Goal: Task Accomplishment & Management: Manage account settings

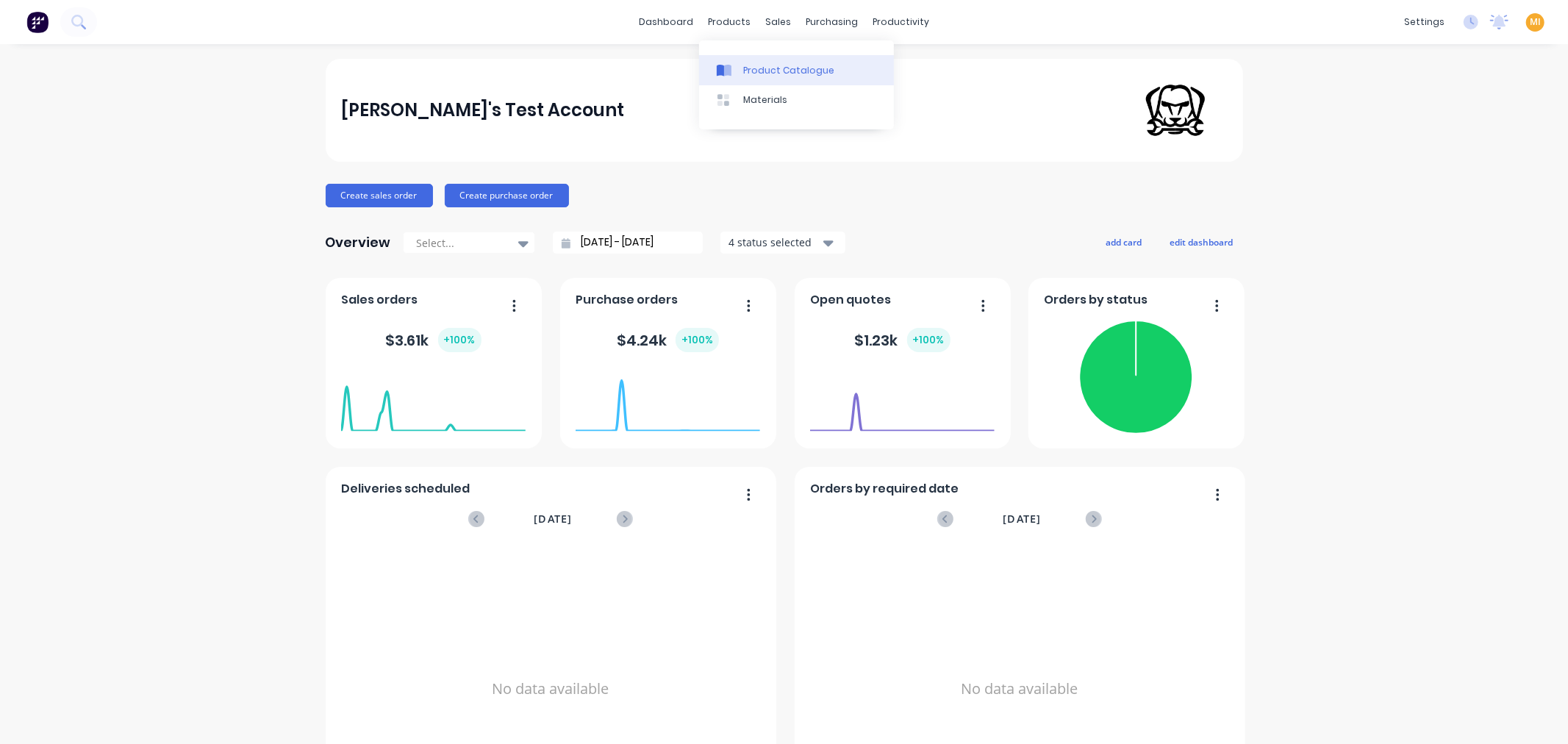
click at [751, 67] on div "Product Catalogue" at bounding box center [789, 70] width 91 height 13
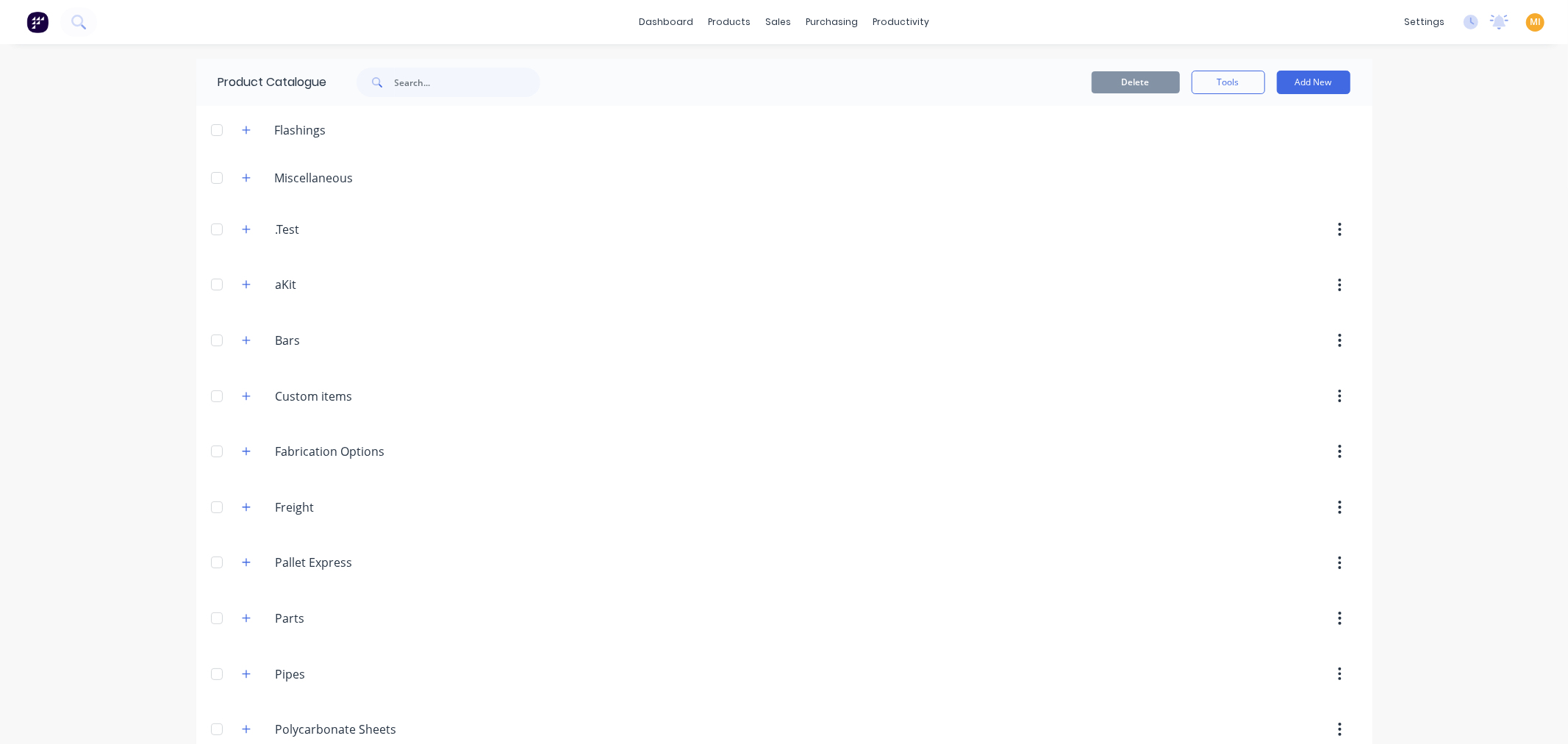
drag, startPoint x: 241, startPoint y: 280, endPoint x: 306, endPoint y: 304, distance: 69.3
click at [242, 280] on icon "button" at bounding box center [246, 284] width 8 height 10
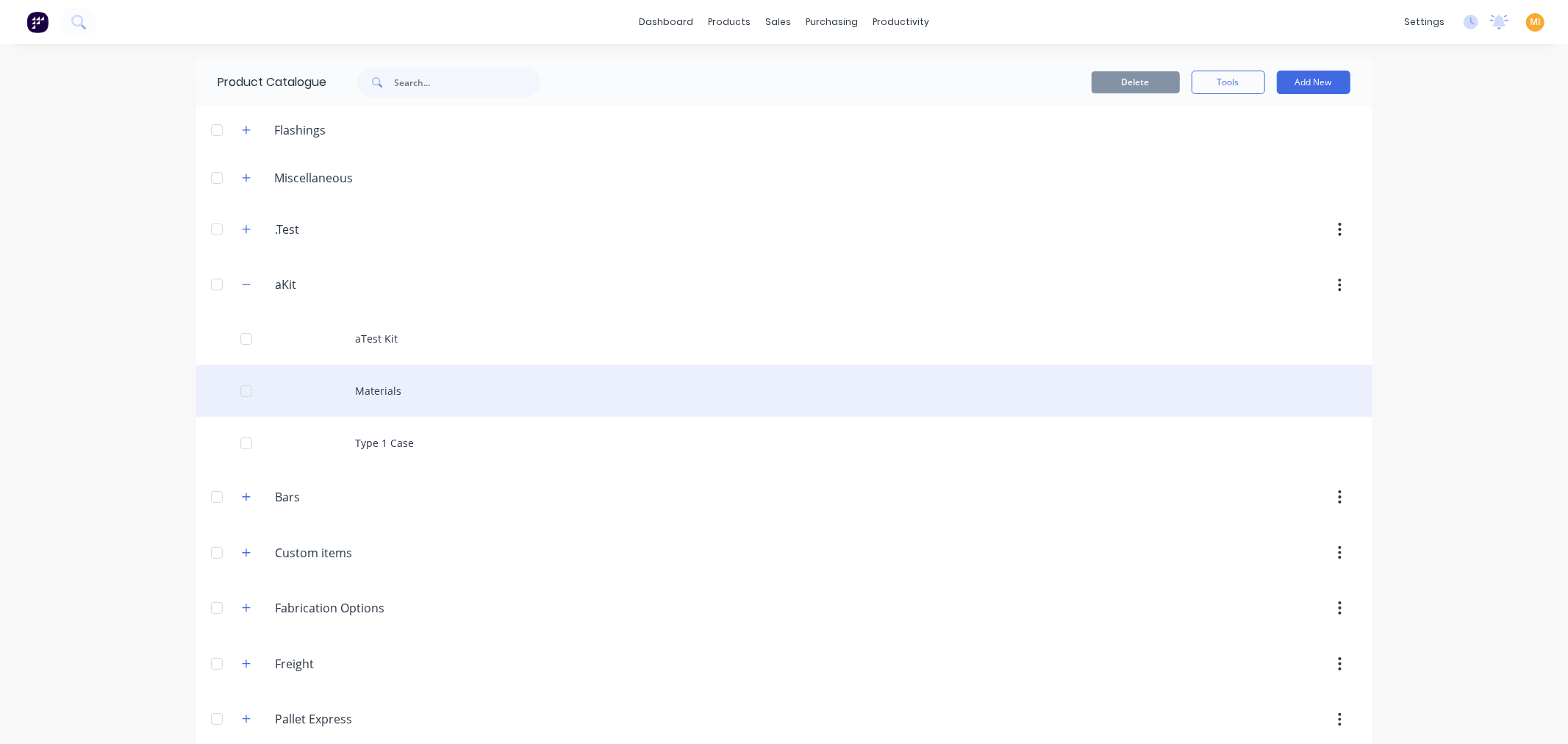
click at [359, 380] on div "Materials" at bounding box center [784, 391] width 1176 height 52
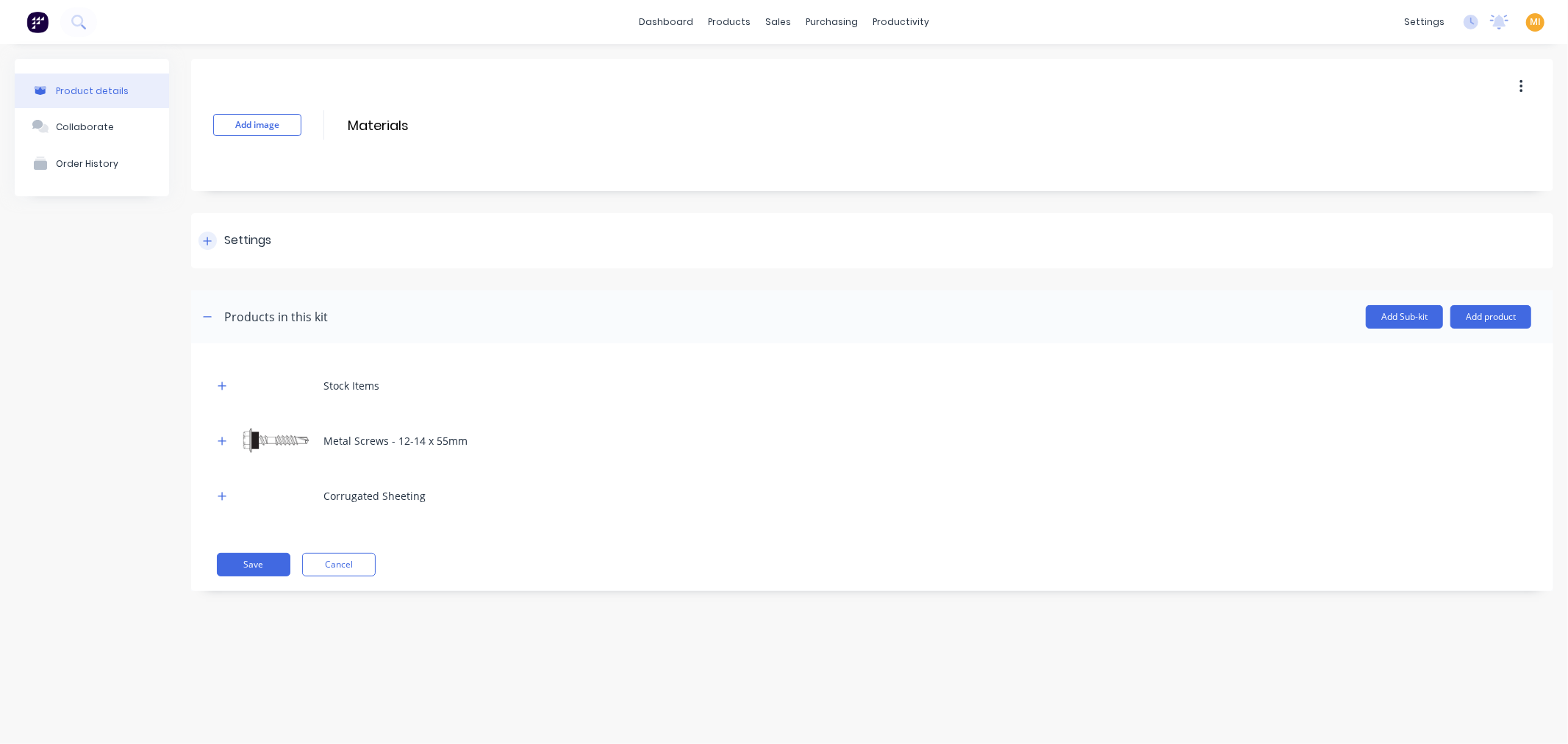
click at [229, 246] on div "Settings" at bounding box center [247, 241] width 47 height 18
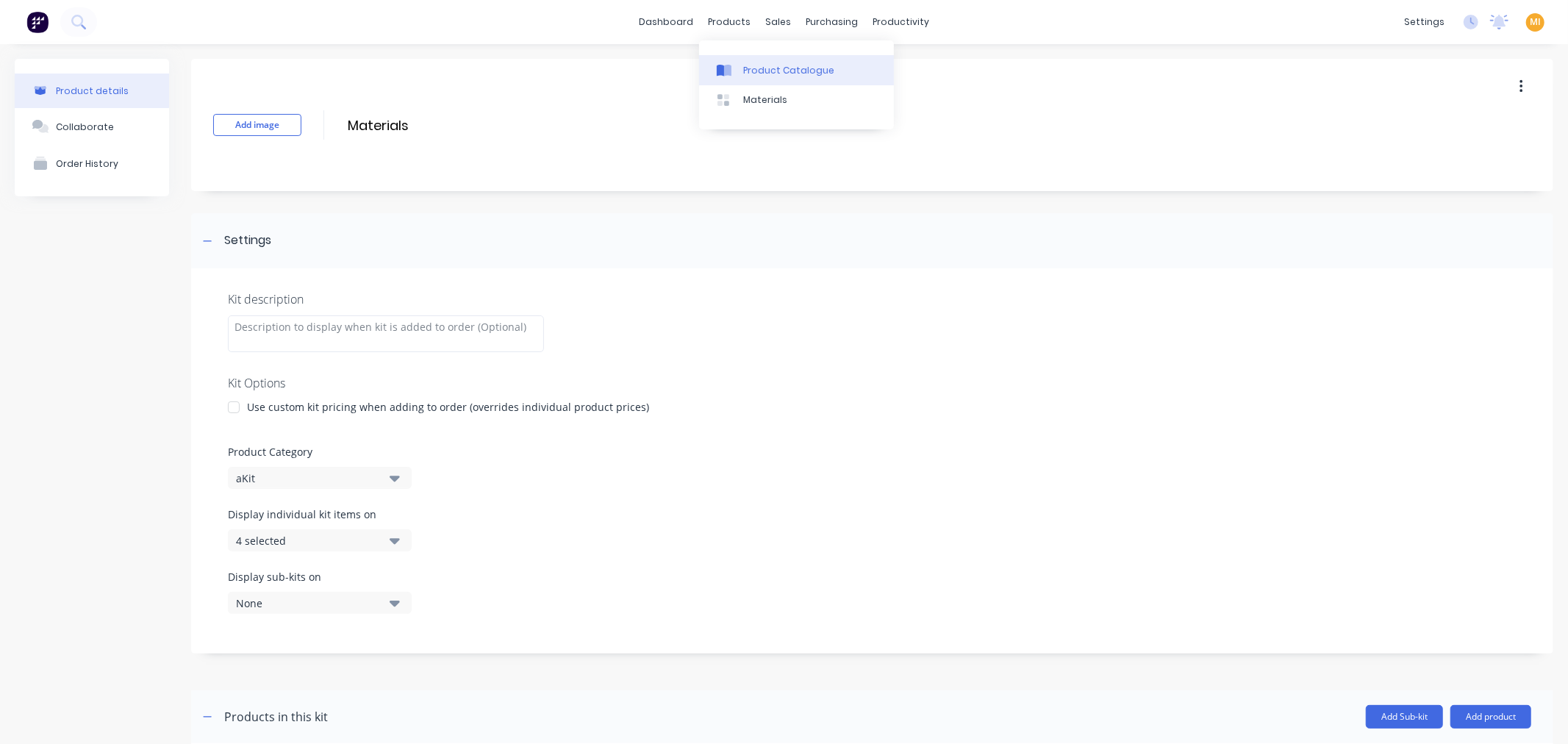
click at [743, 78] on link "Product Catalogue" at bounding box center [796, 70] width 195 height 29
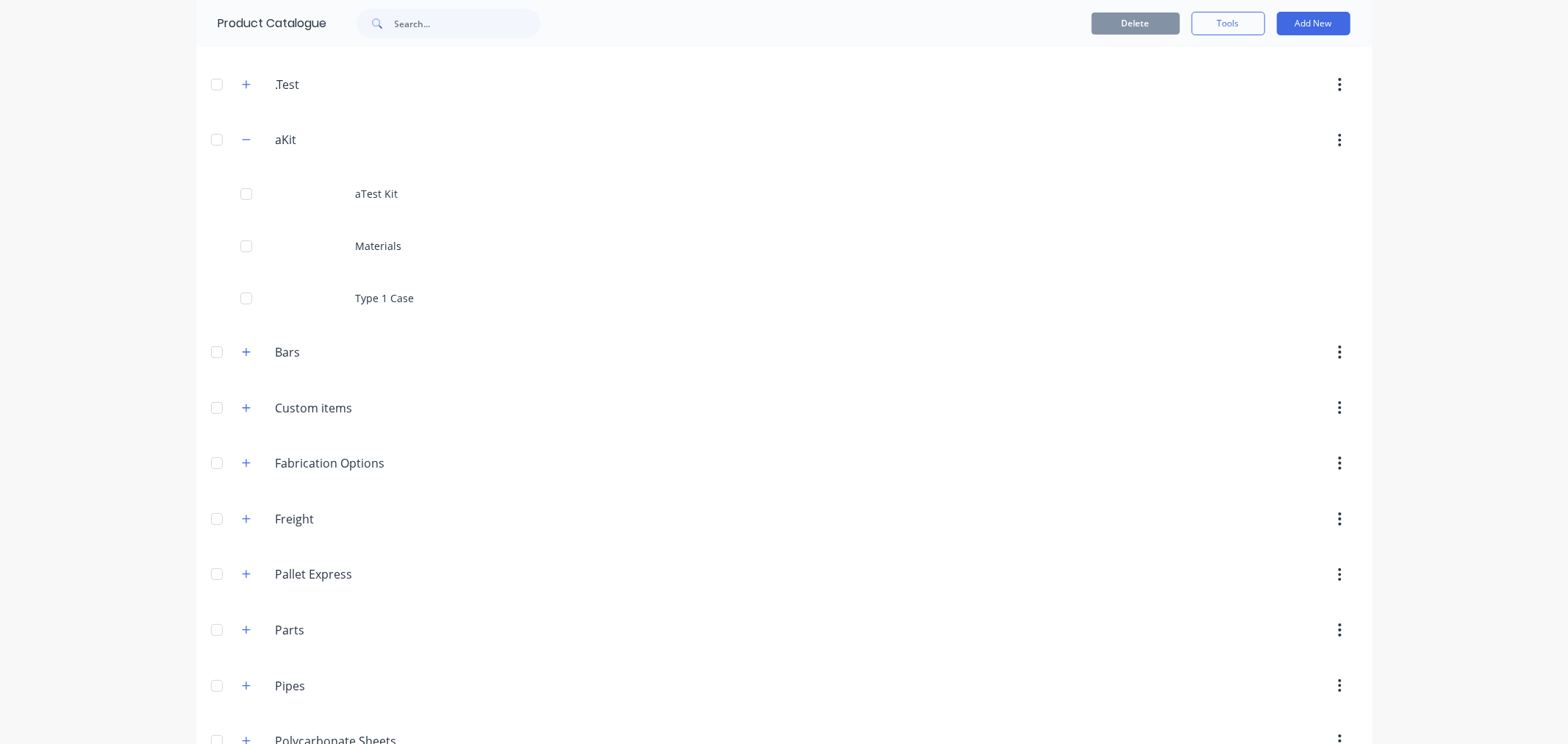
scroll to position [327, 0]
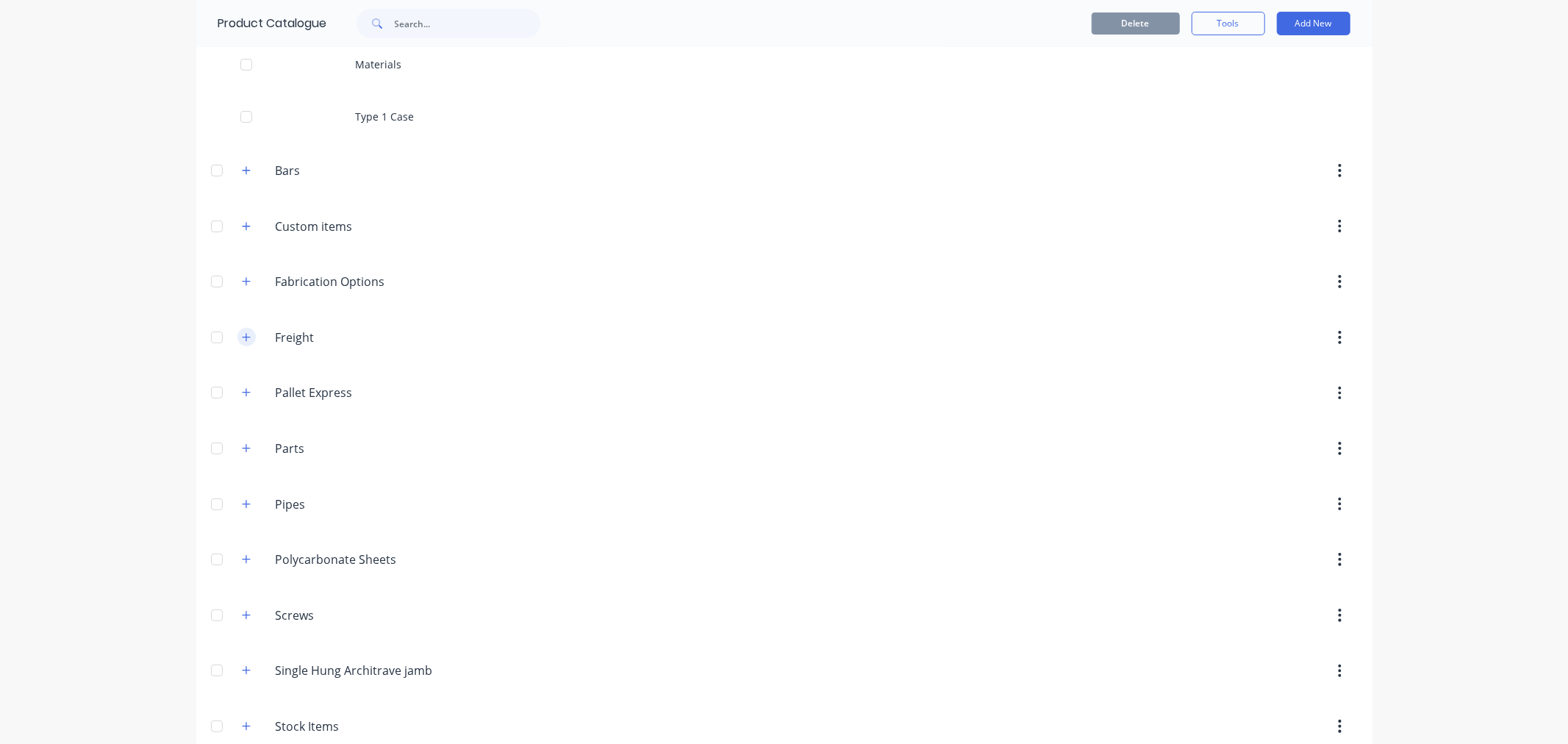
click at [242, 333] on icon "button" at bounding box center [246, 337] width 8 height 10
click at [325, 378] on div "Test 1" at bounding box center [784, 392] width 1176 height 52
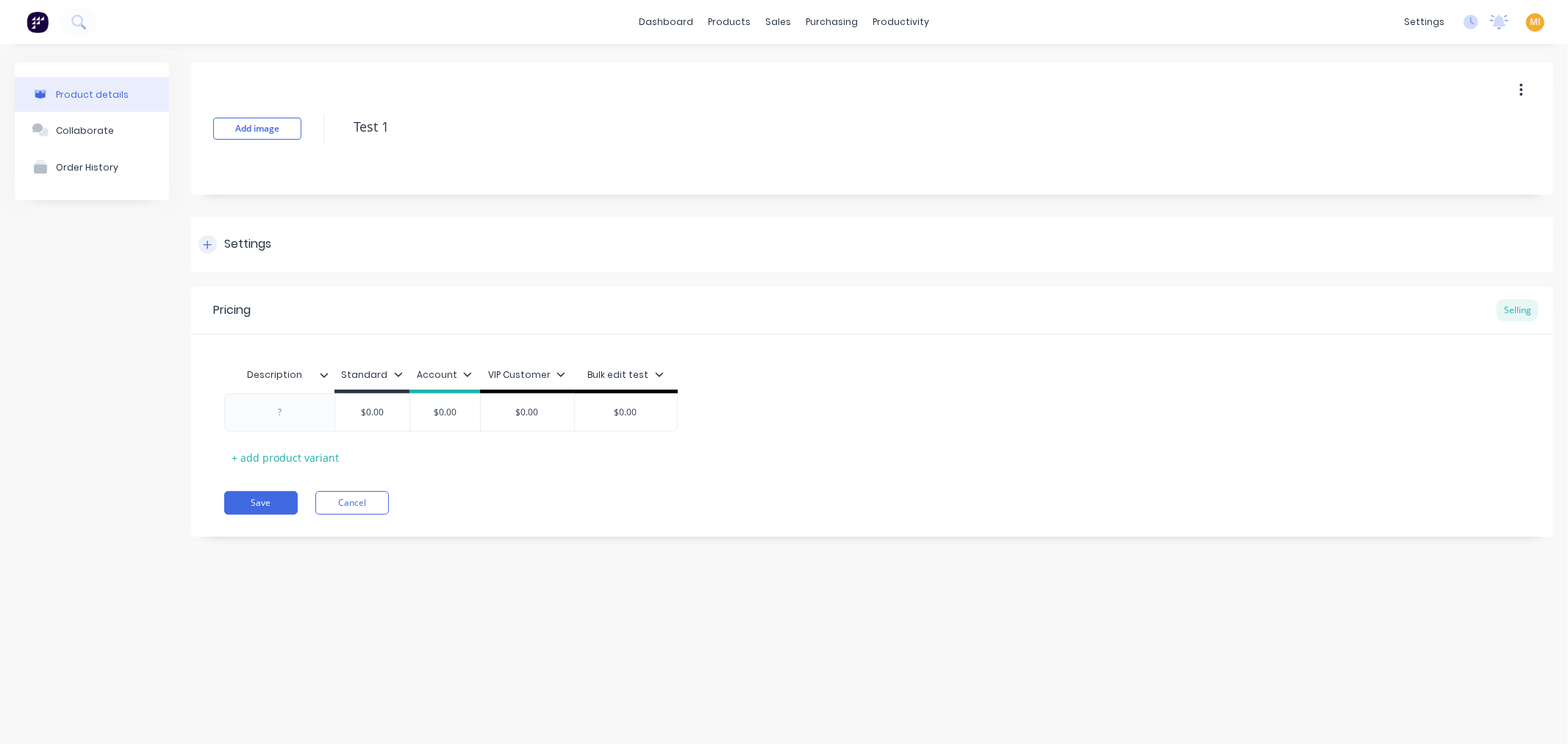
click at [275, 257] on div "Settings" at bounding box center [872, 245] width 1362 height 55
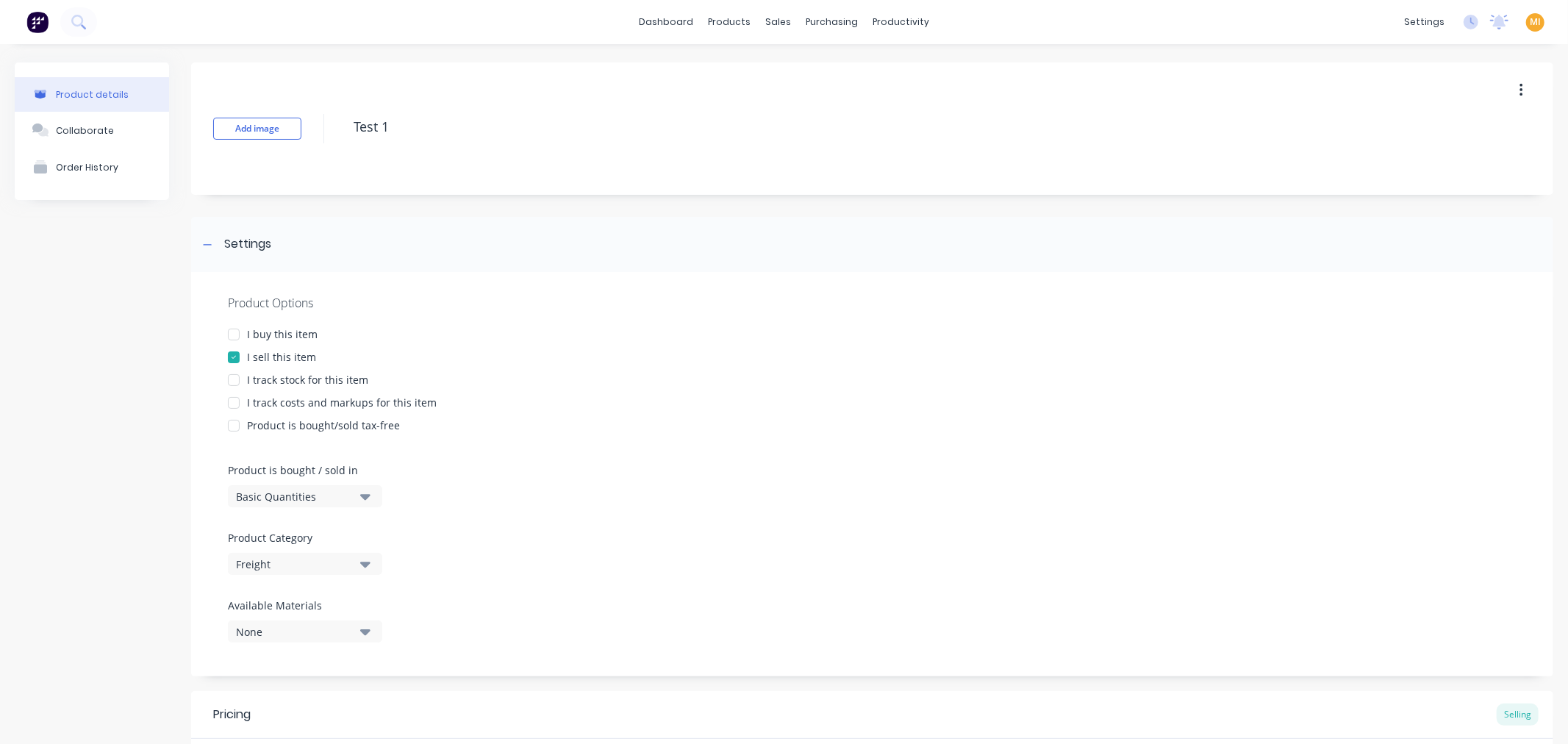
drag, startPoint x: 381, startPoint y: 377, endPoint x: 263, endPoint y: 384, distance: 118.2
click at [243, 380] on div "I track stock for this item" at bounding box center [872, 380] width 1289 height 15
type textarea "x"
click at [31, 17] on img at bounding box center [37, 22] width 22 height 22
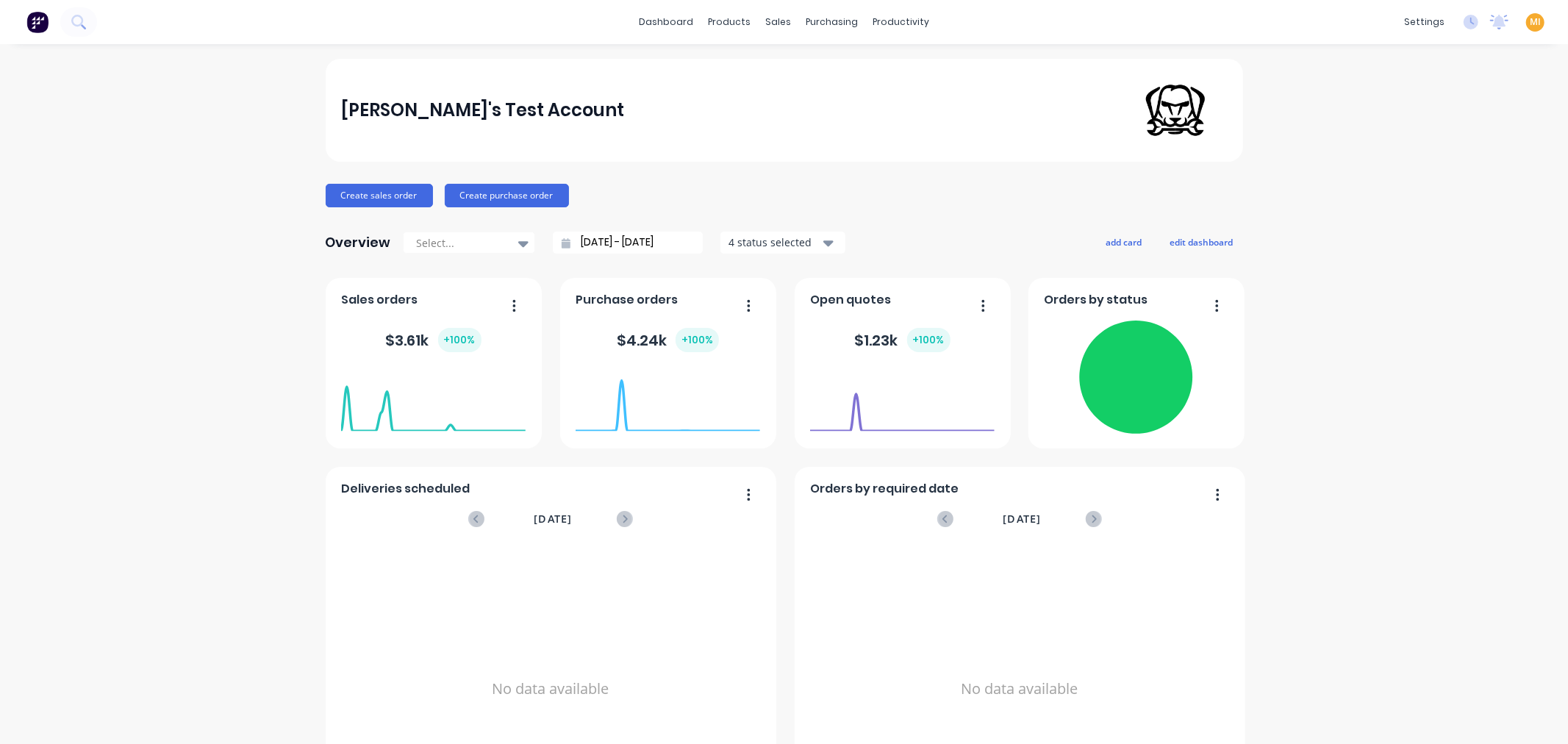
click at [1530, 22] on span "MI" at bounding box center [1535, 22] width 11 height 13
click at [1419, 181] on button "Sign out" at bounding box center [1443, 184] width 195 height 29
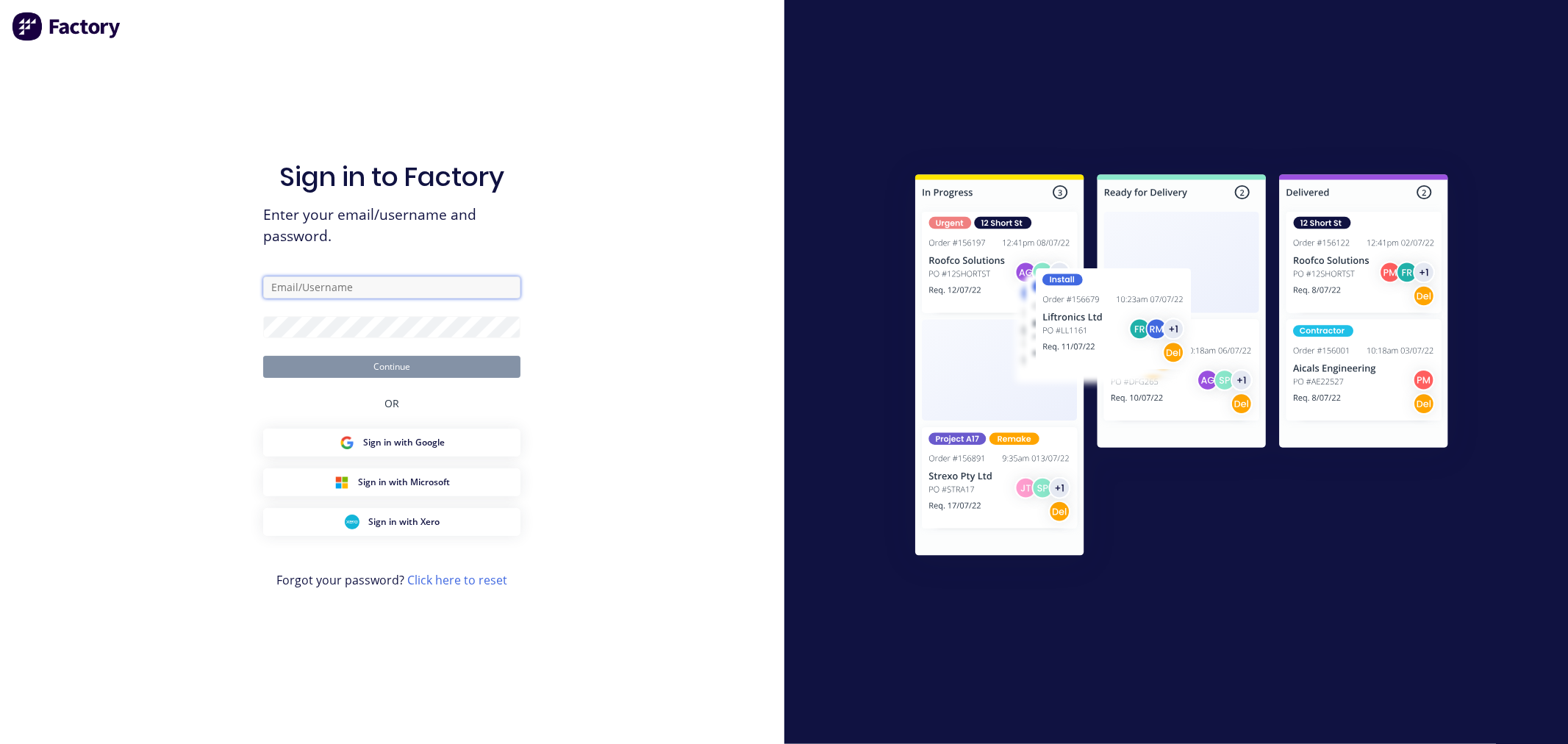
click at [314, 298] on input "text" at bounding box center [392, 287] width 257 height 22
type input "[EMAIL_ADDRESS][DOMAIN_NAME]"
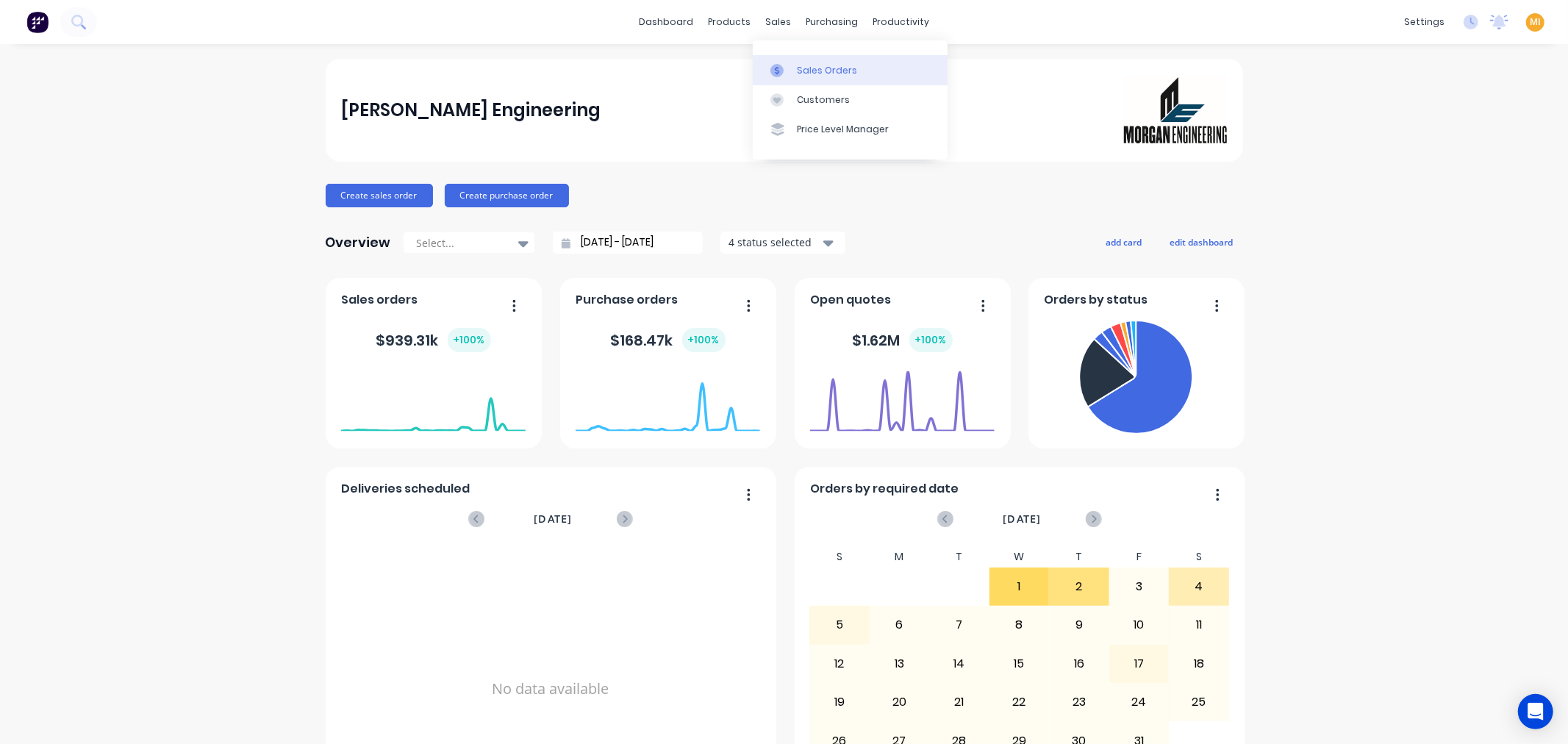
drag, startPoint x: 814, startPoint y: 59, endPoint x: 781, endPoint y: 65, distance: 33.5
click at [816, 60] on link "Sales Orders" at bounding box center [850, 70] width 195 height 29
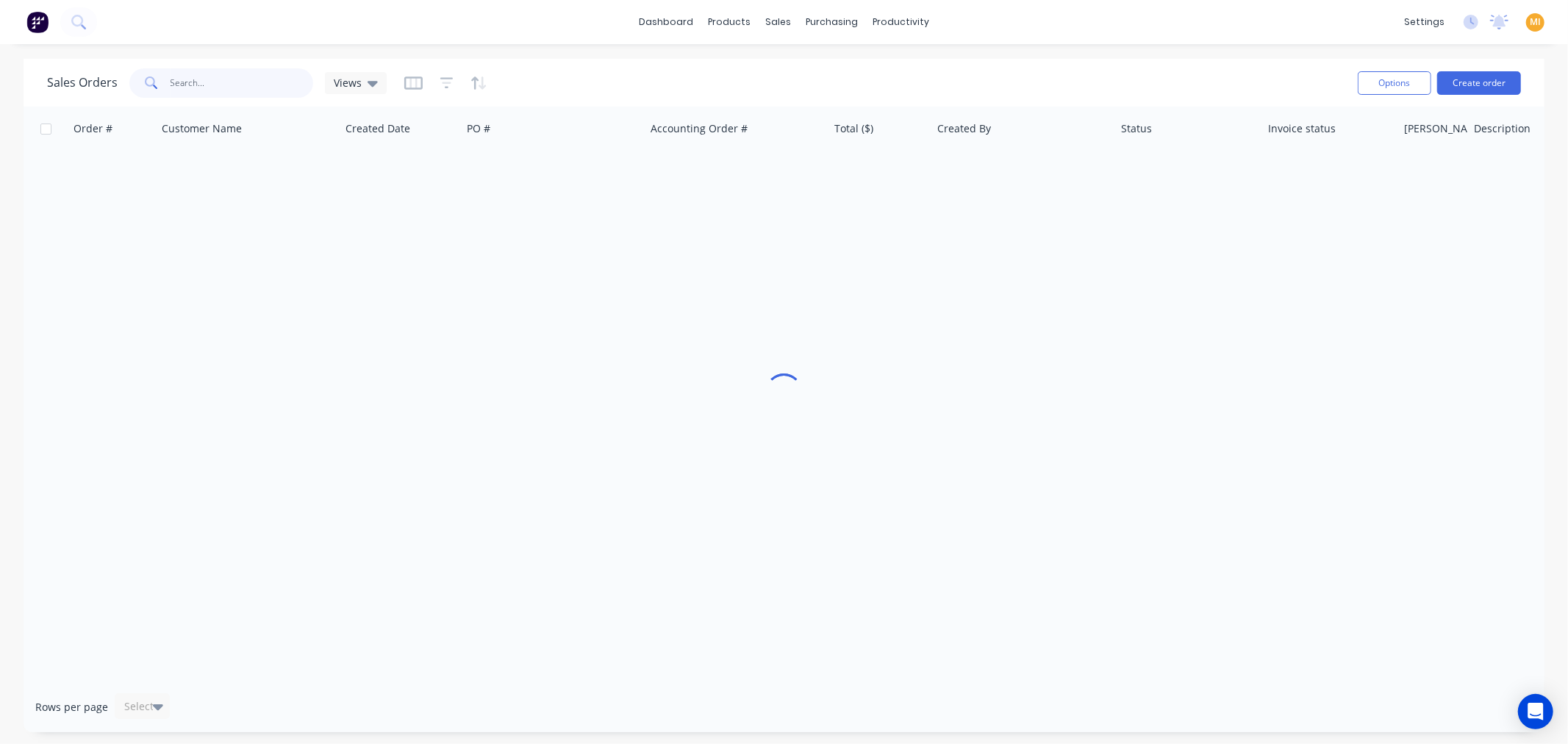
click at [209, 76] on input "text" at bounding box center [242, 83] width 143 height 29
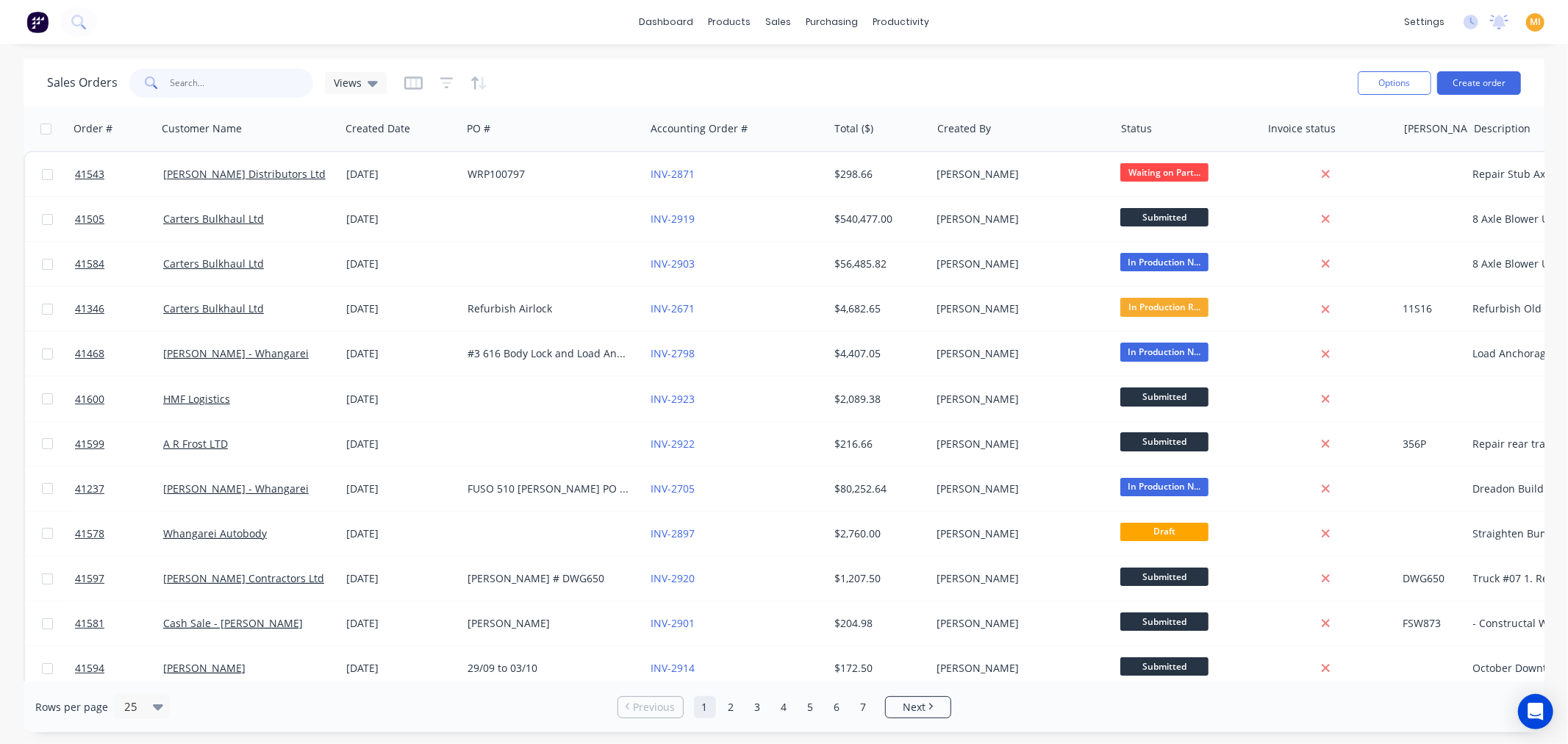
paste input "41505"
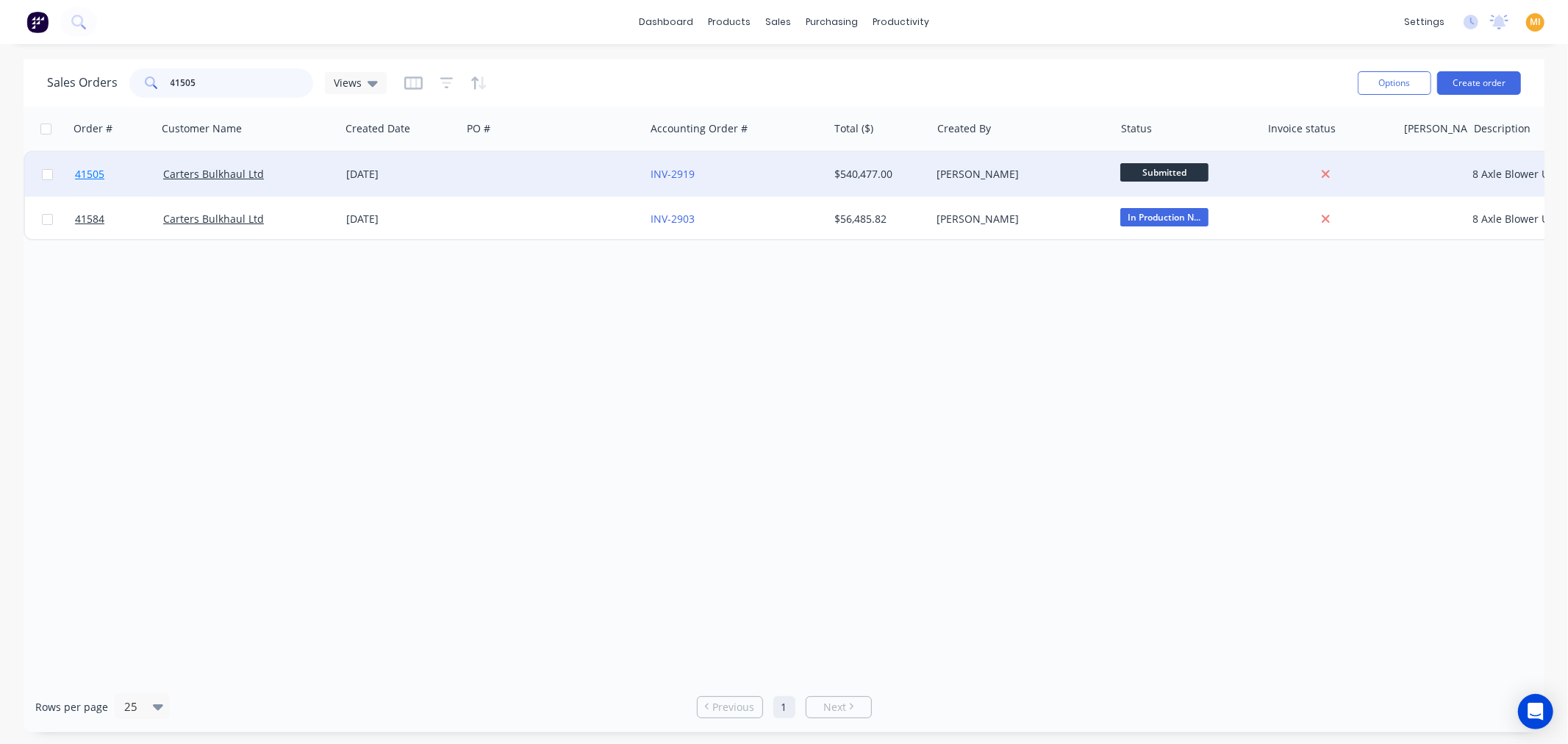
type input "41505"
click at [148, 180] on link "41505" at bounding box center [119, 174] width 89 height 44
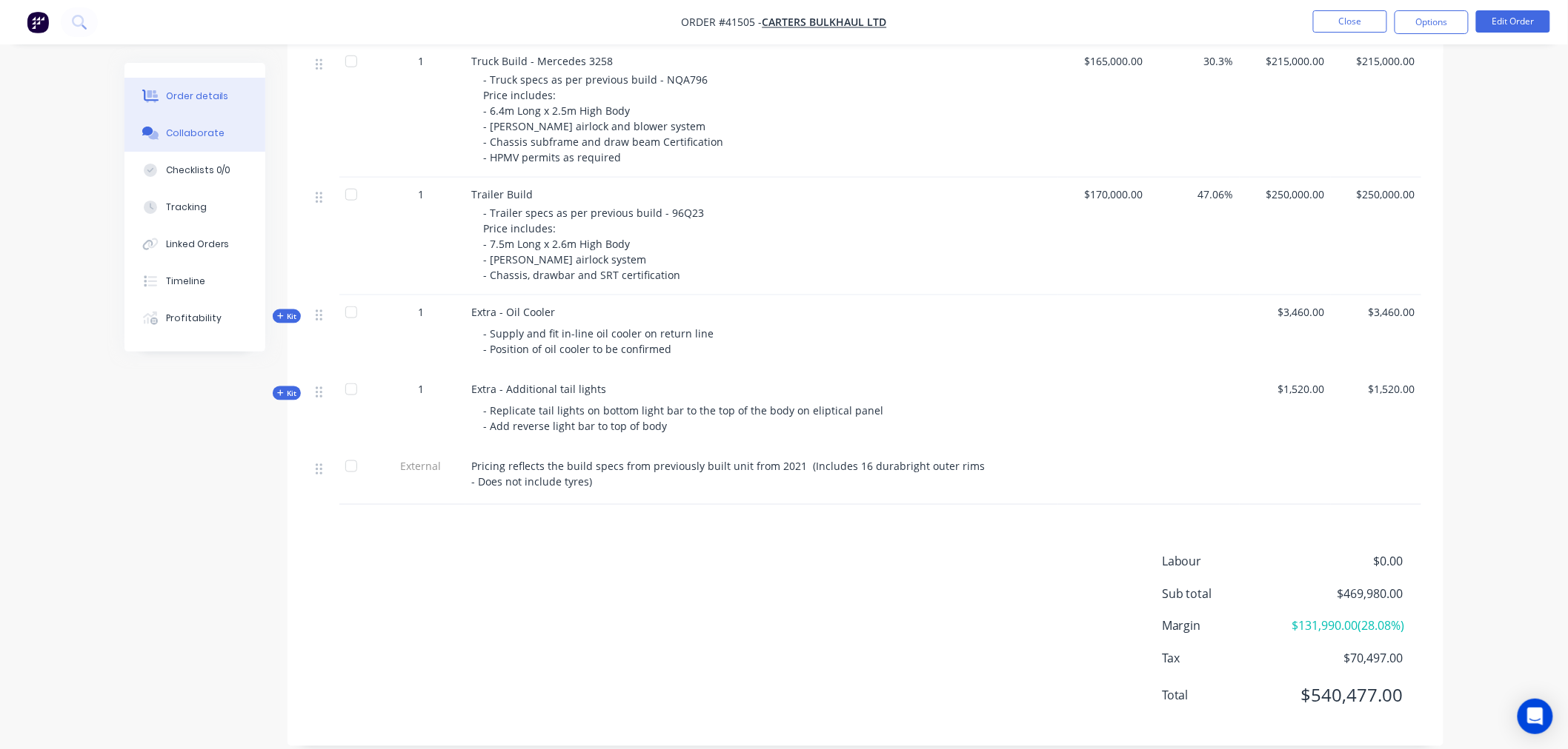
scroll to position [613, 0]
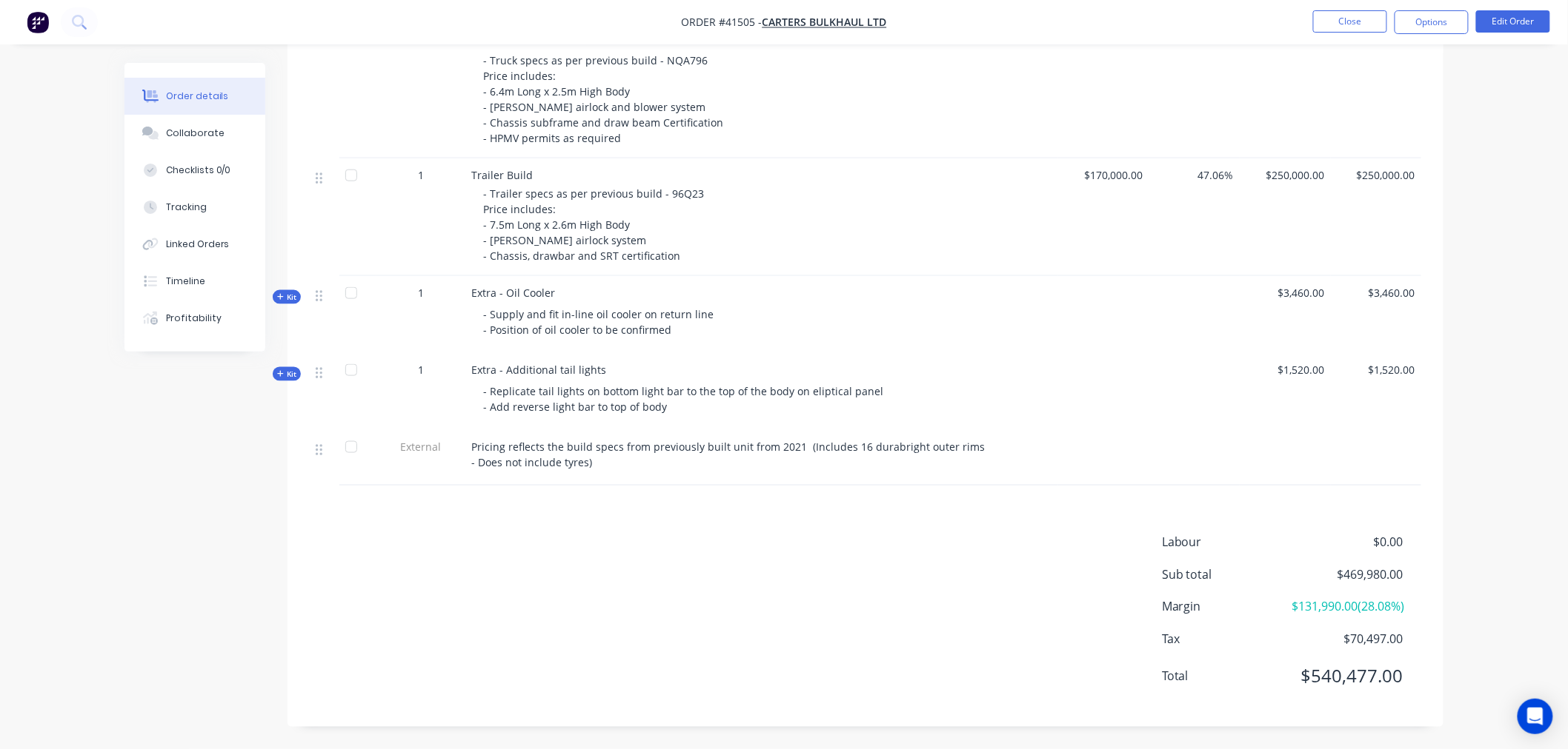
click at [289, 290] on button "Kit" at bounding box center [286, 297] width 28 height 14
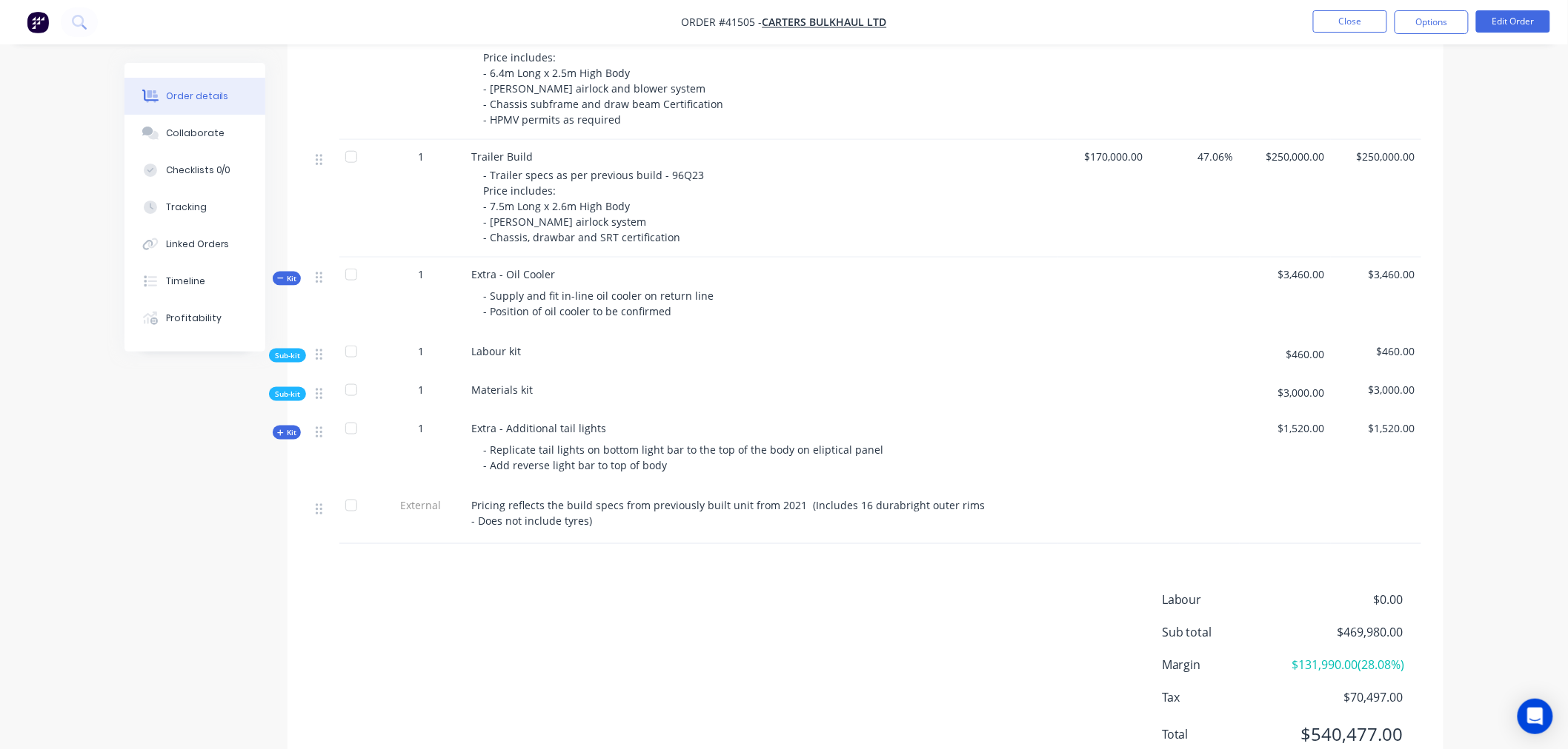
click at [285, 435] on span "Kit" at bounding box center [286, 433] width 19 height 11
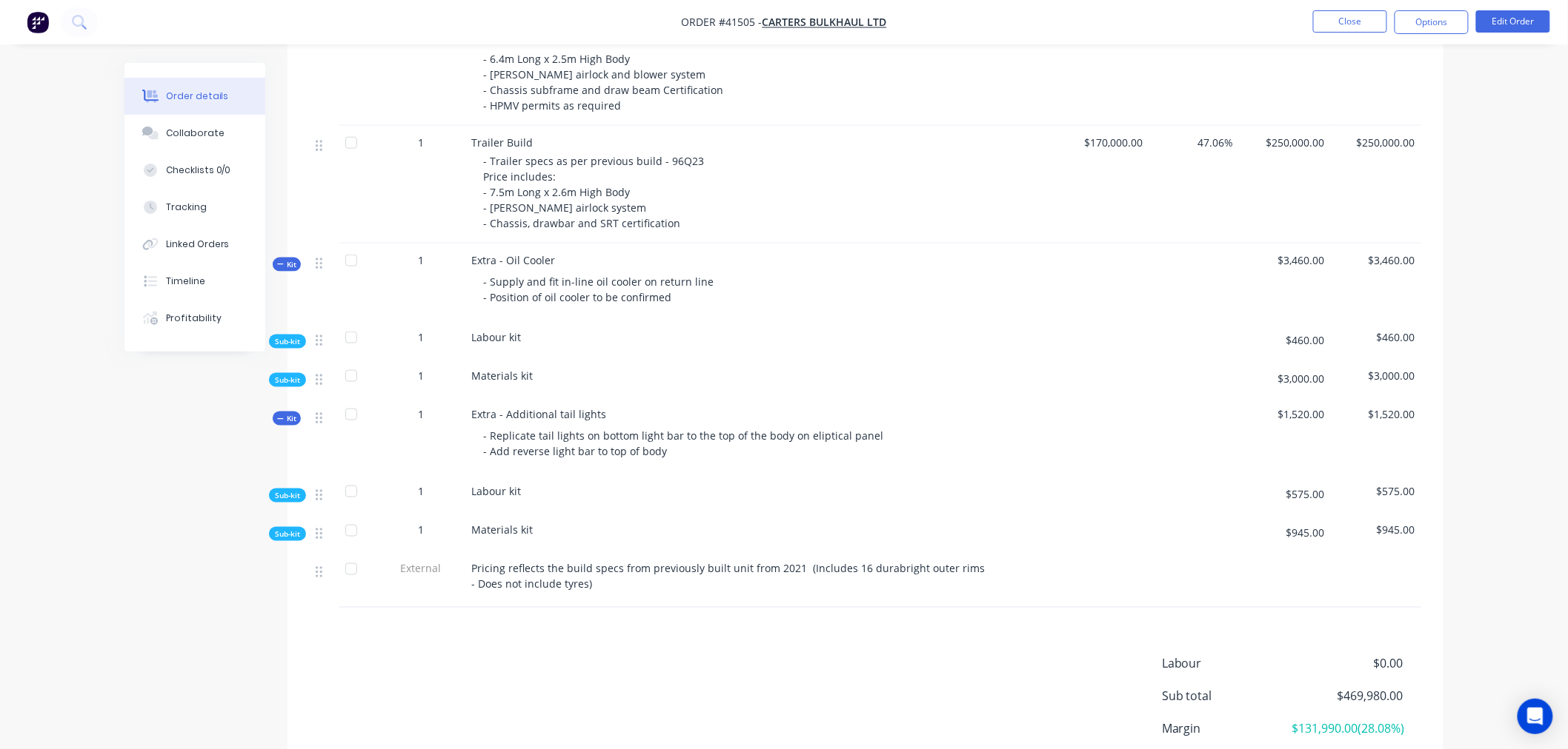
scroll to position [772, 0]
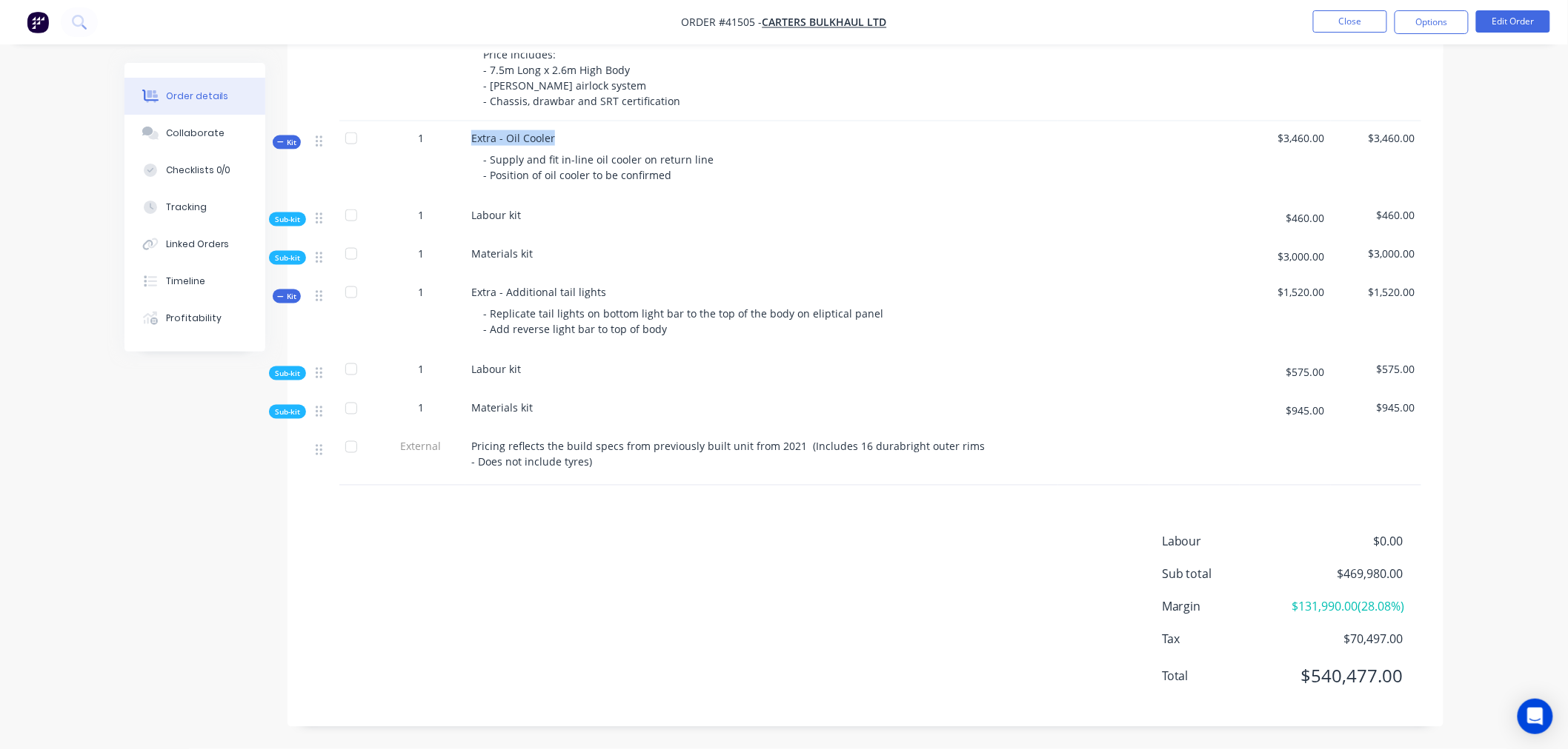
drag, startPoint x: 574, startPoint y: 109, endPoint x: 469, endPoint y: 112, distance: 105.0
click at [469, 122] on div "Extra - Oil Cooler - Supply and fit in-line oil cooler on return line - Positio…" at bounding box center [762, 160] width 593 height 77
copy span "Extra - Oil Cooler"
drag, startPoint x: 616, startPoint y: 274, endPoint x: 460, endPoint y: 264, distance: 156.3
click at [460, 275] on div "Kit 1 Extra - Additional tail lights - Replicate tail lights on bottom light ba…" at bounding box center [865, 313] width 1112 height 77
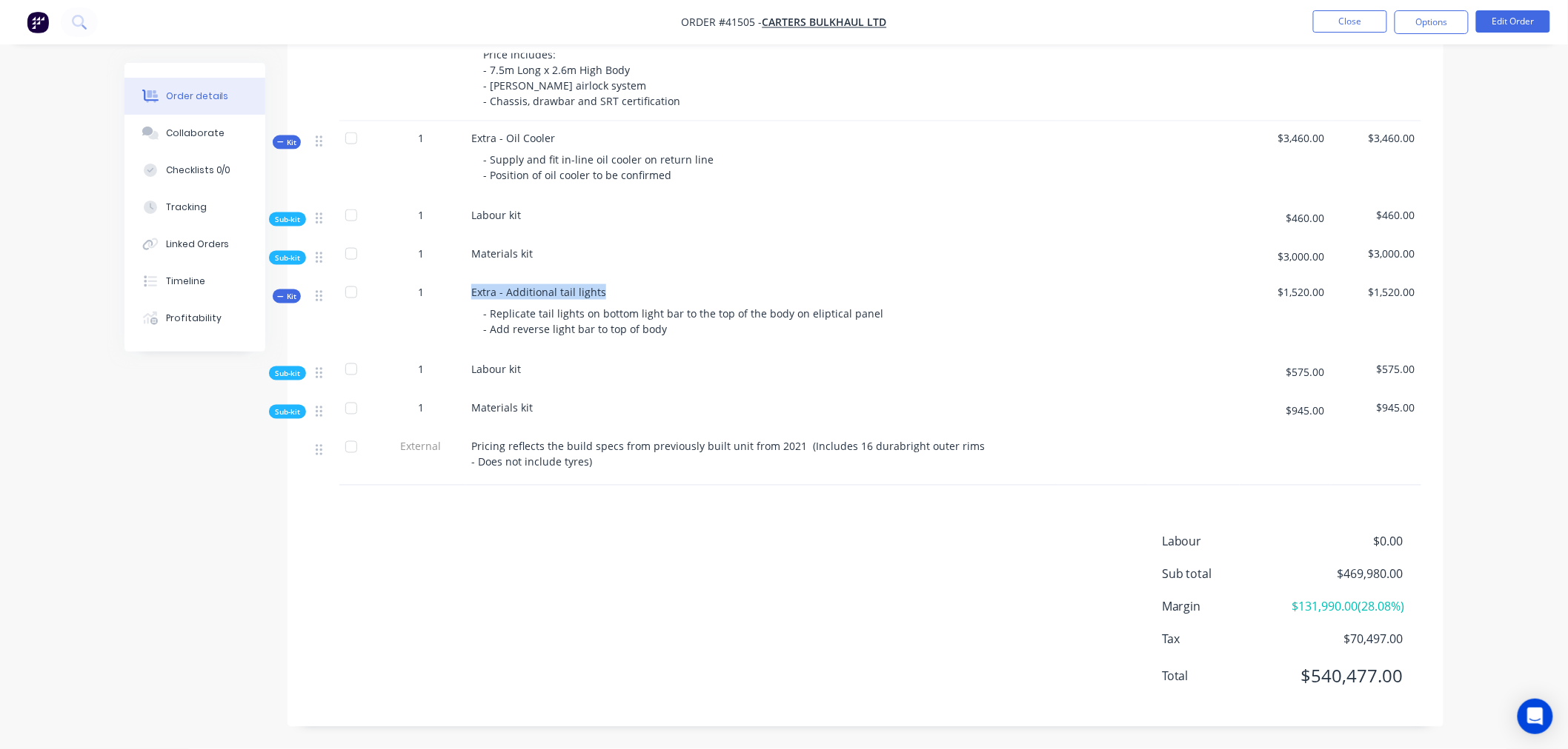
copy div "Extra - Additional tail lights"
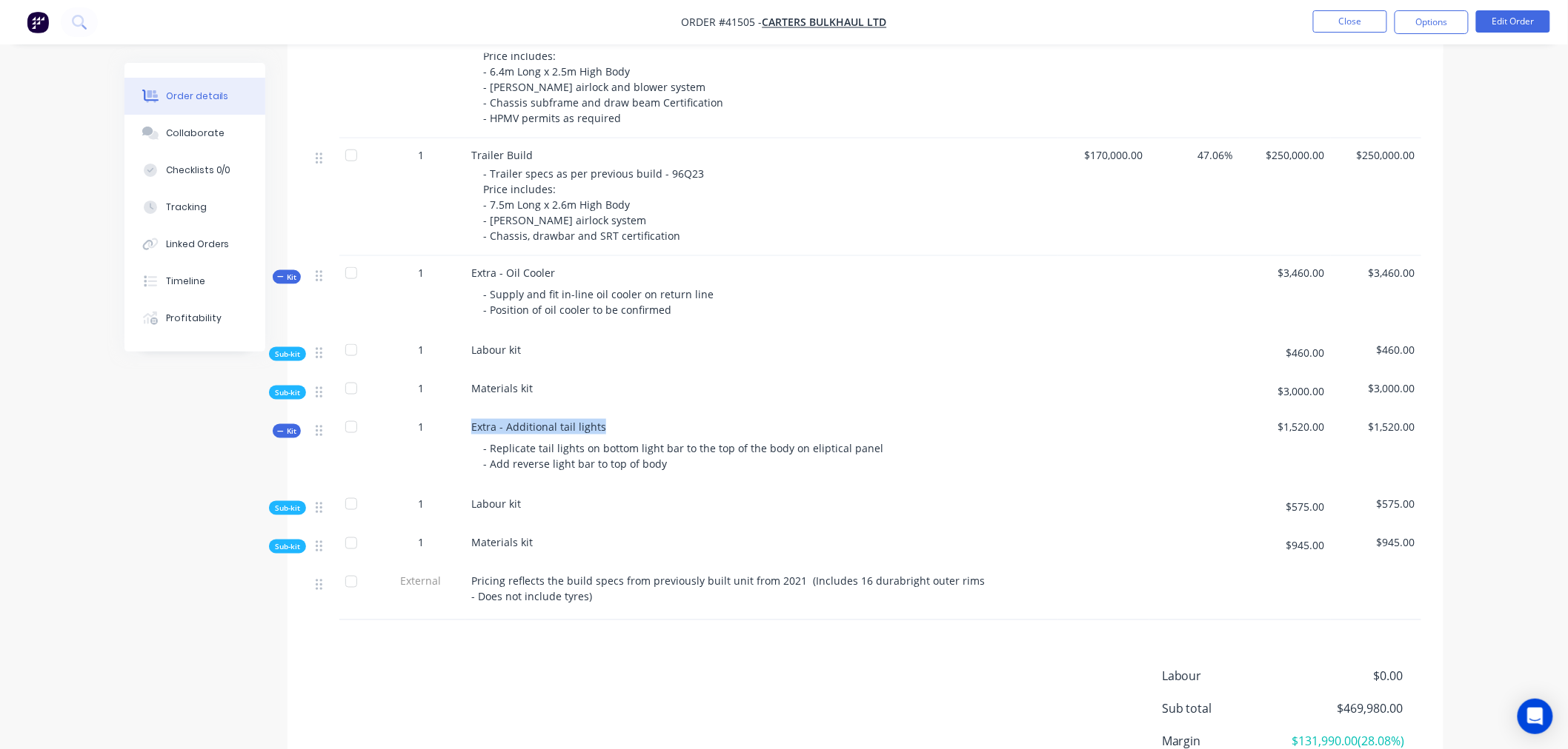
scroll to position [526, 0]
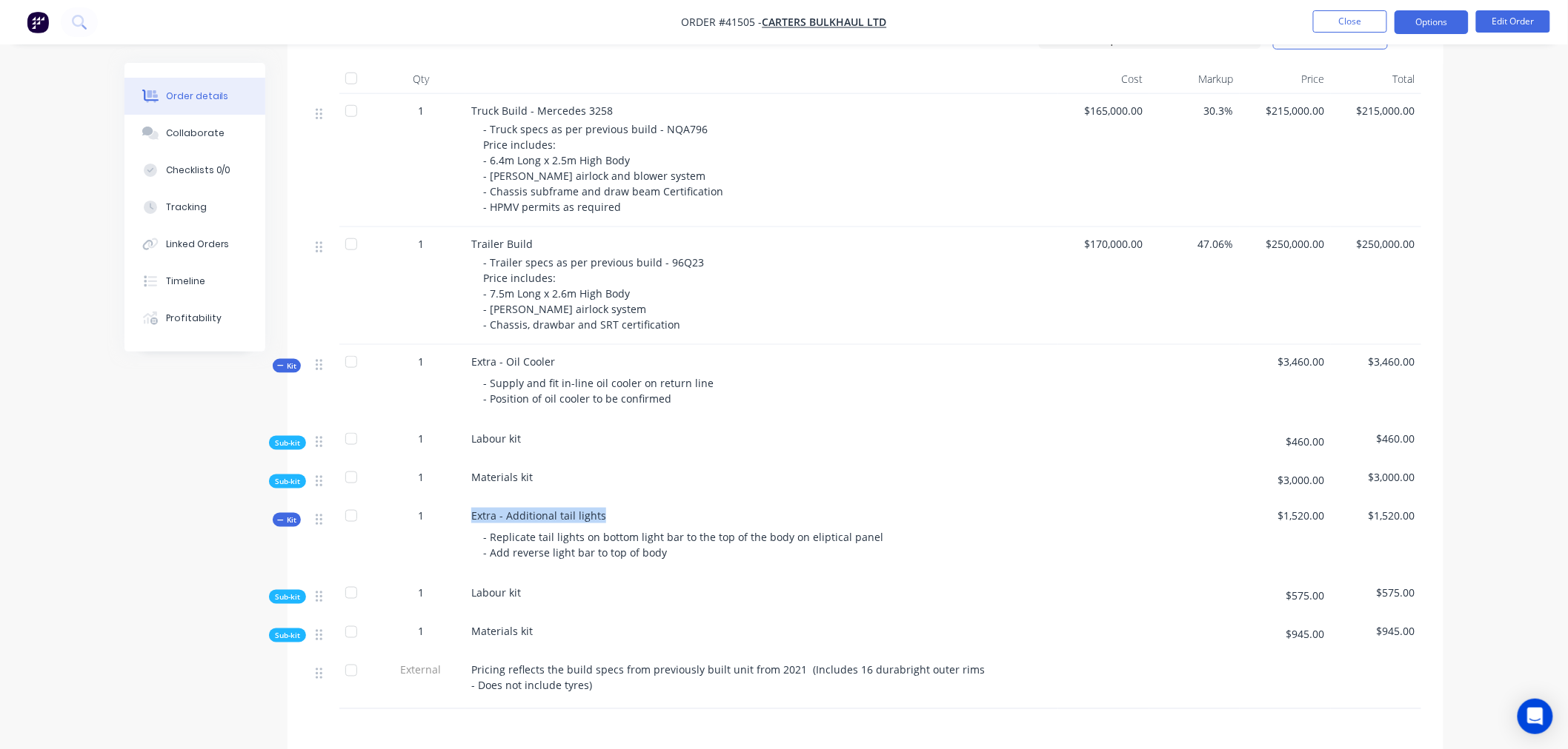
click at [1435, 27] on button "Options" at bounding box center [1431, 22] width 74 height 24
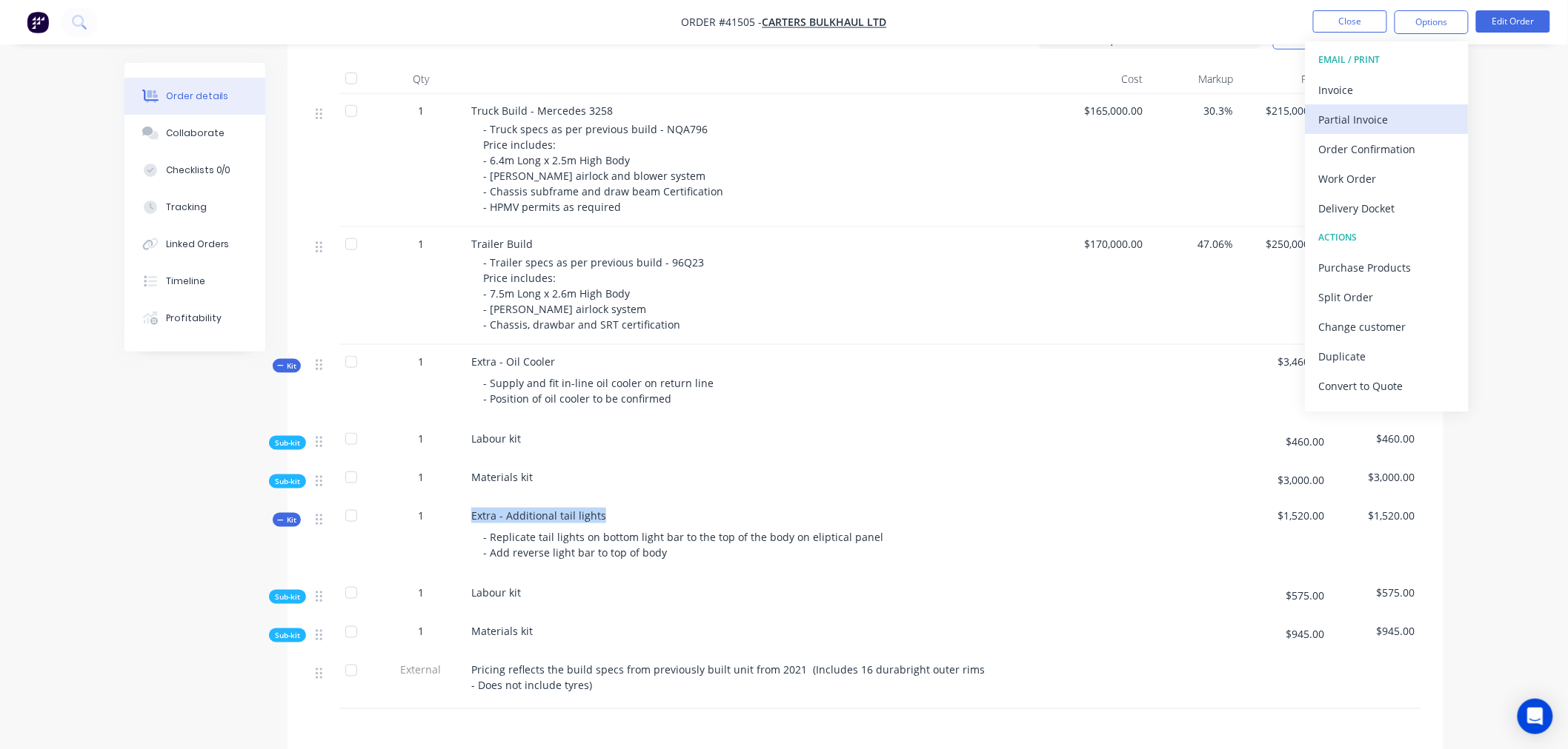
click at [1378, 122] on div "Partial Invoice" at bounding box center [1387, 119] width 137 height 22
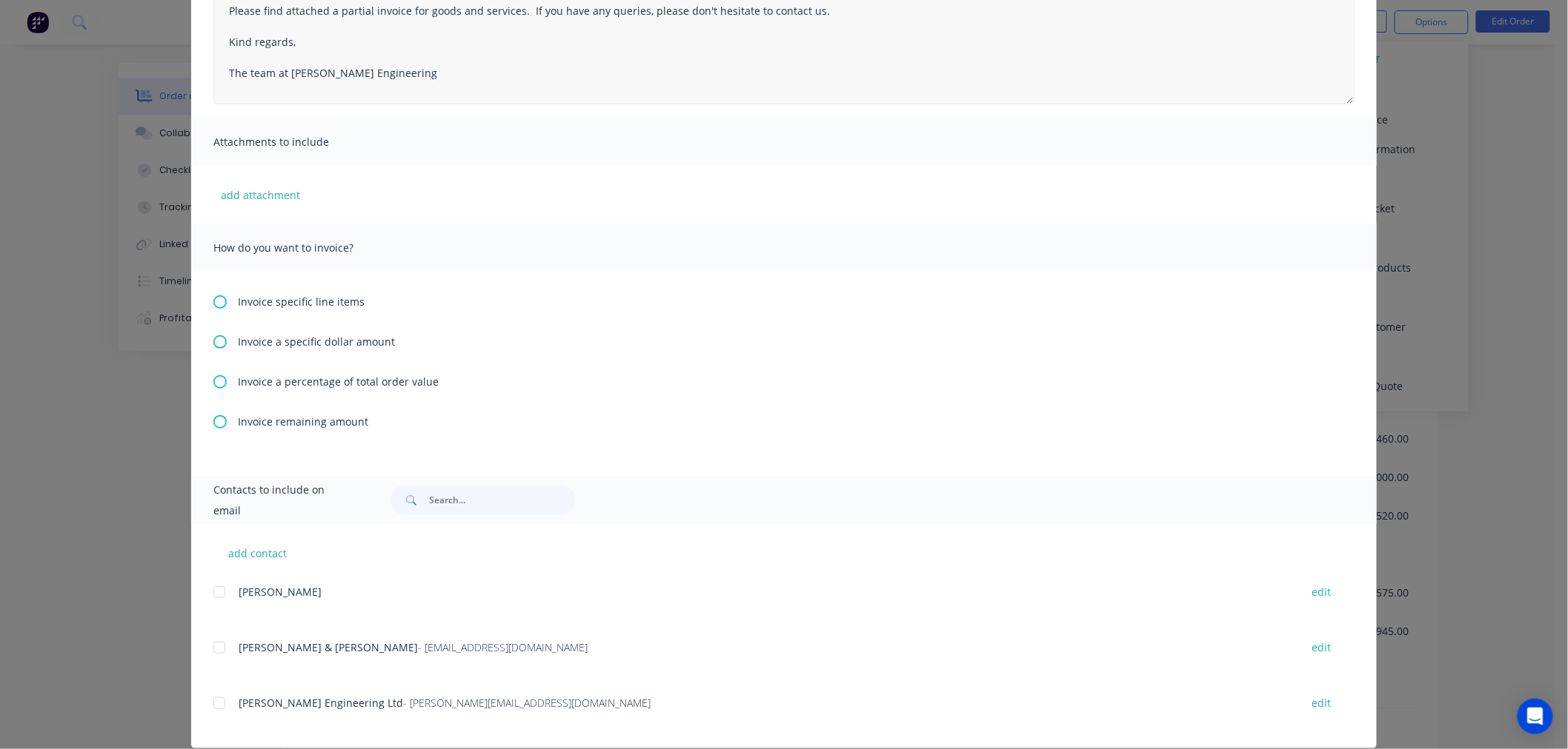
scroll to position [232, 0]
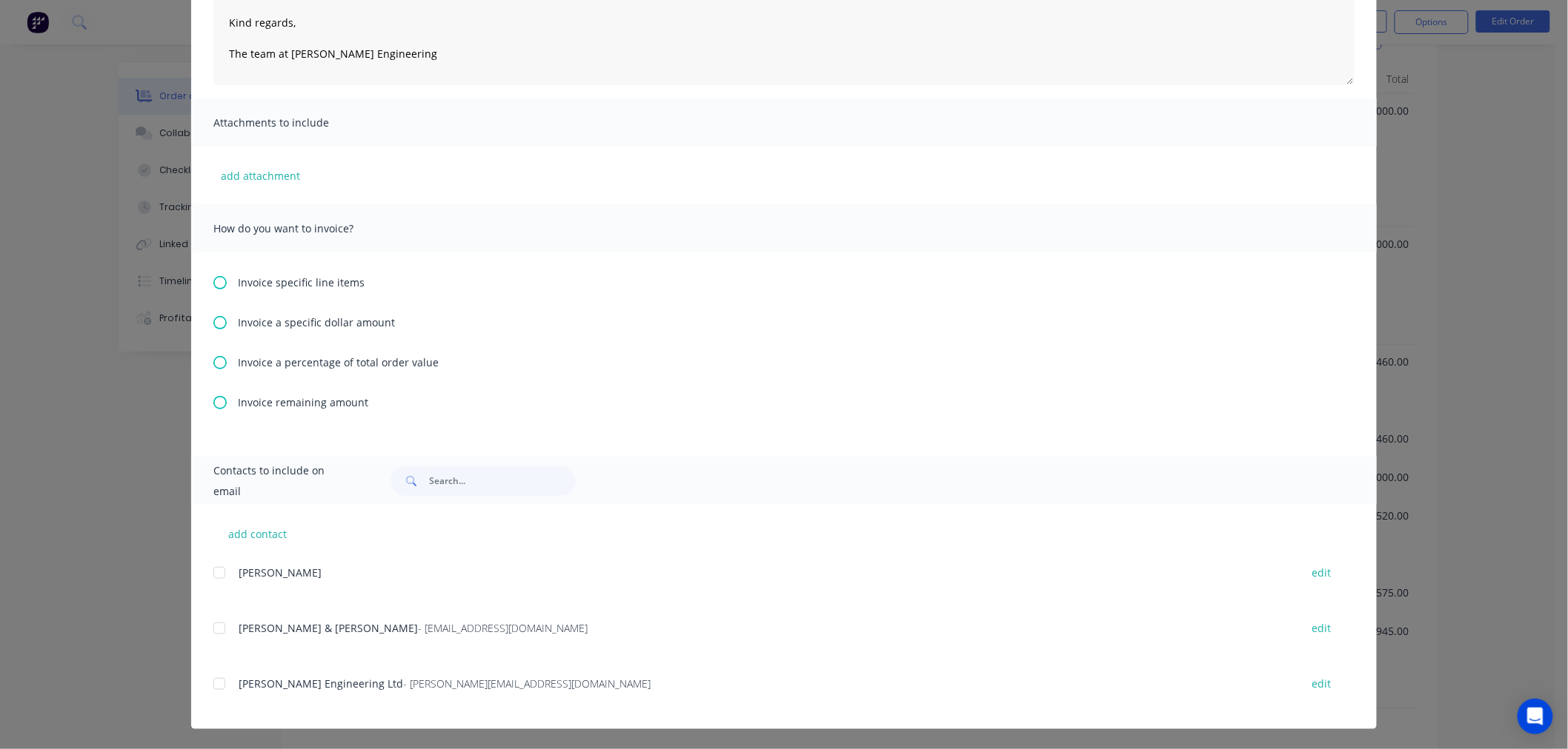
click at [327, 320] on span "Invoice a specific dollar amount" at bounding box center [317, 323] width 157 height 16
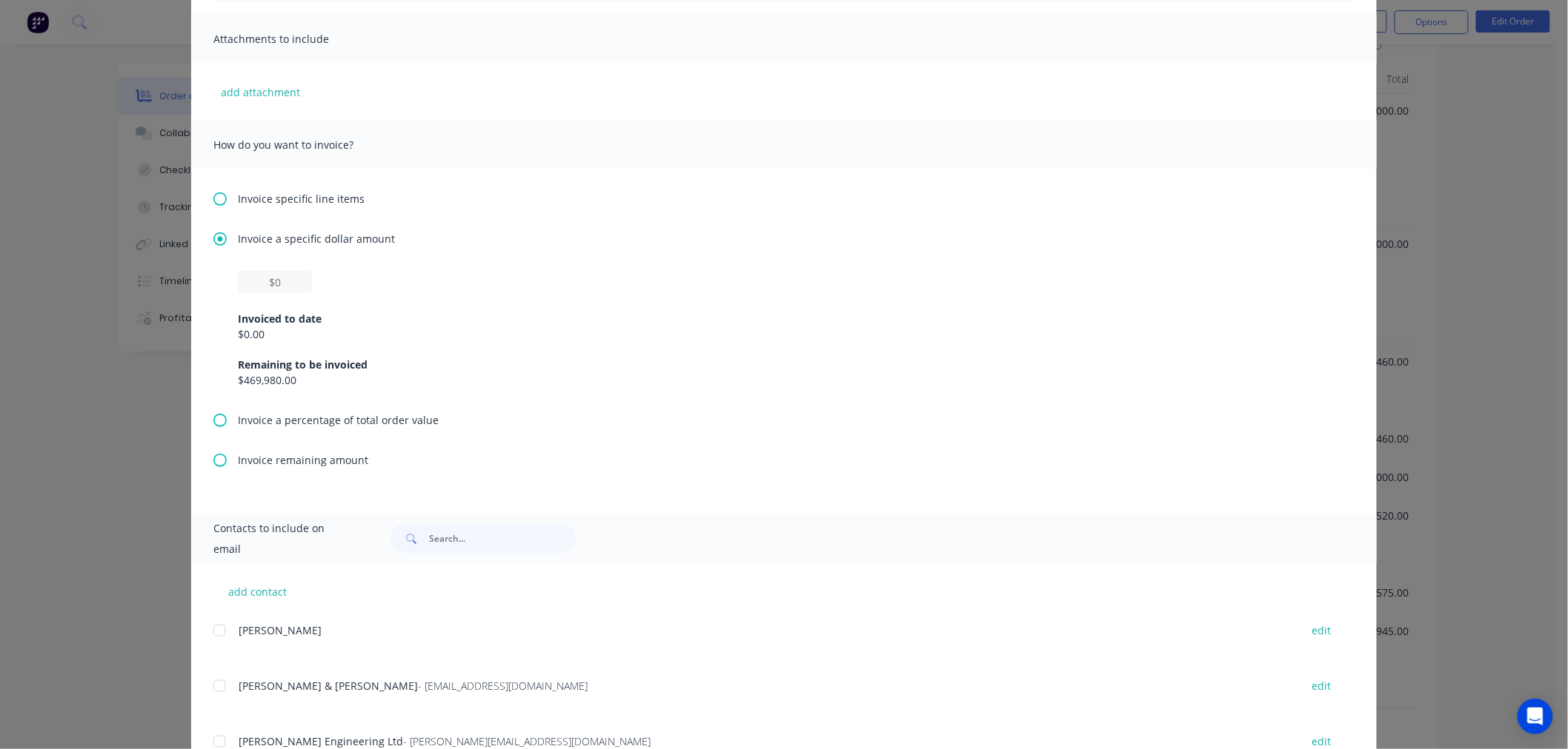
scroll to position [329, 0]
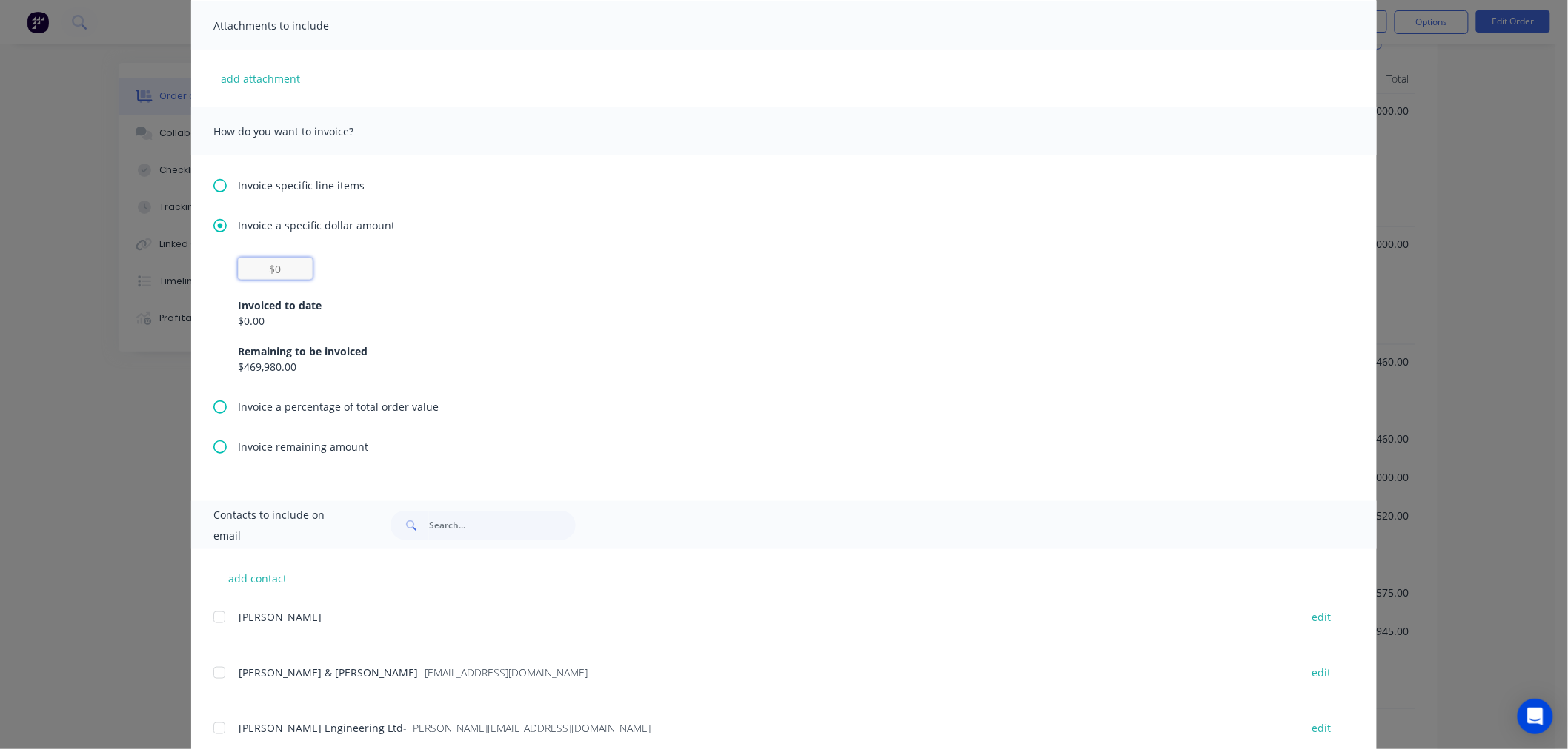
click at [276, 261] on input "text" at bounding box center [275, 268] width 74 height 22
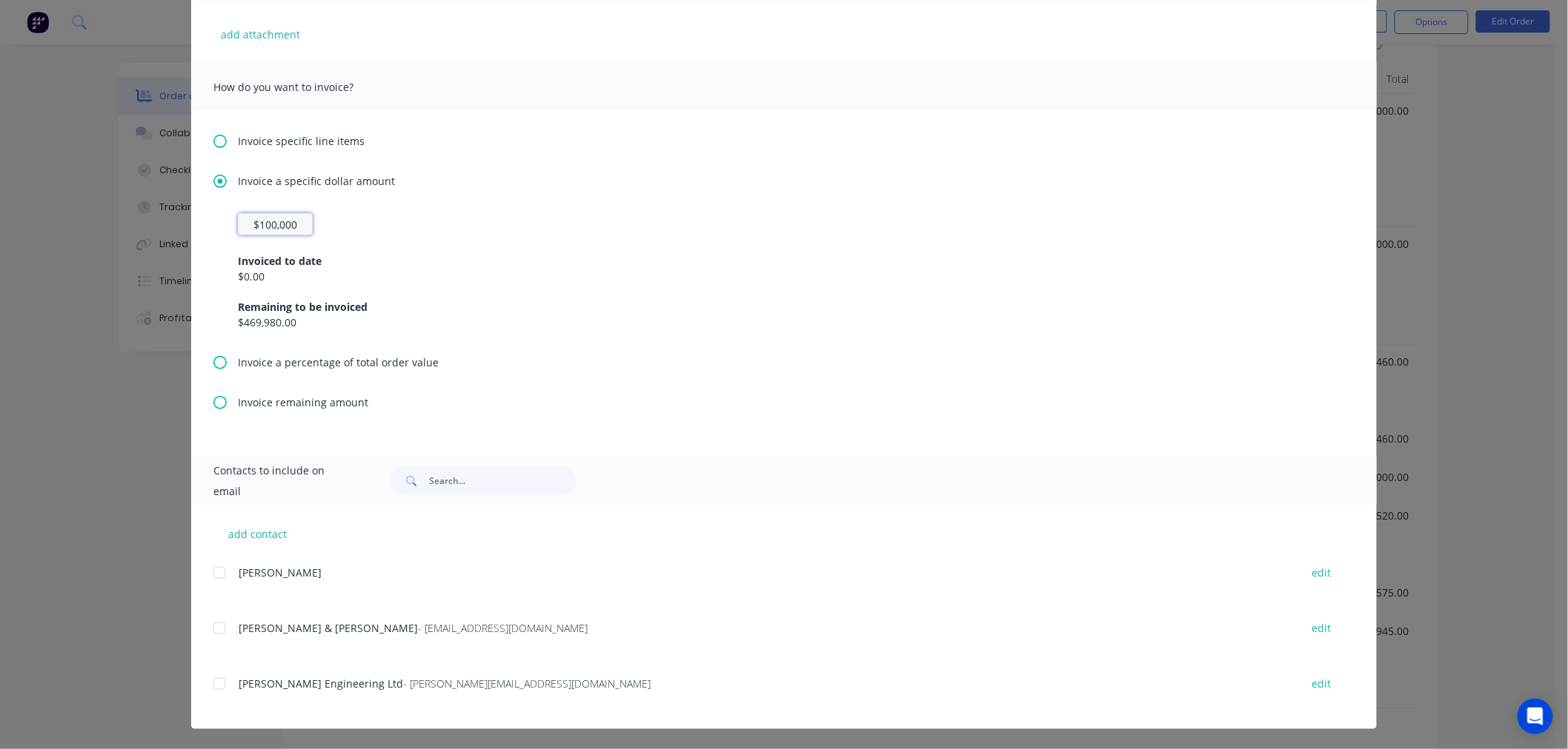
scroll to position [44, 0]
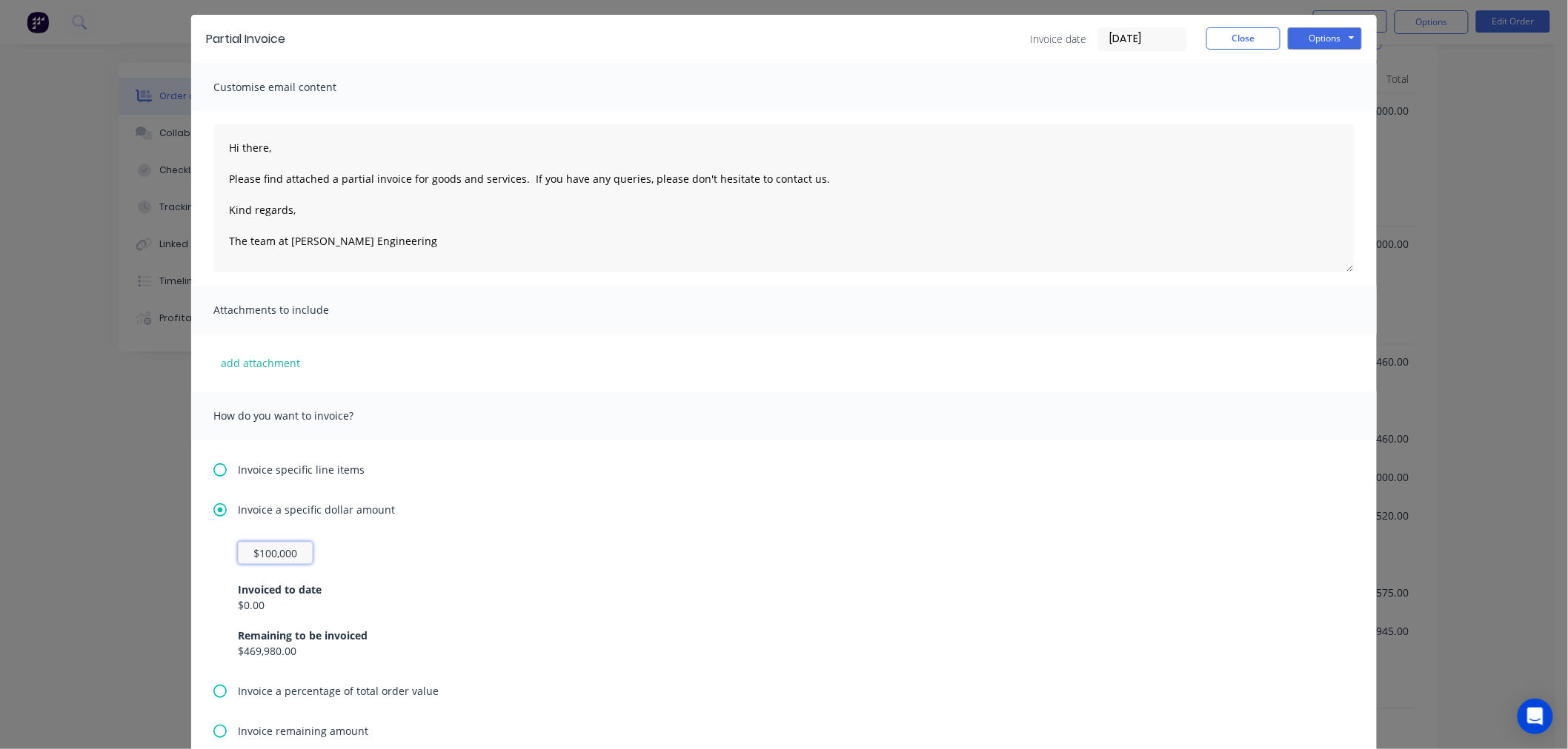
type input "$100,000"
click at [1342, 41] on button "Options" at bounding box center [1325, 38] width 74 height 22
click at [1325, 85] on button "Print" at bounding box center [1335, 89] width 95 height 25
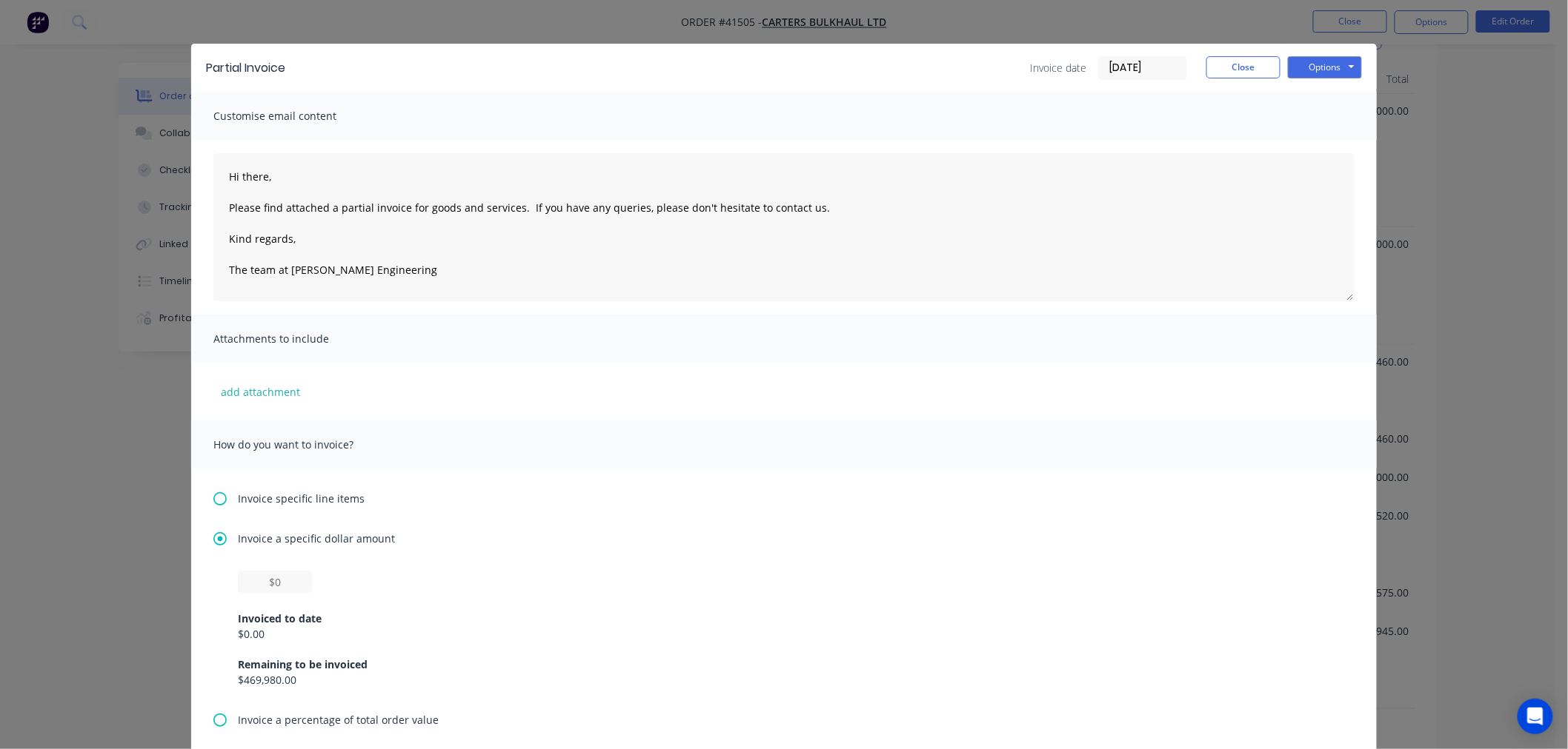
scroll to position [0, 0]
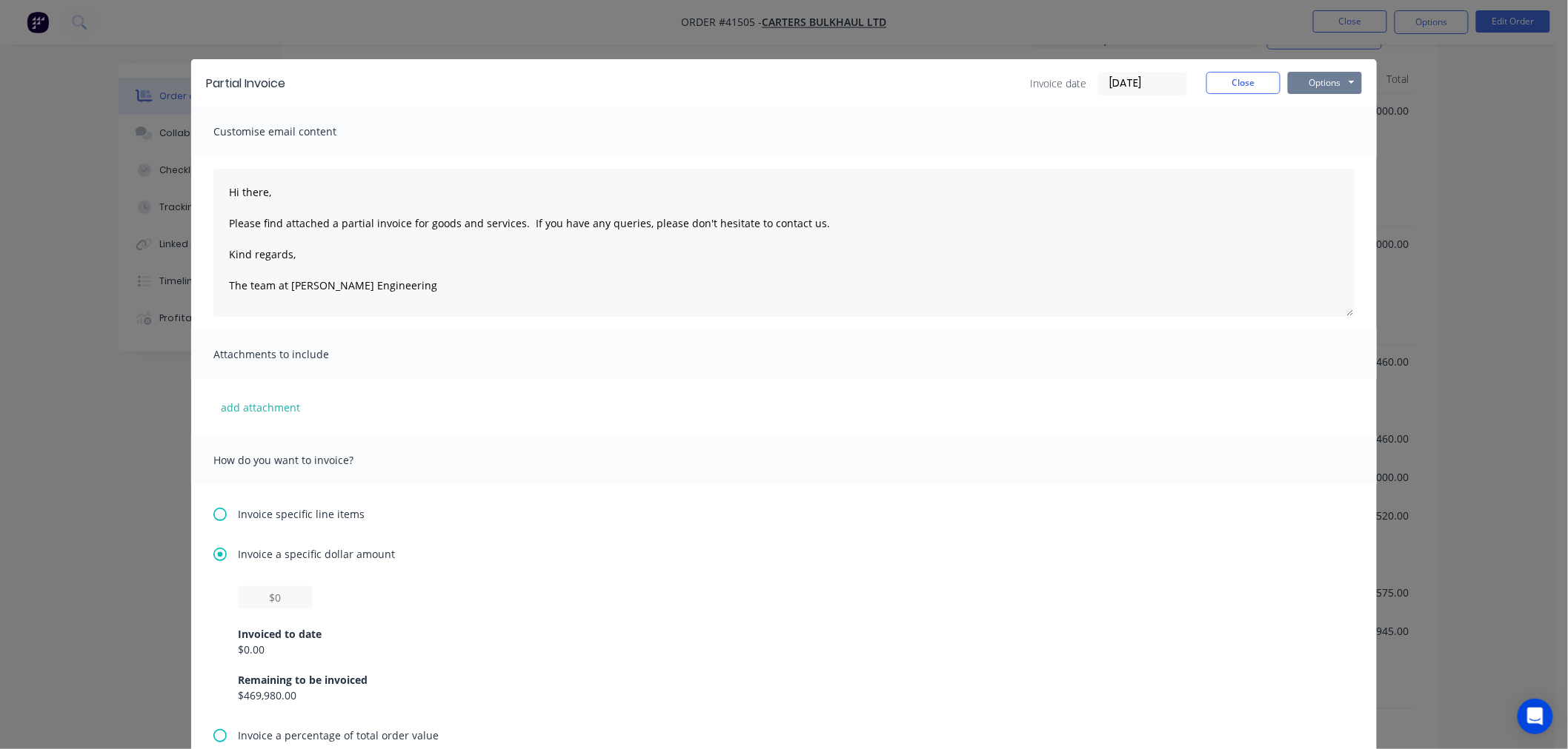
click at [1323, 75] on button "Options" at bounding box center [1325, 83] width 74 height 22
click at [1308, 133] on button "Print" at bounding box center [1335, 134] width 95 height 25
click at [290, 600] on input "text" at bounding box center [275, 597] width 74 height 22
type input "$100,000"
click at [1329, 81] on button "Options" at bounding box center [1325, 83] width 74 height 22
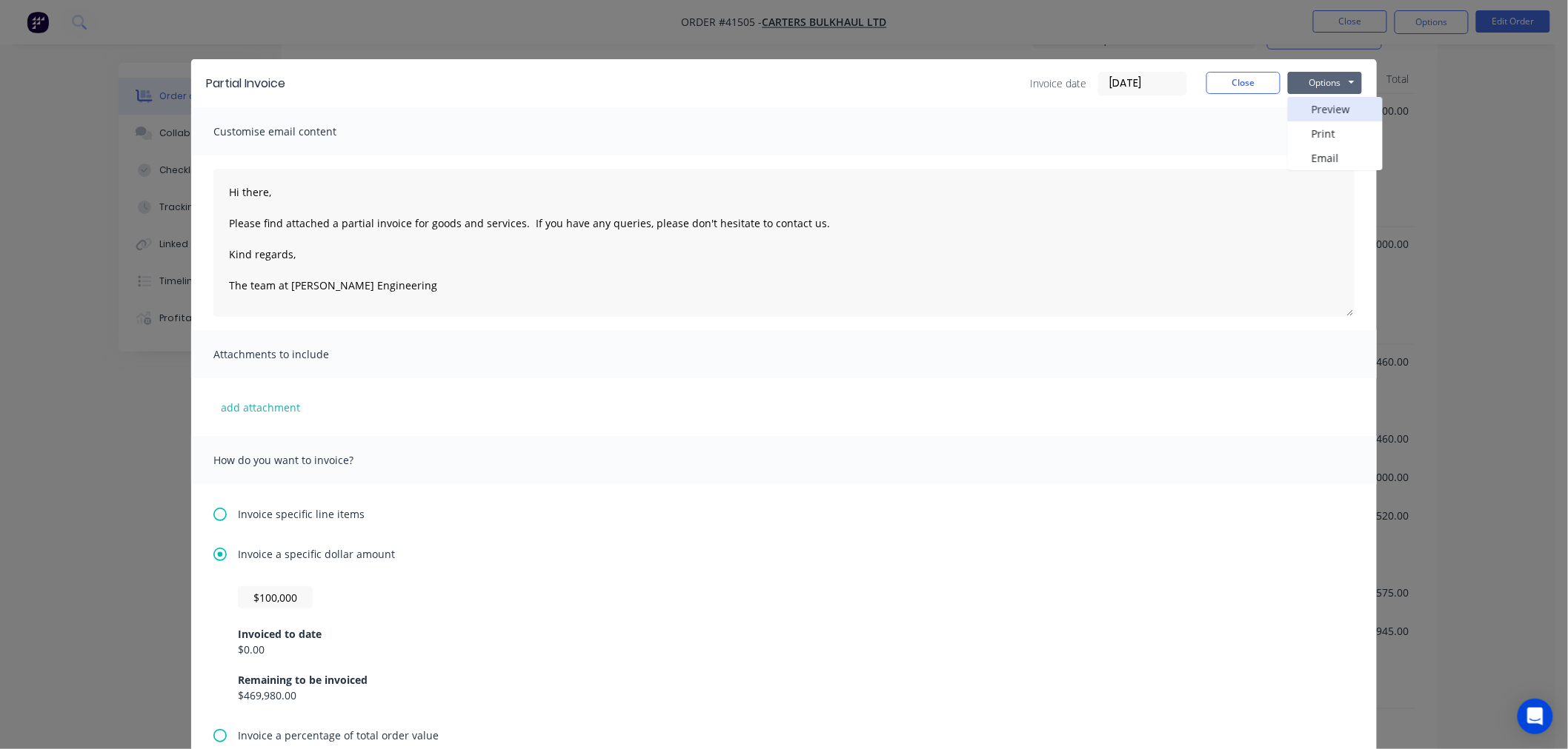
click at [1309, 105] on button "Preview" at bounding box center [1335, 109] width 95 height 25
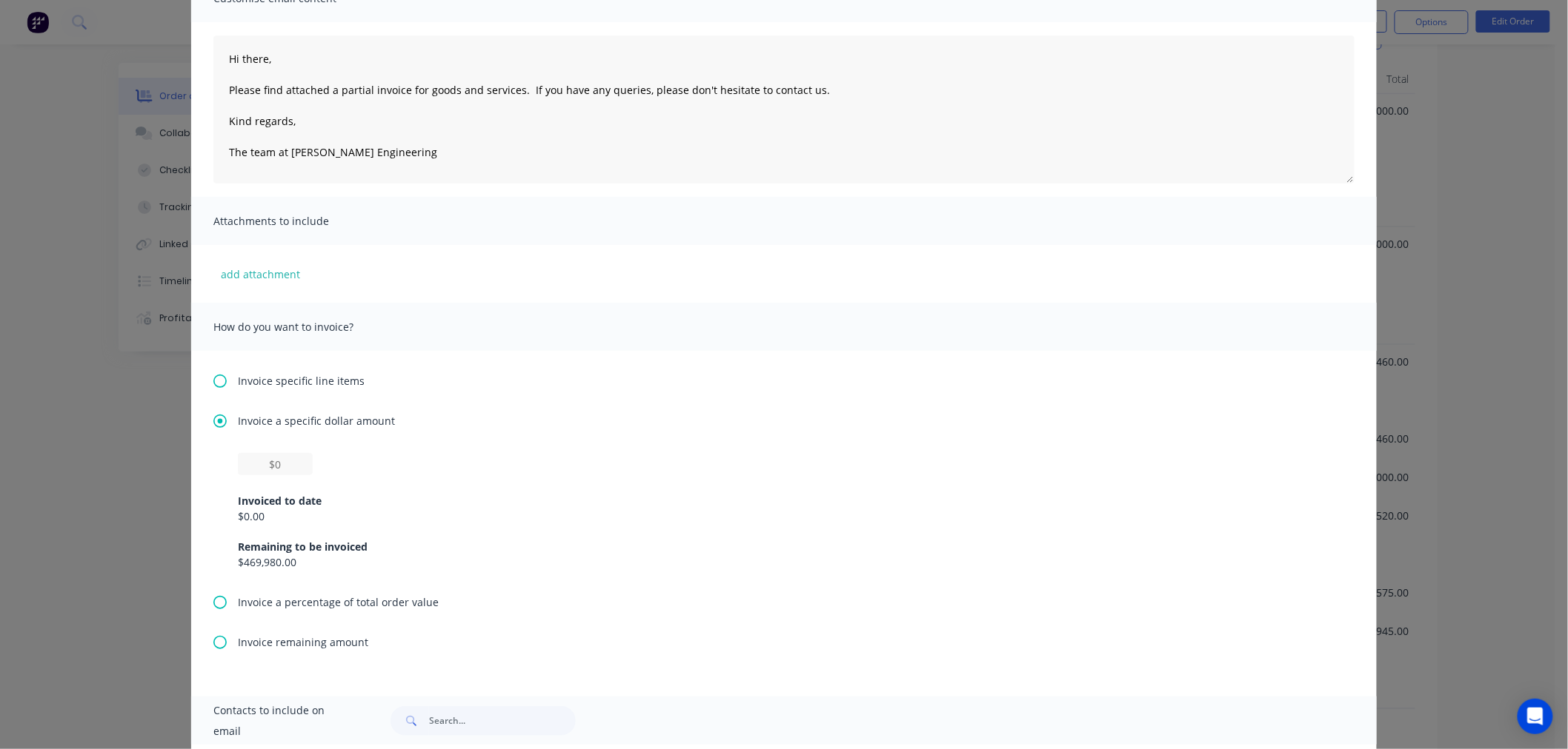
scroll to position [329, 0]
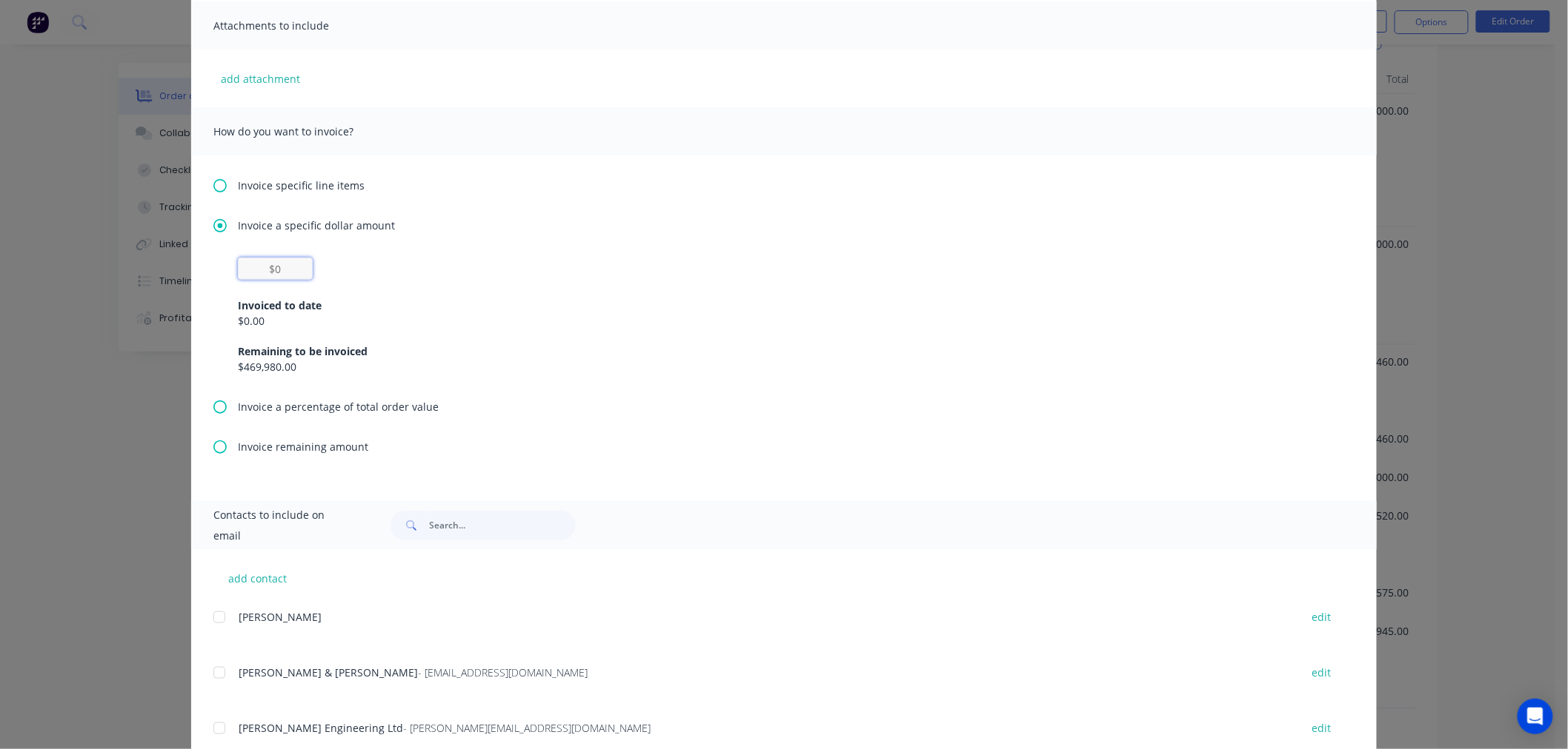
click at [277, 261] on input "text" at bounding box center [275, 268] width 74 height 22
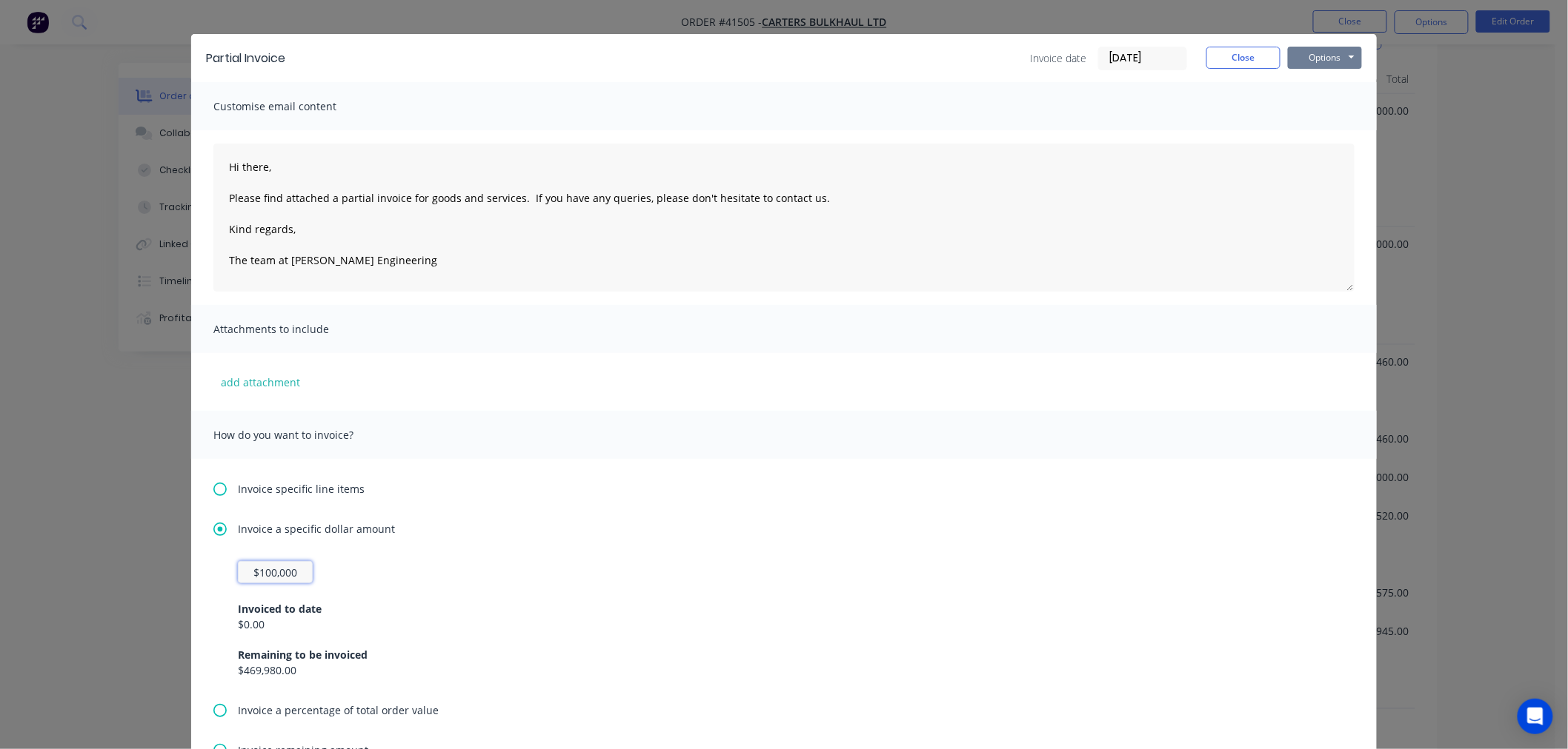
scroll to position [0, 0]
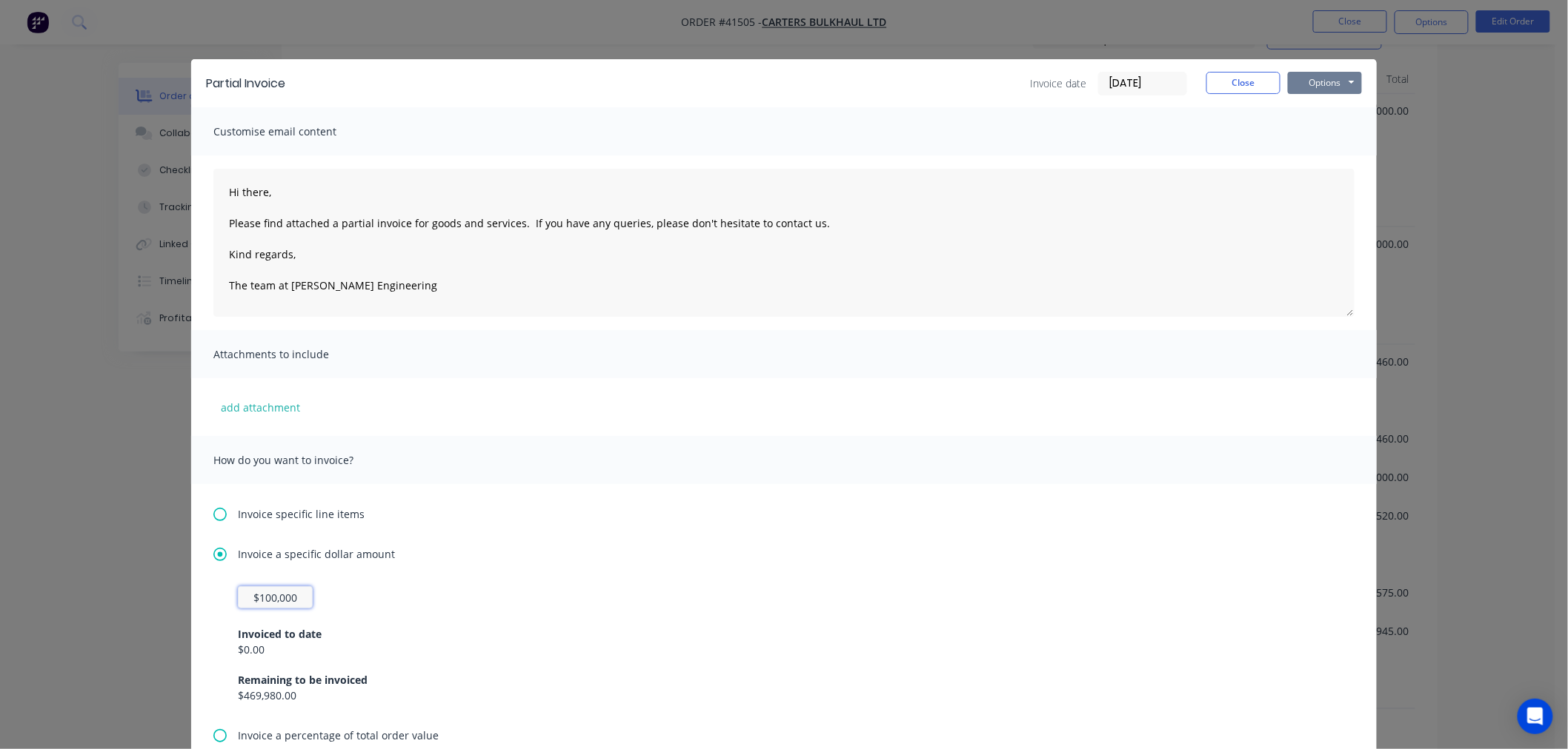
type input "$100,000"
click at [1307, 76] on button "Options" at bounding box center [1325, 83] width 74 height 22
click at [1323, 137] on button "Print" at bounding box center [1335, 134] width 95 height 25
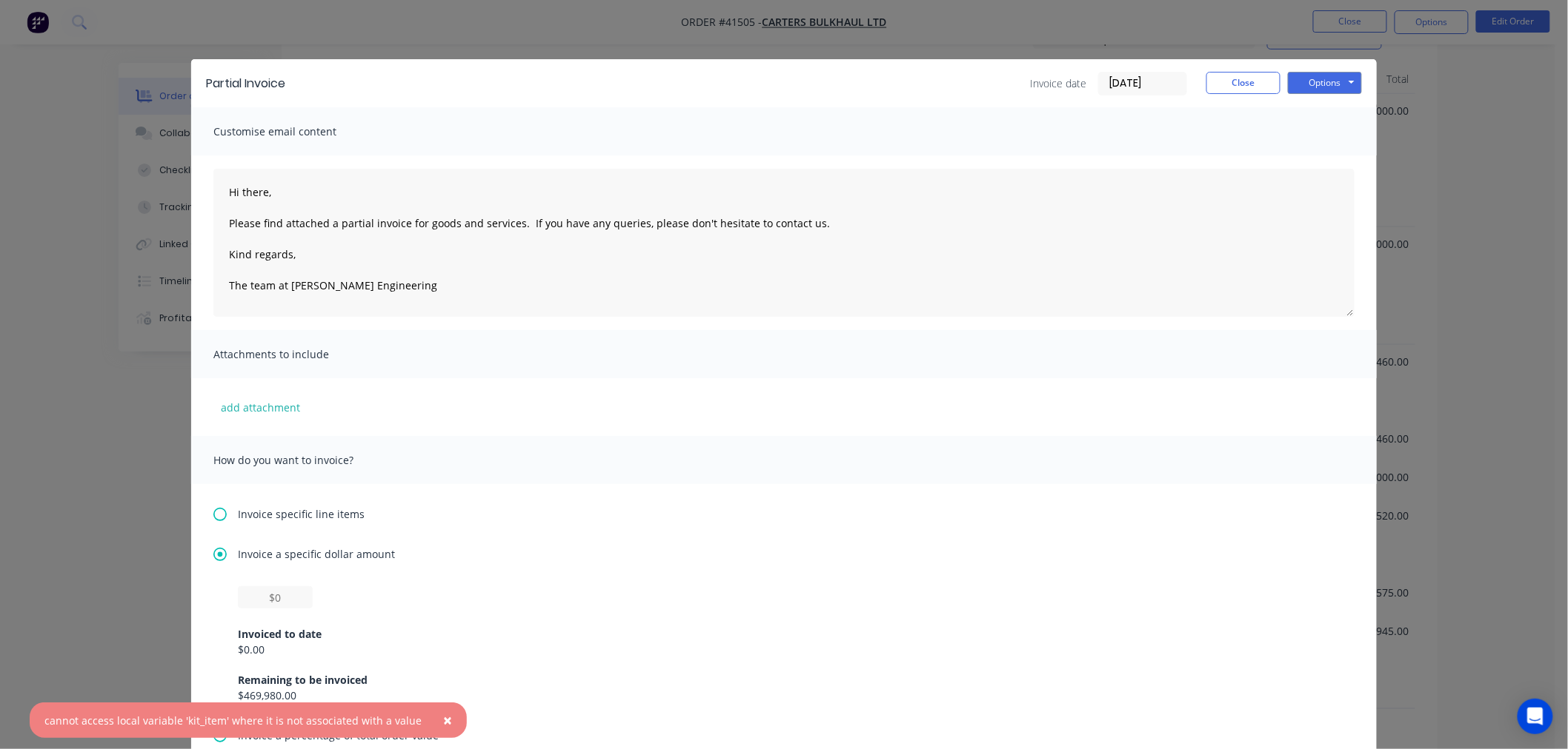
click at [275, 721] on div "cannot access local variable 'kit_item' where it is not associated with a value" at bounding box center [233, 721] width 377 height 16
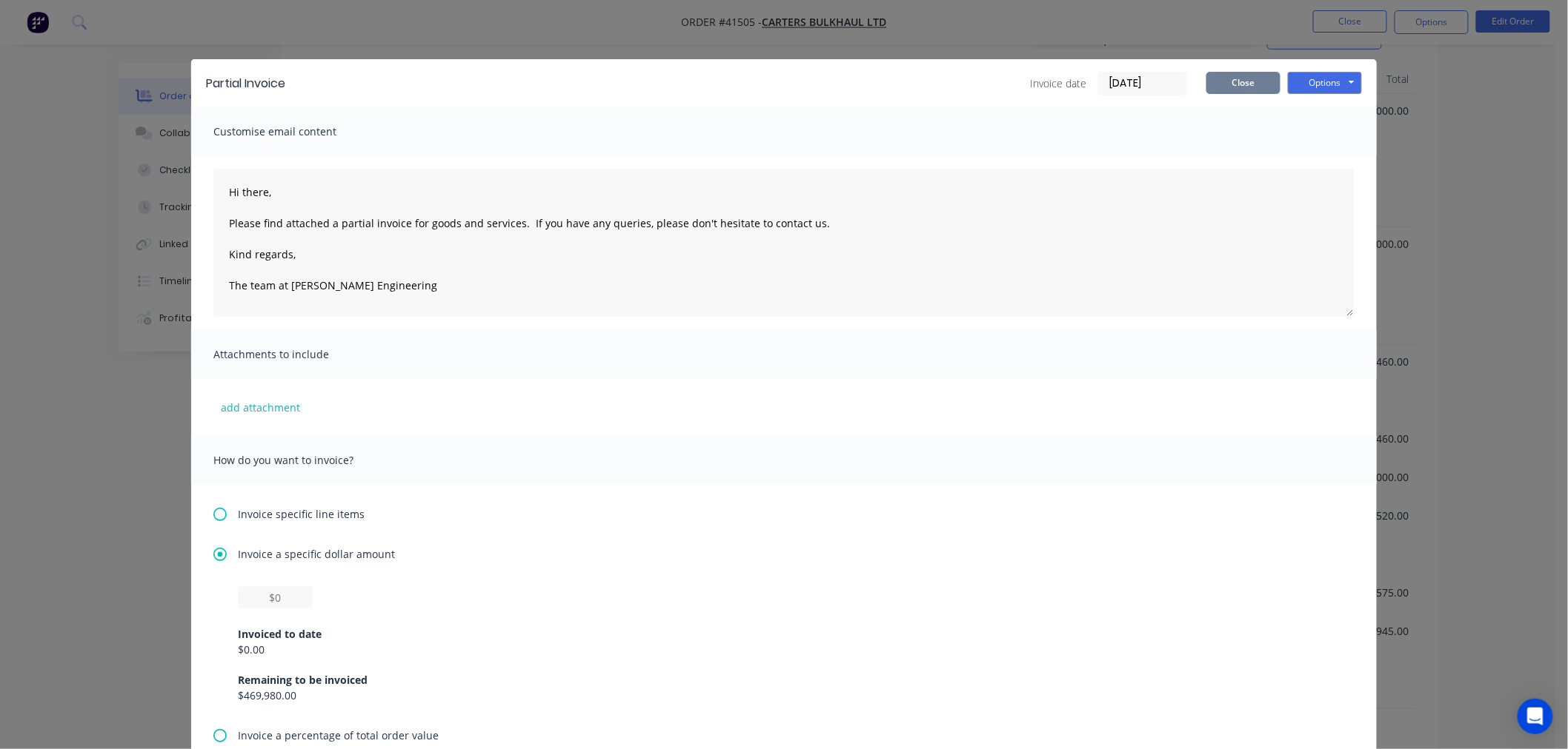
click at [1256, 78] on button "Close" at bounding box center [1244, 83] width 74 height 22
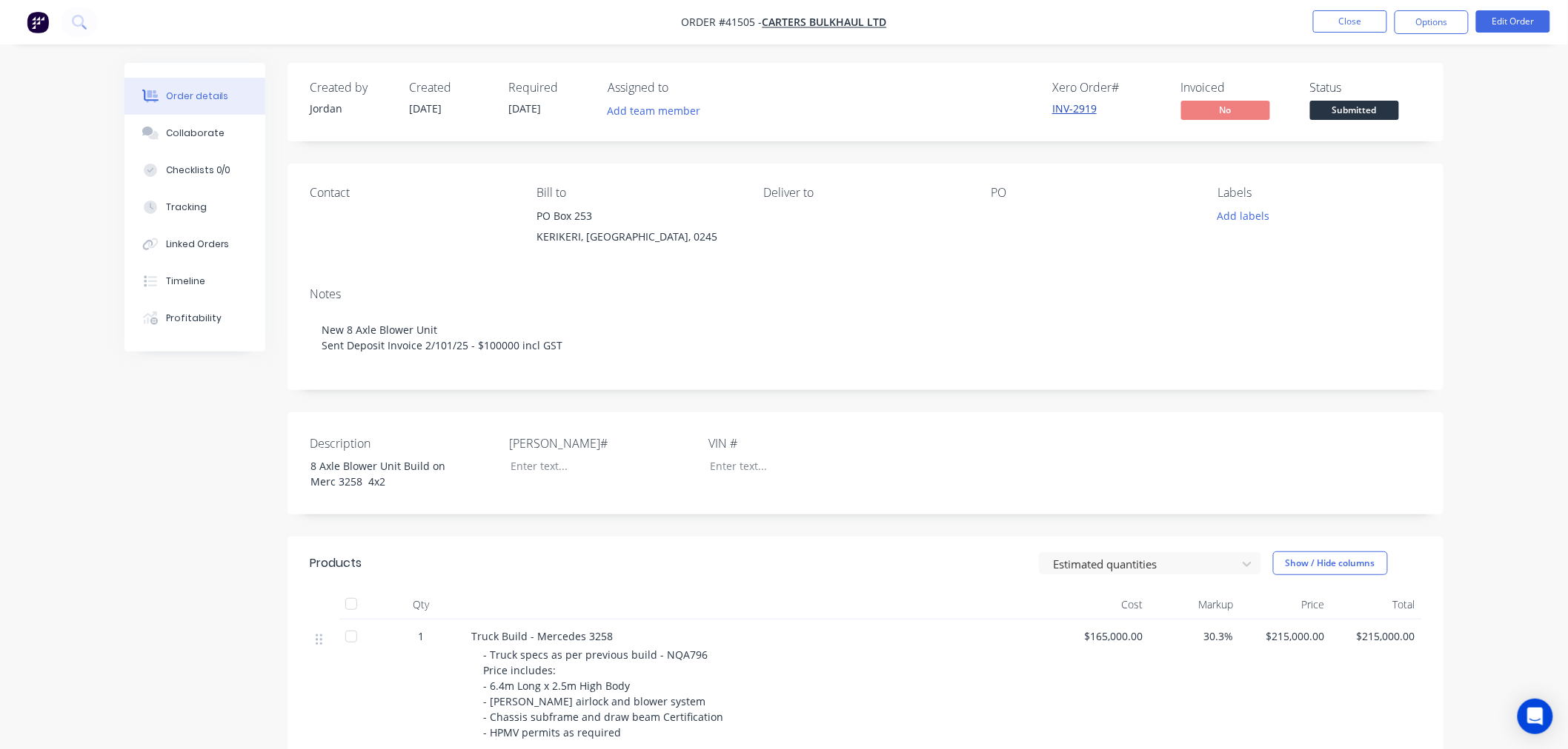
click at [1082, 112] on link "INV-2919" at bounding box center [1074, 109] width 44 height 14
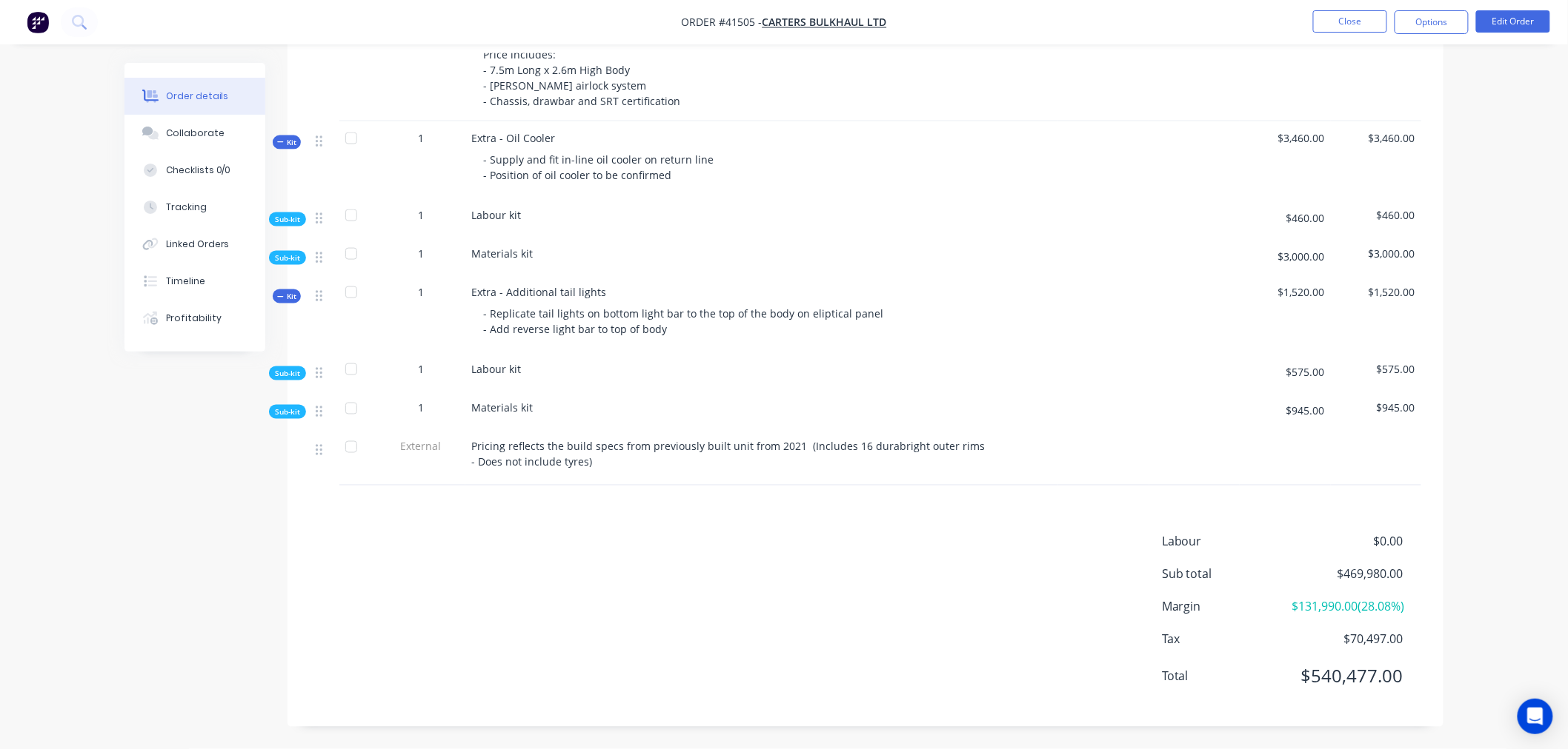
scroll to position [772, 0]
click at [292, 137] on span "Kit" at bounding box center [286, 143] width 19 height 11
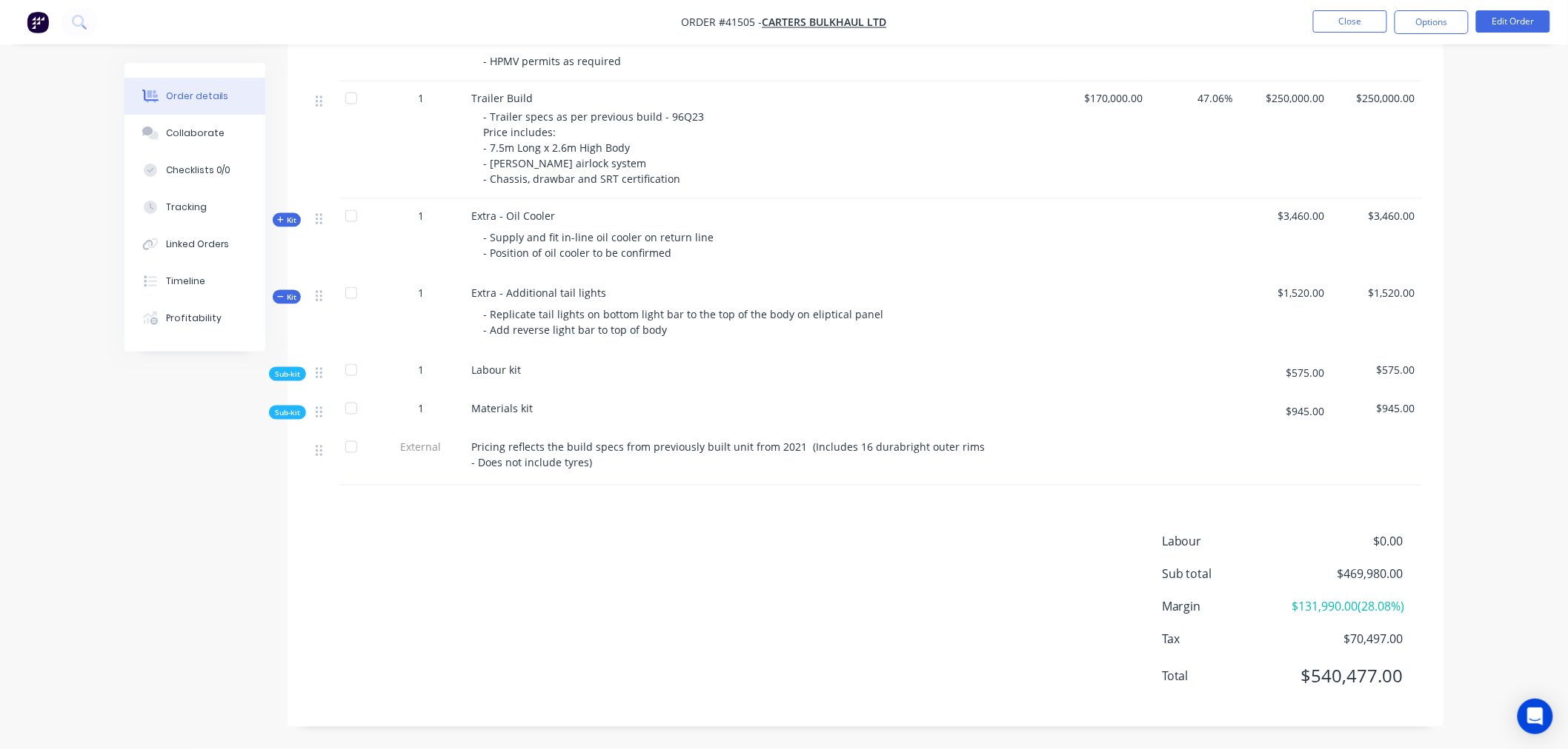
scroll to position [692, 0]
click at [187, 275] on div "Timeline" at bounding box center [185, 281] width 40 height 13
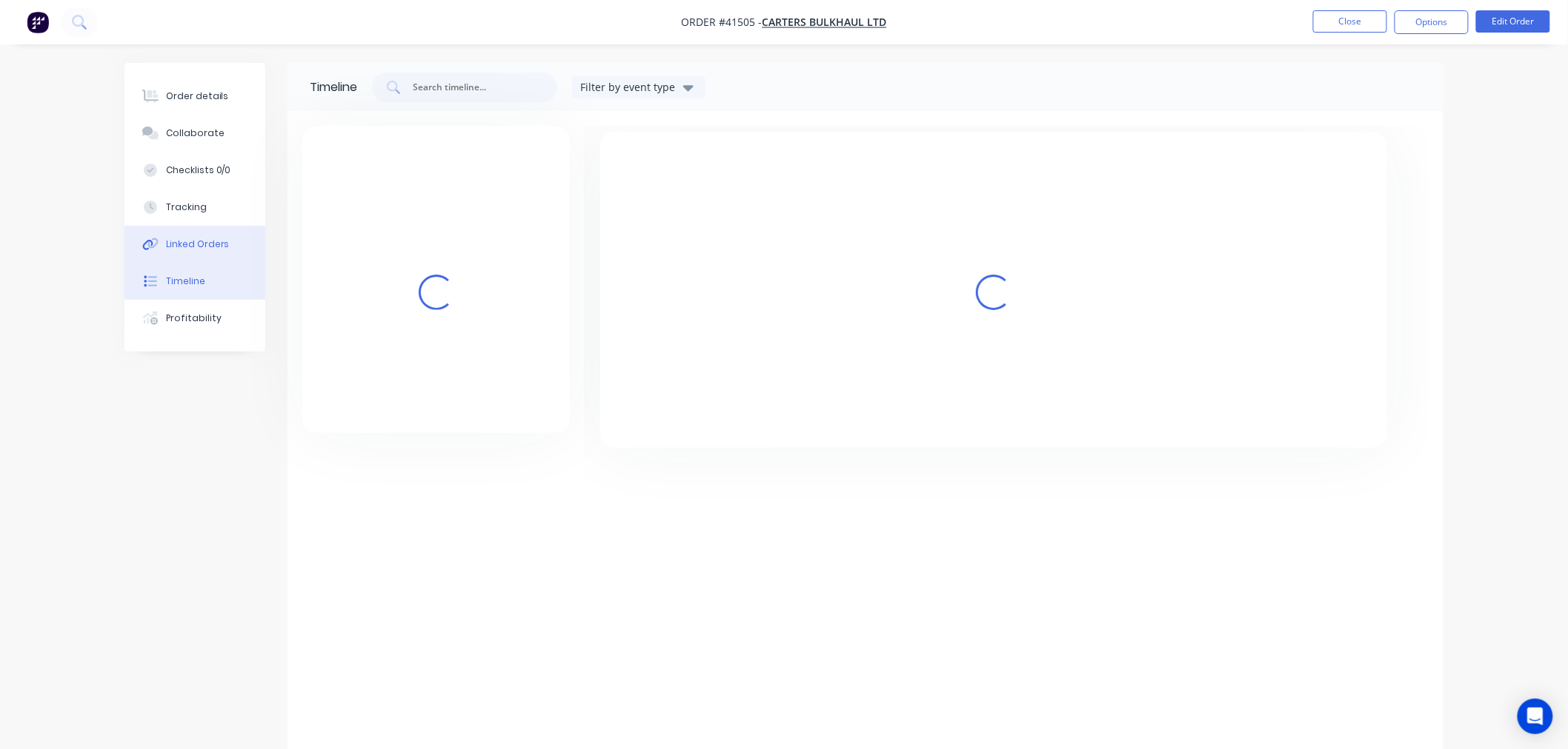
click at [198, 241] on div "Linked Orders" at bounding box center [198, 244] width 64 height 13
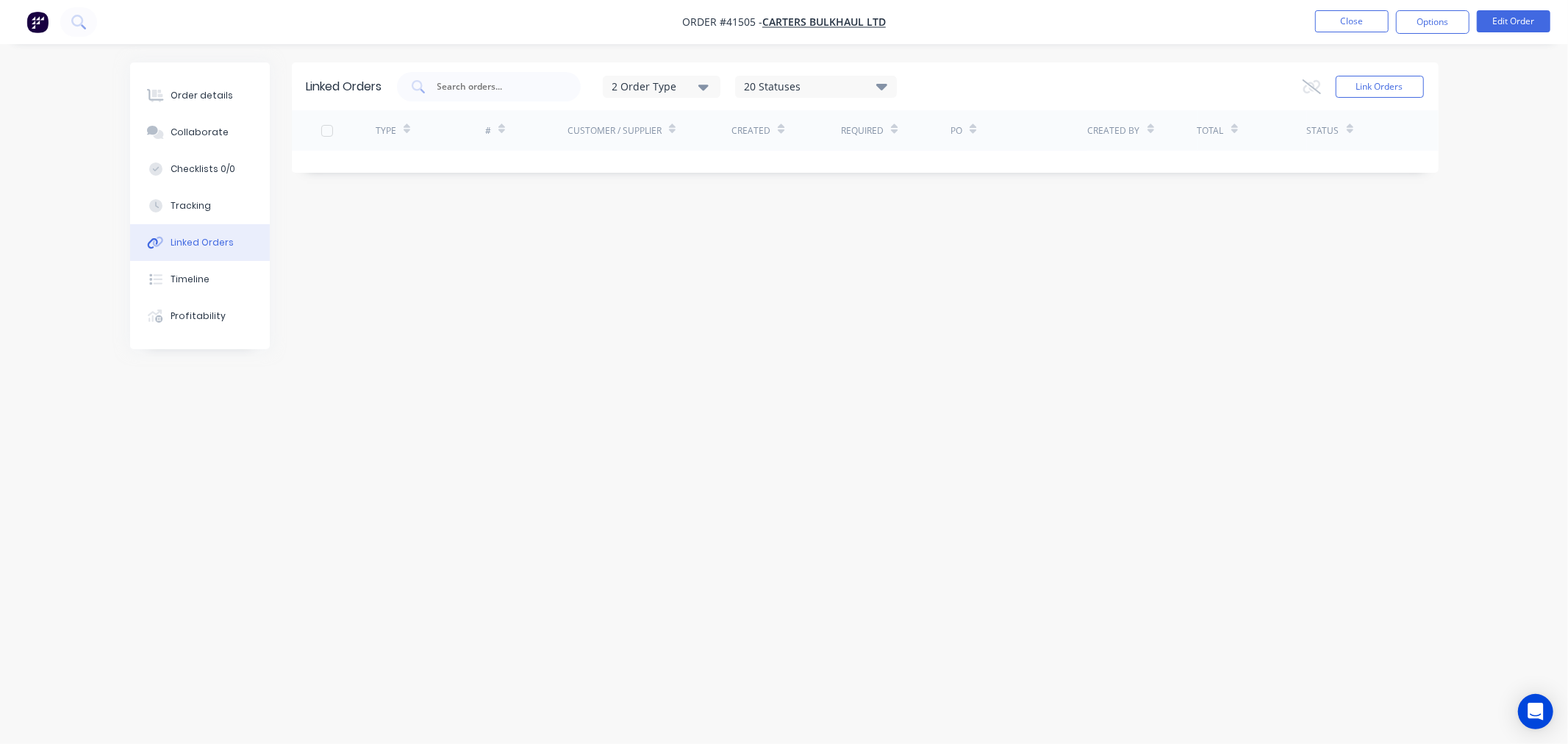
click at [41, 13] on img "button" at bounding box center [37, 22] width 22 height 22
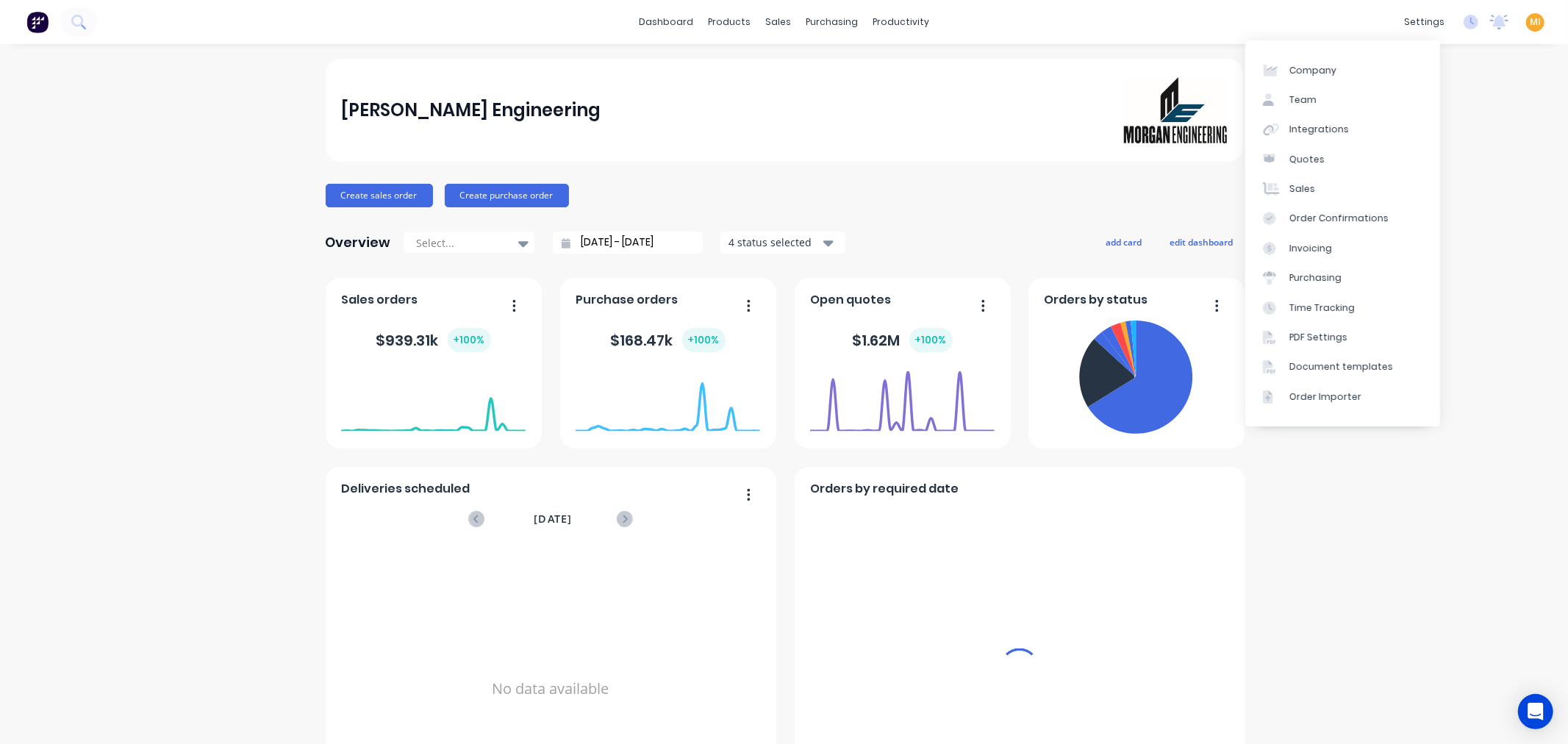
click at [1530, 18] on span "MI" at bounding box center [1535, 22] width 11 height 13
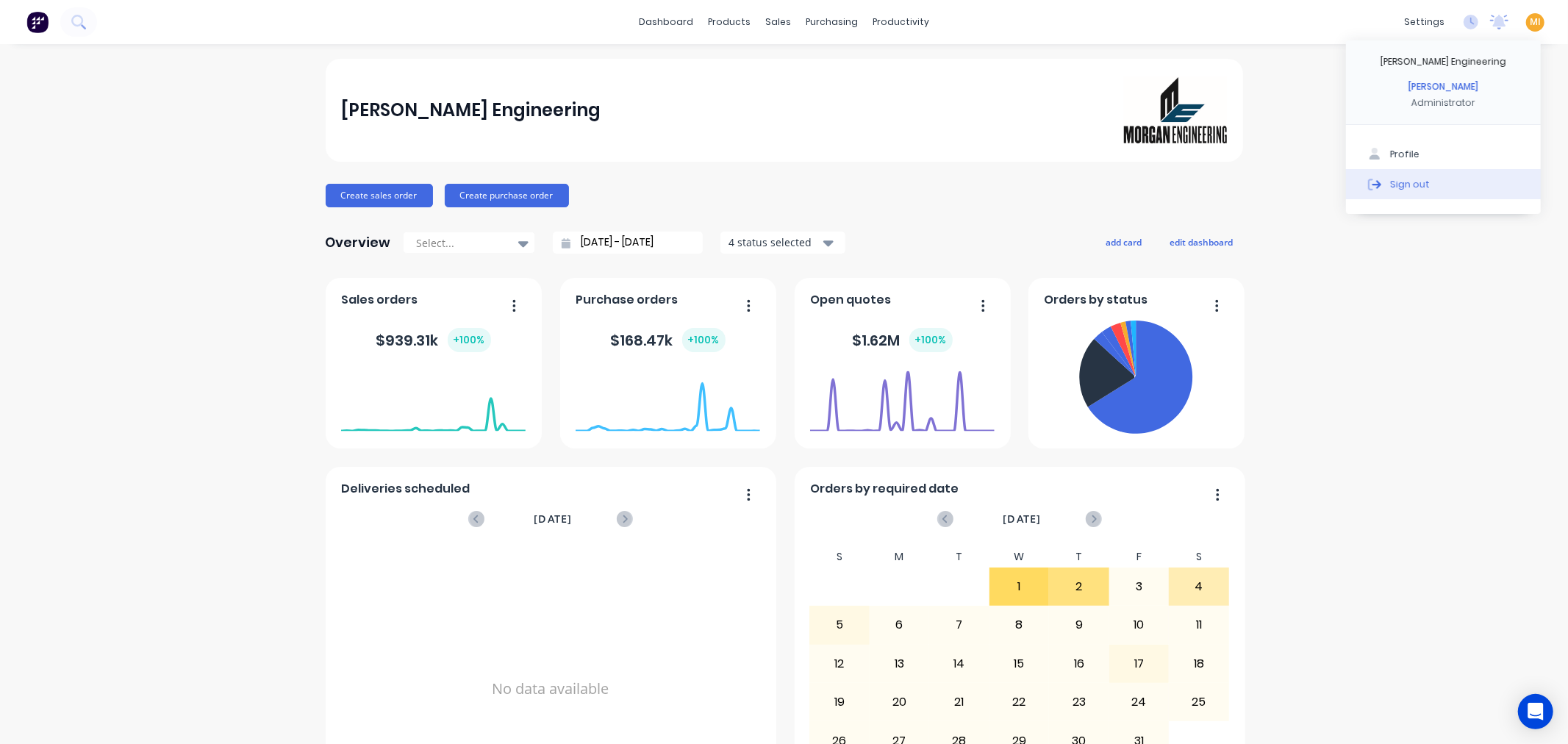
drag, startPoint x: 1489, startPoint y: 181, endPoint x: 1436, endPoint y: 159, distance: 57.4
click at [1489, 182] on button "Sign out" at bounding box center [1443, 184] width 195 height 29
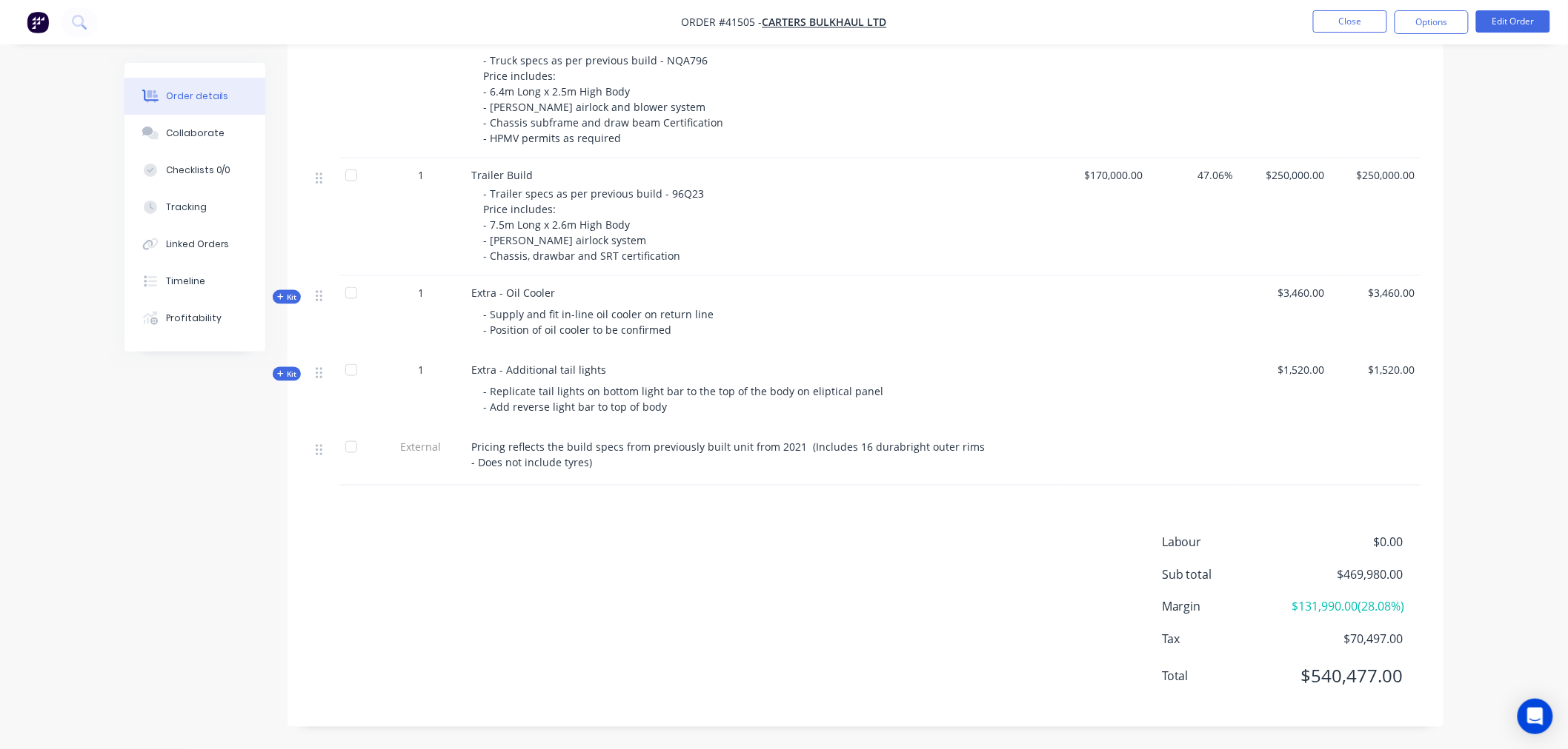
scroll to position [613, 0]
click at [1331, 26] on button "Close" at bounding box center [1350, 21] width 74 height 22
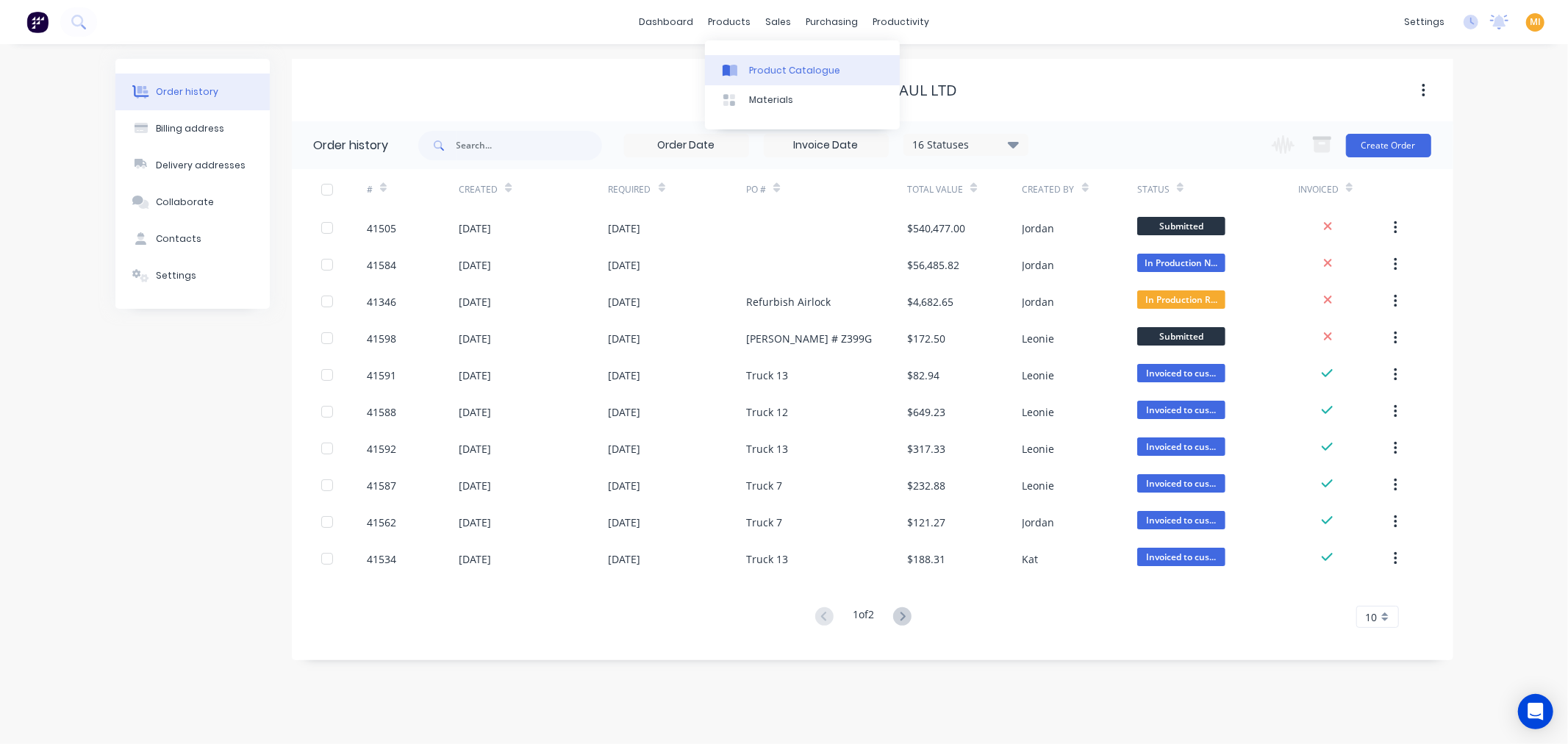
drag, startPoint x: 767, startPoint y: 63, endPoint x: 708, endPoint y: 77, distance: 60.6
click at [767, 64] on div "Product Catalogue" at bounding box center [794, 70] width 91 height 13
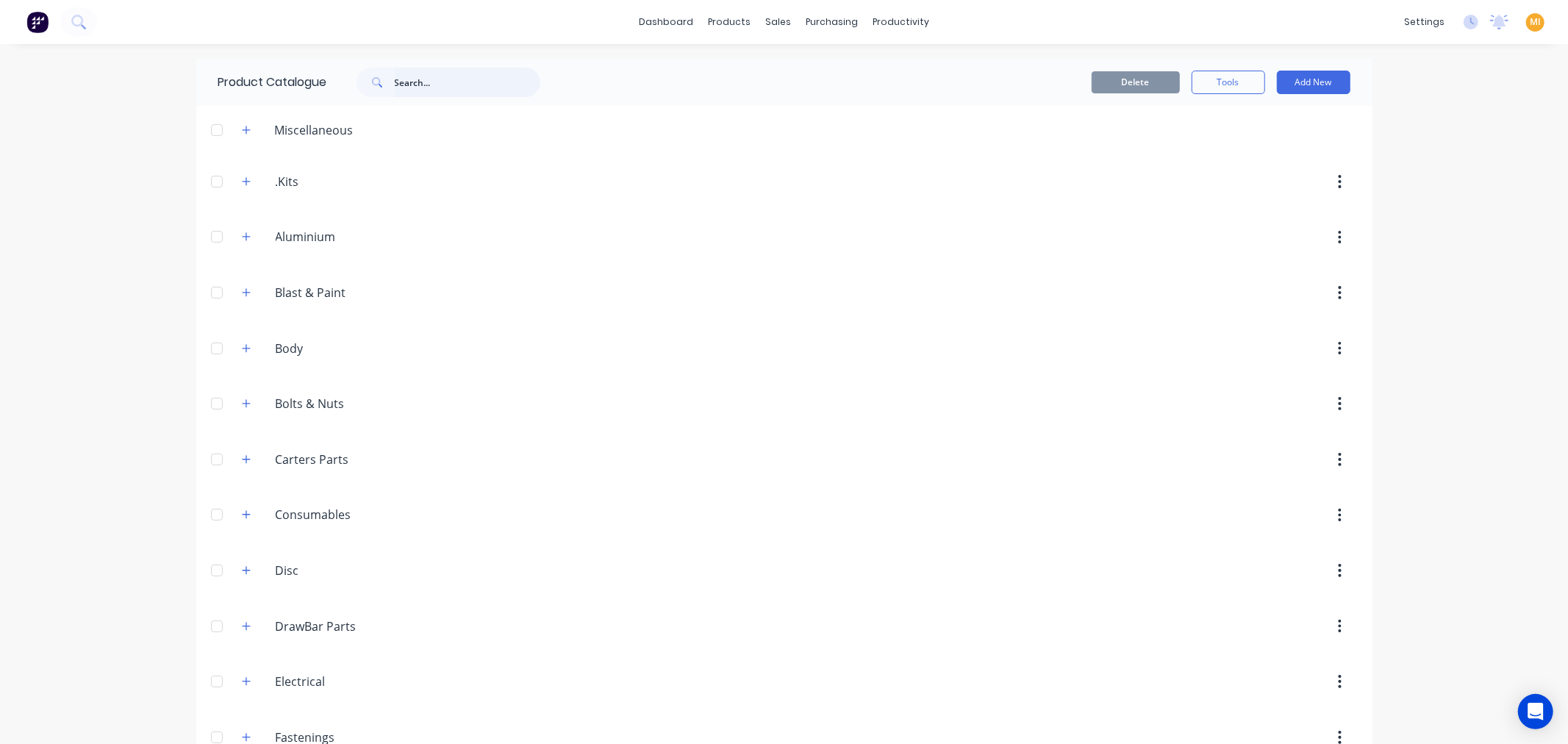
click at [429, 78] on input "text" at bounding box center [467, 82] width 145 height 29
paste input "Extra - Oil Cooler"
type input "Extra - Oil Cooler"
click at [394, 74] on span at bounding box center [376, 82] width 38 height 29
click at [394, 85] on span at bounding box center [376, 82] width 38 height 29
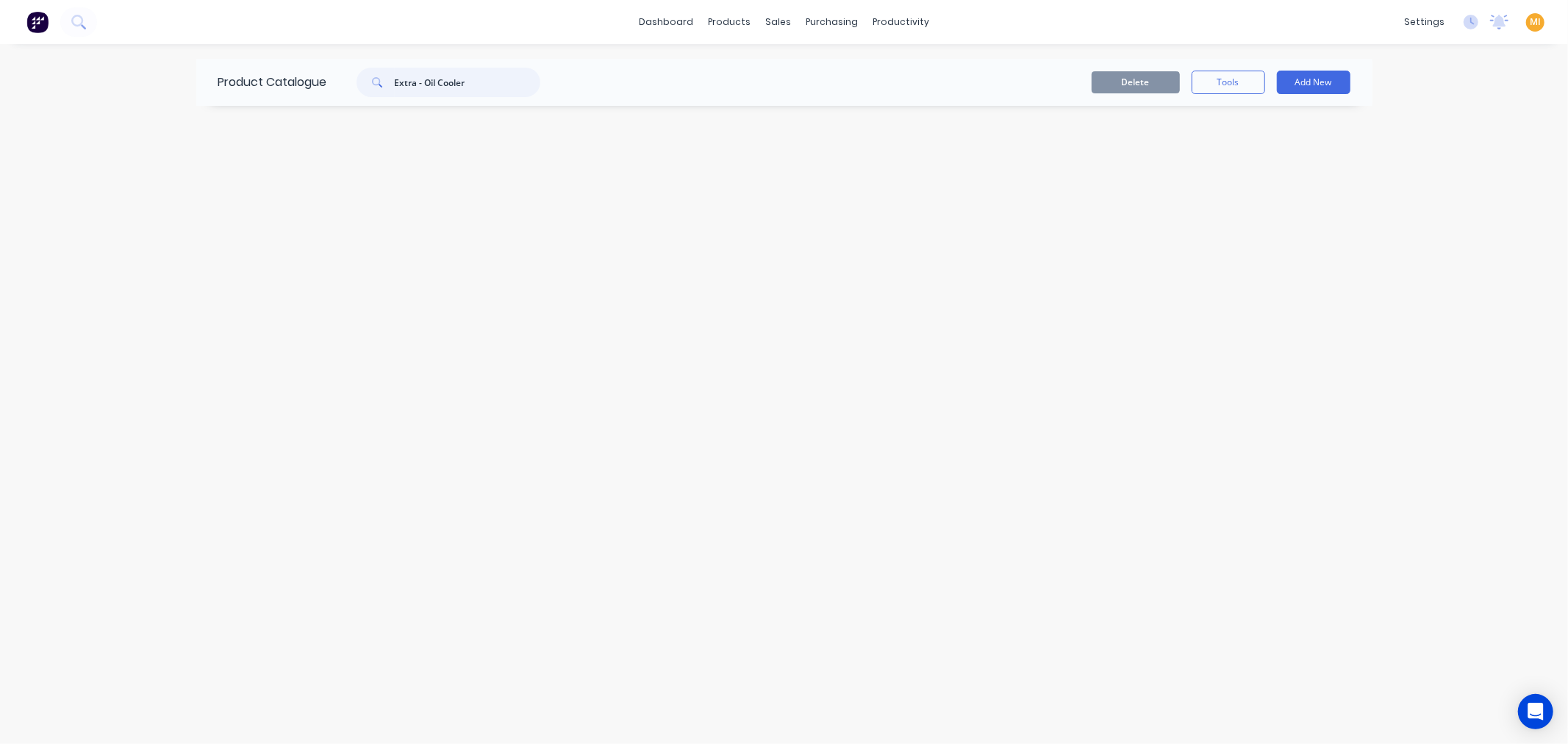
click at [398, 82] on input "Extra - Oil Cooler" at bounding box center [467, 82] width 145 height 29
drag, startPoint x: 502, startPoint y: 92, endPoint x: 376, endPoint y: 85, distance: 126.2
click at [376, 85] on div "Extra - Oil Cooler" at bounding box center [448, 82] width 184 height 29
click at [246, 177] on button "button" at bounding box center [246, 181] width 18 height 18
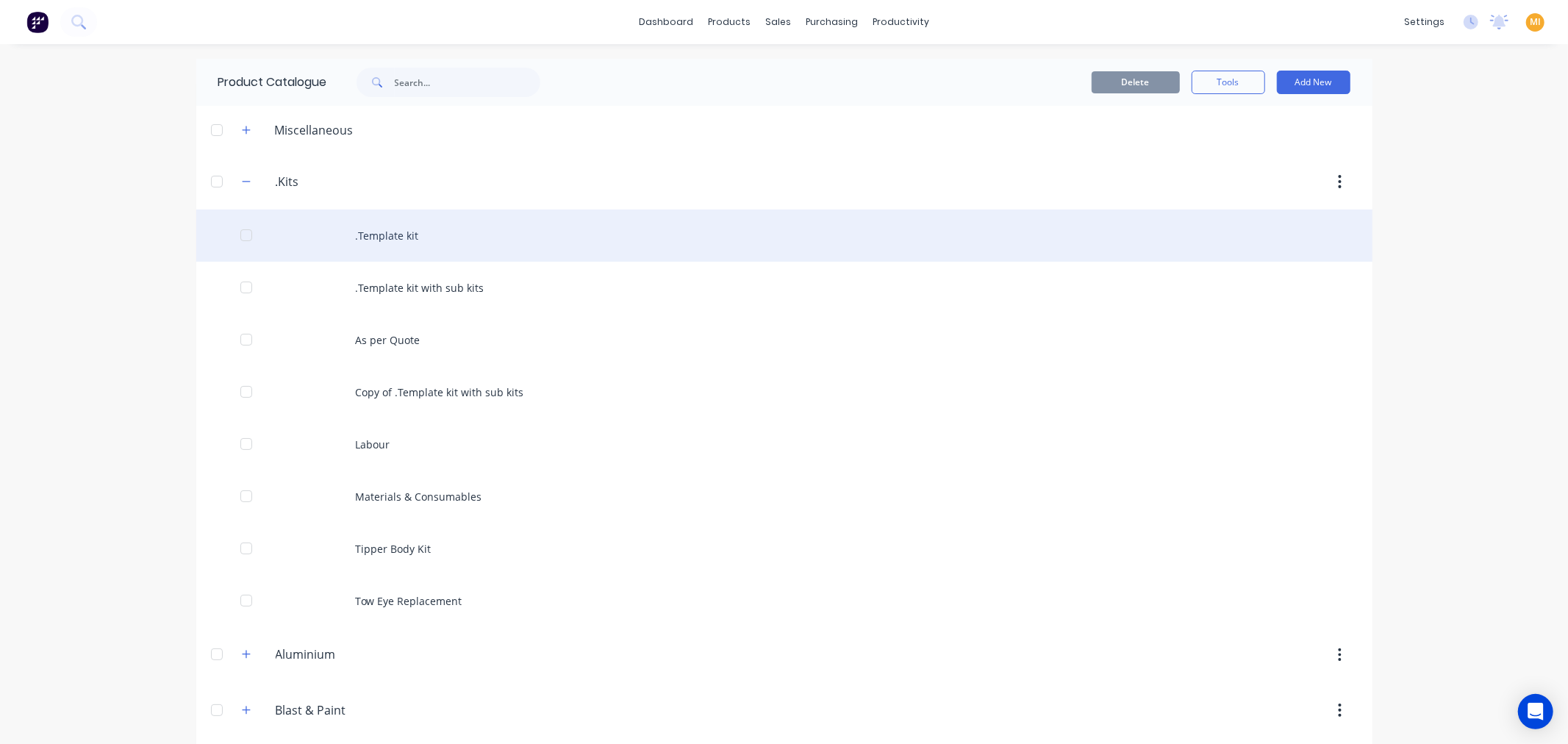
click at [375, 239] on div ".Template kit" at bounding box center [784, 236] width 1176 height 52
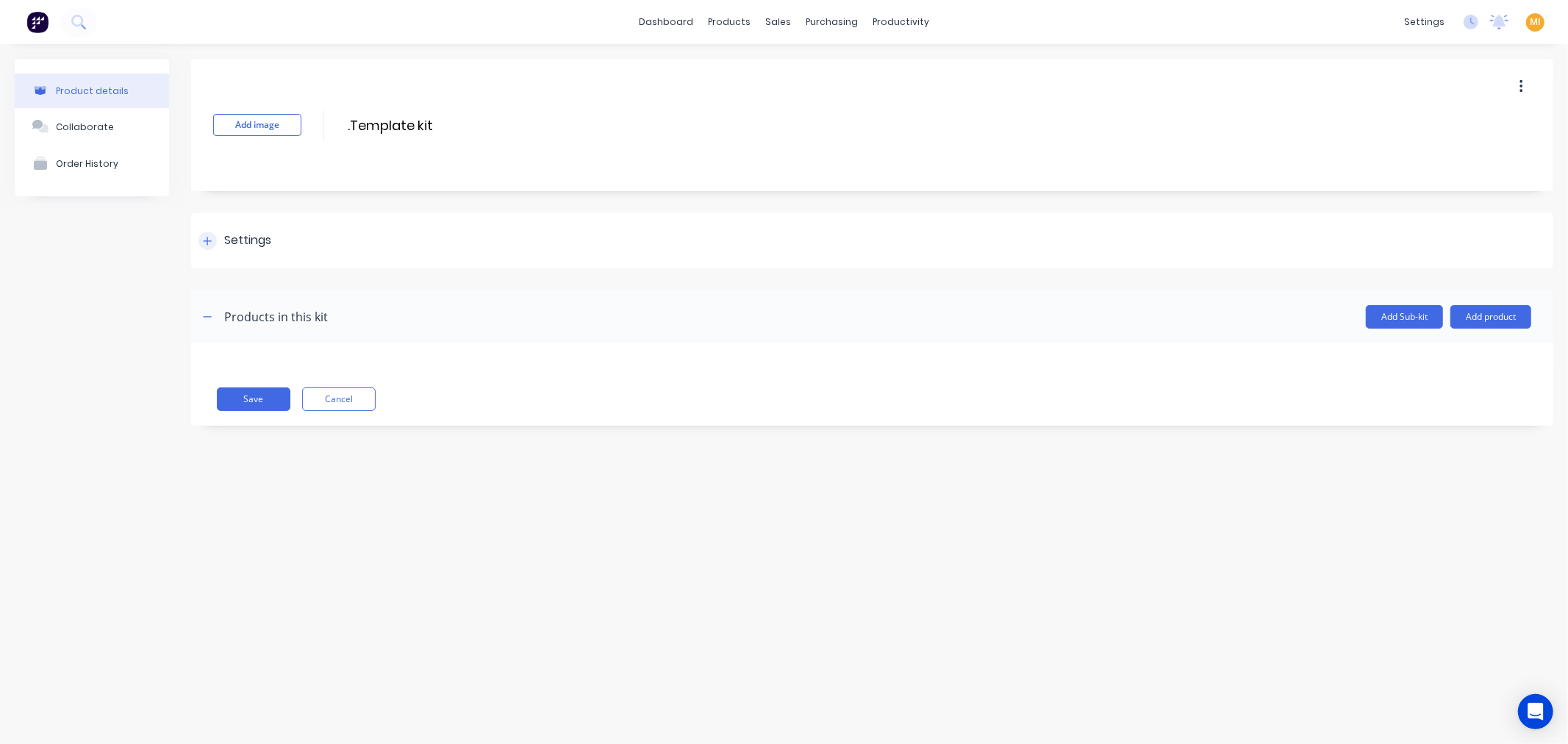
click at [240, 243] on div "Settings" at bounding box center [247, 241] width 47 height 18
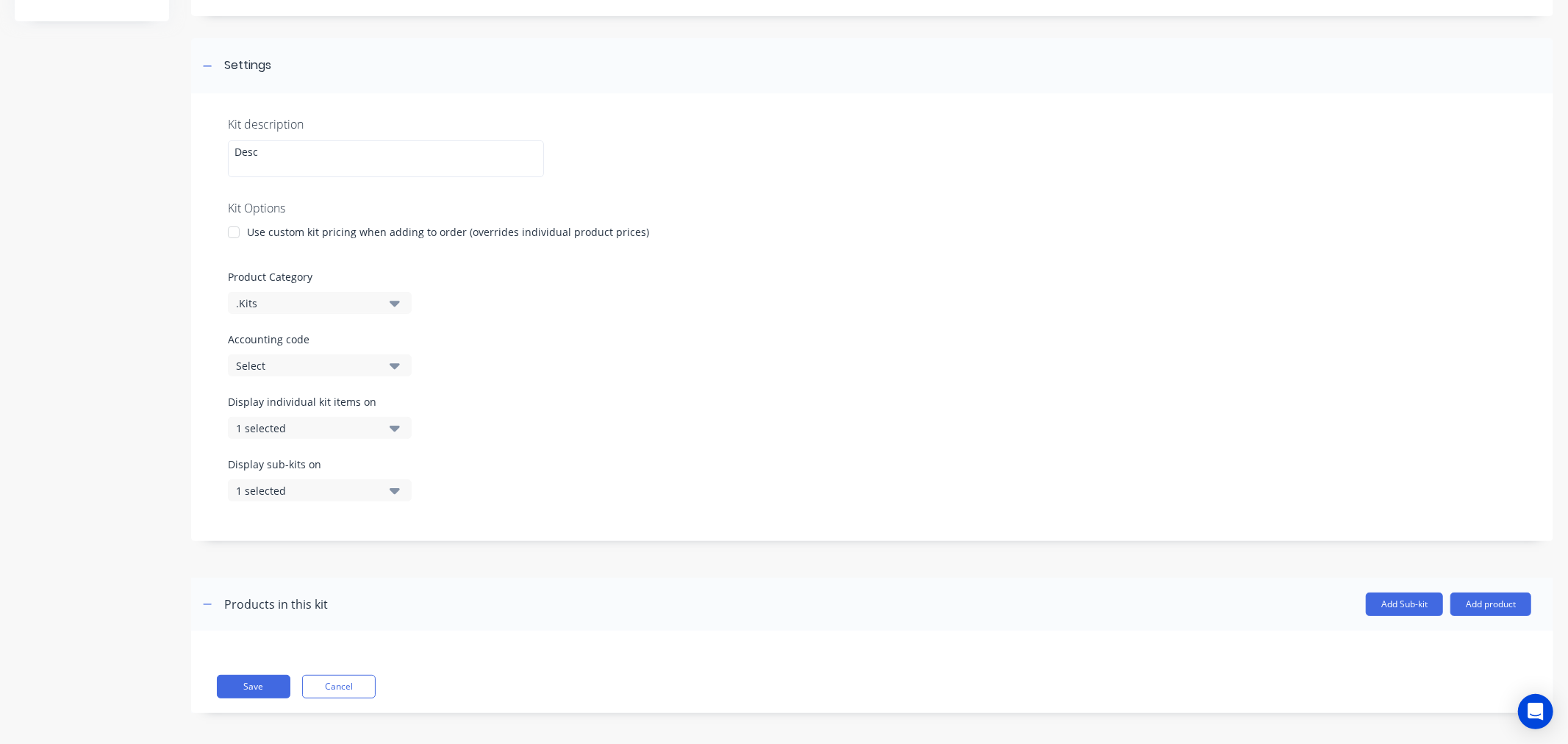
scroll to position [180, 0]
click at [353, 357] on div "Select" at bounding box center [307, 360] width 142 height 15
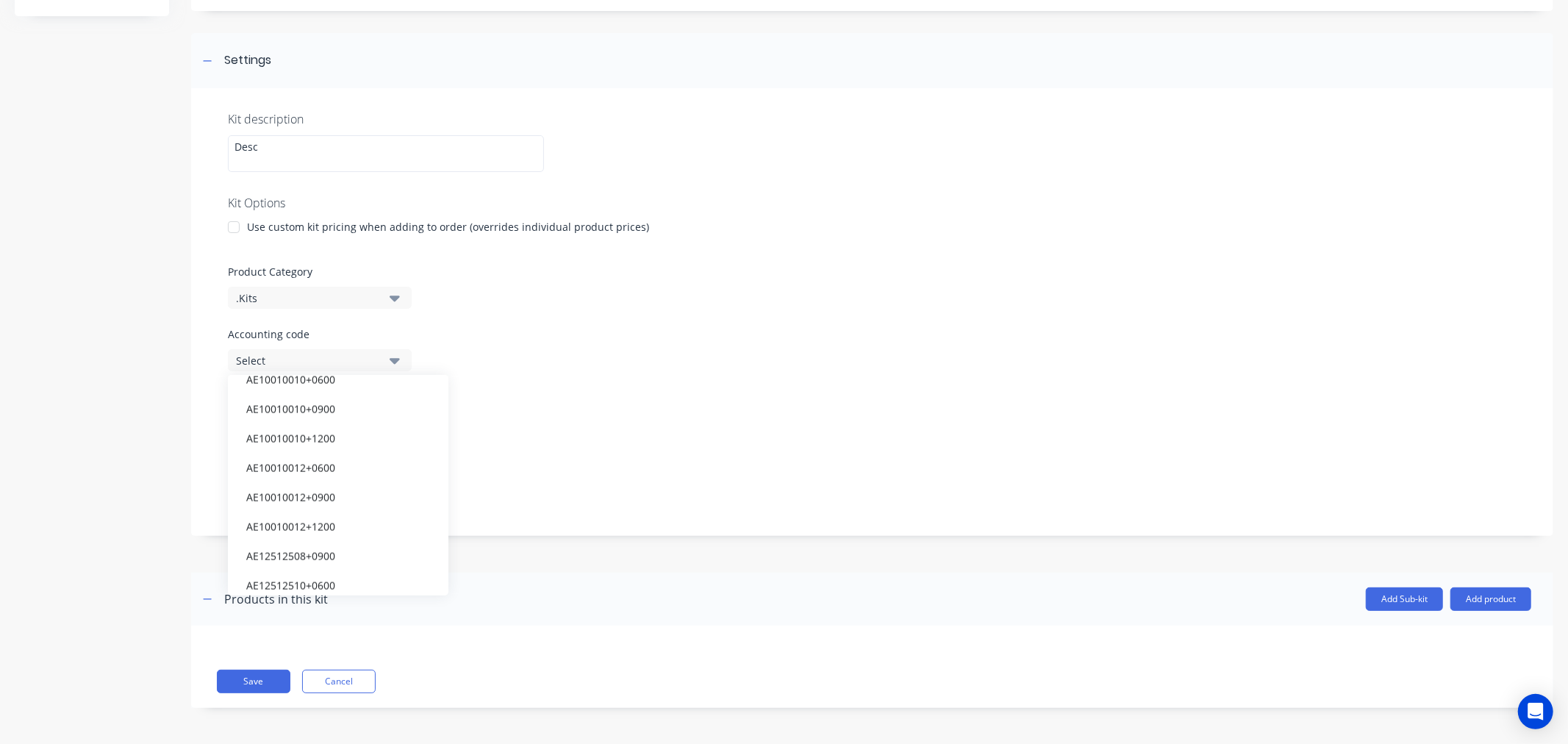
scroll to position [2207, 0]
click at [331, 686] on button "Cancel" at bounding box center [339, 682] width 74 height 24
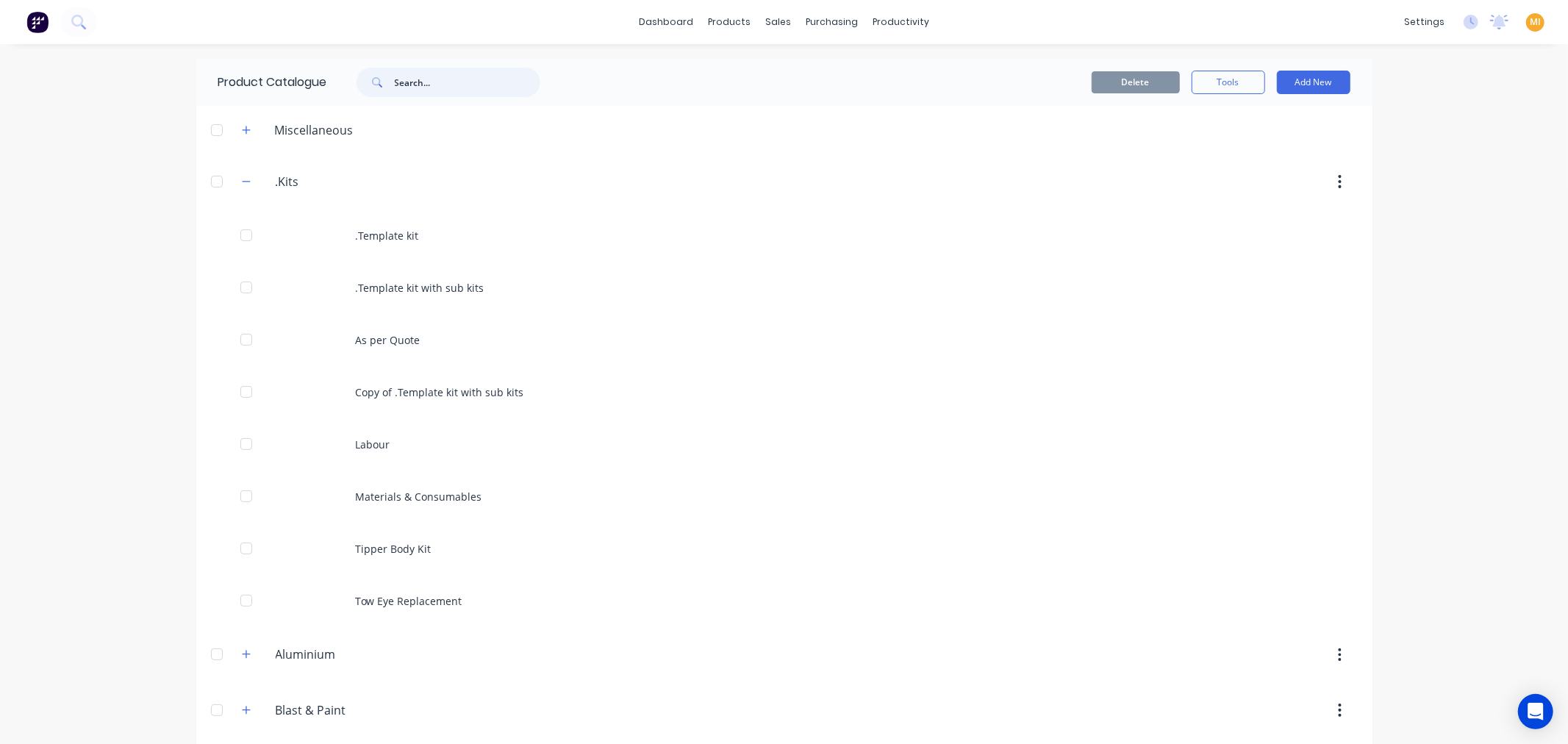
click at [427, 90] on input "text" at bounding box center [467, 82] width 145 height 29
paste input "Extra - Additional tail lights"
type input "Extra - Additional tail lights"
click at [480, 85] on input "Extra - Additional tail lights" at bounding box center [467, 82] width 145 height 29
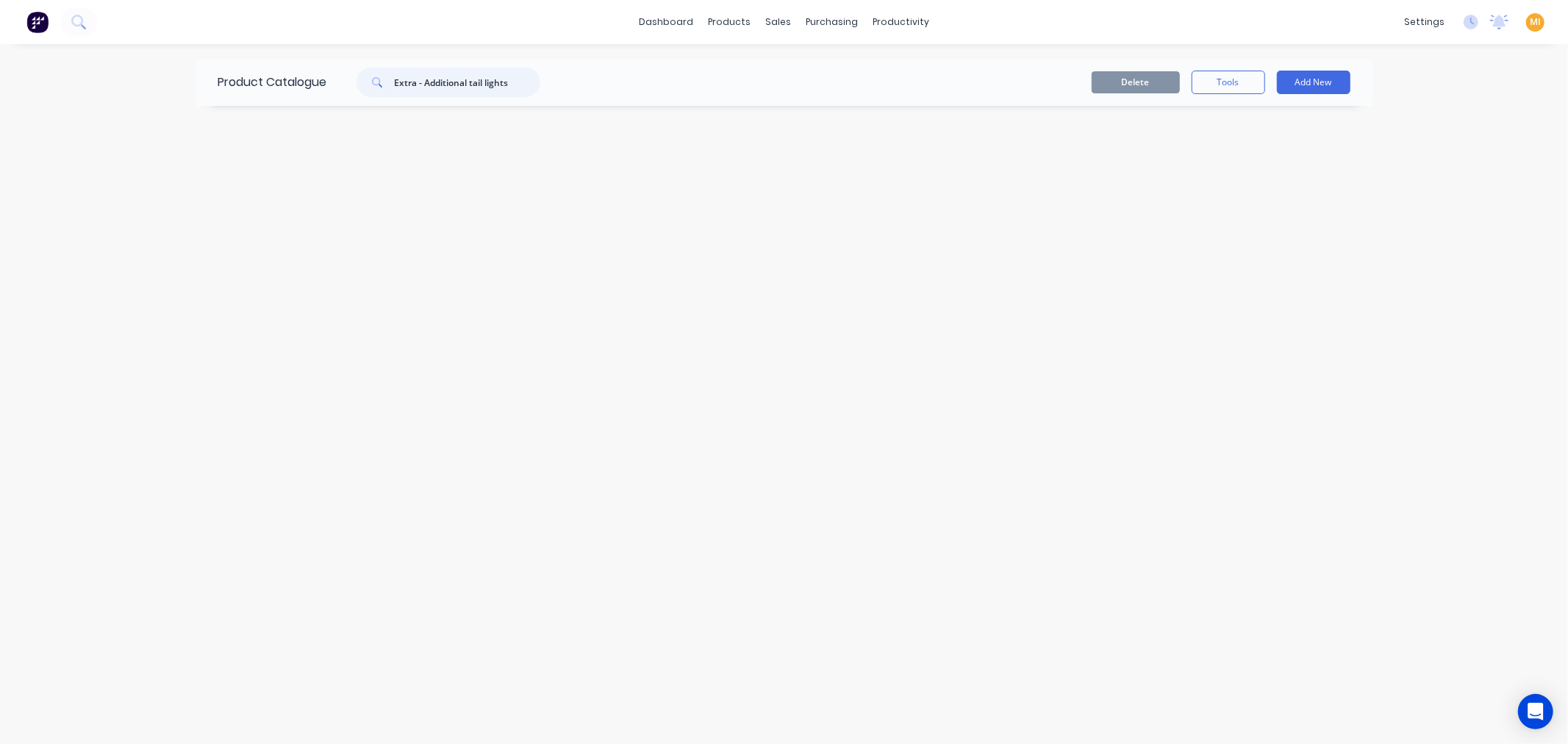
click at [480, 85] on input "Extra - Additional tail lights" at bounding box center [467, 82] width 145 height 29
click at [237, 176] on button "button" at bounding box center [246, 181] width 18 height 18
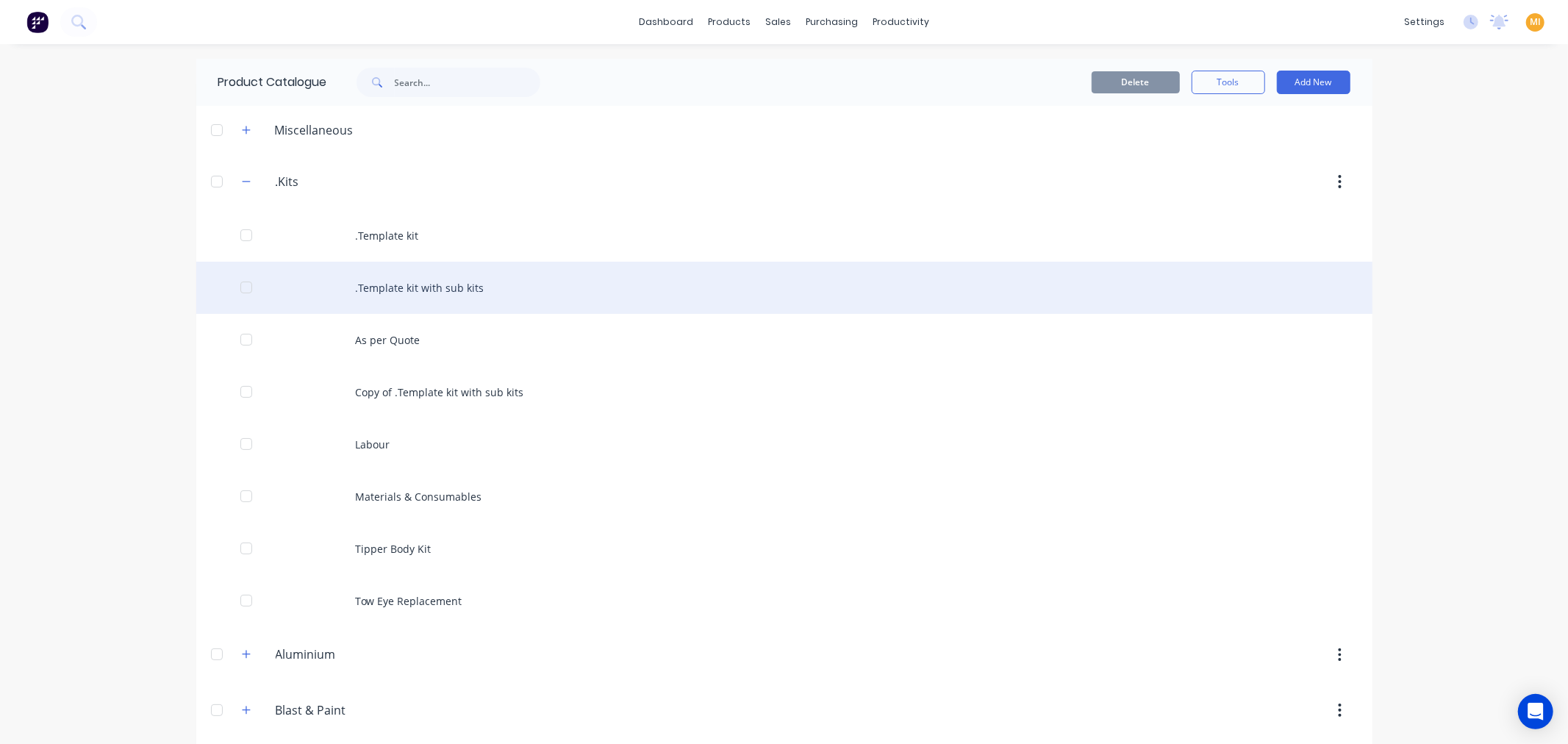
click at [397, 291] on div ".Template kit with sub kits" at bounding box center [784, 288] width 1176 height 52
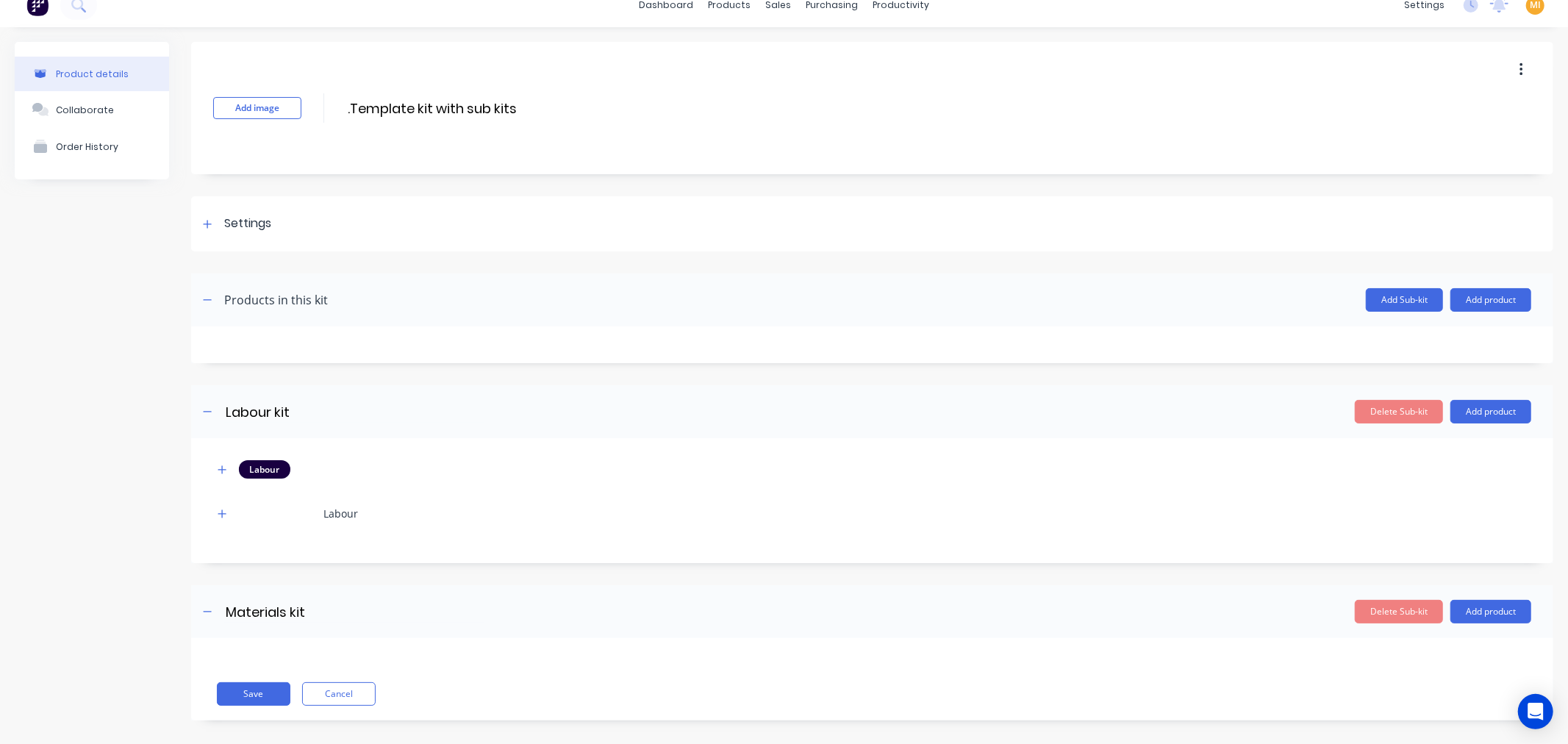
scroll to position [30, 0]
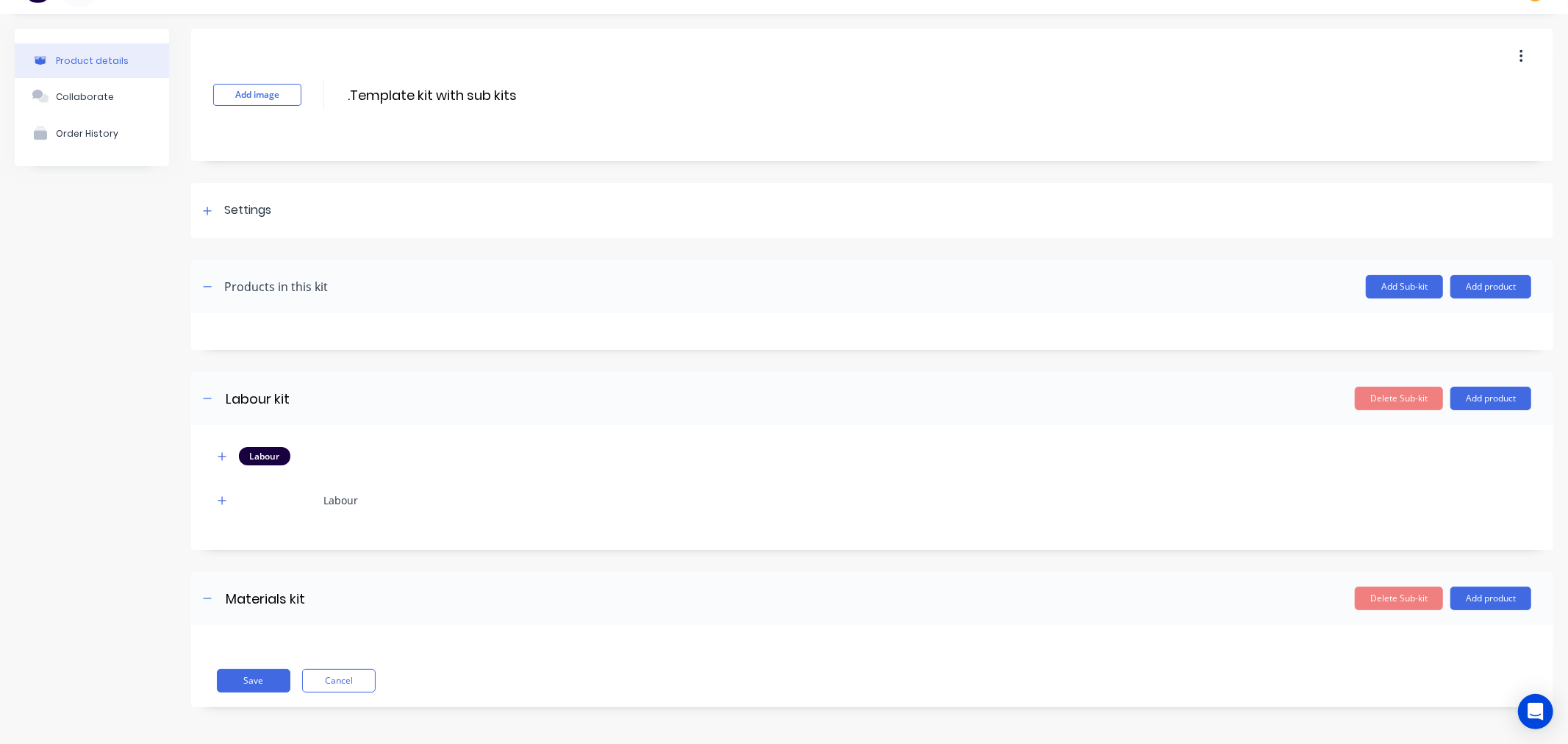
click at [252, 177] on div "Add image .Template kit with sub kits .Template kit with sub kits Enter kit nam…" at bounding box center [872, 379] width 1362 height 701
click at [252, 195] on div "Settings" at bounding box center [872, 211] width 1362 height 55
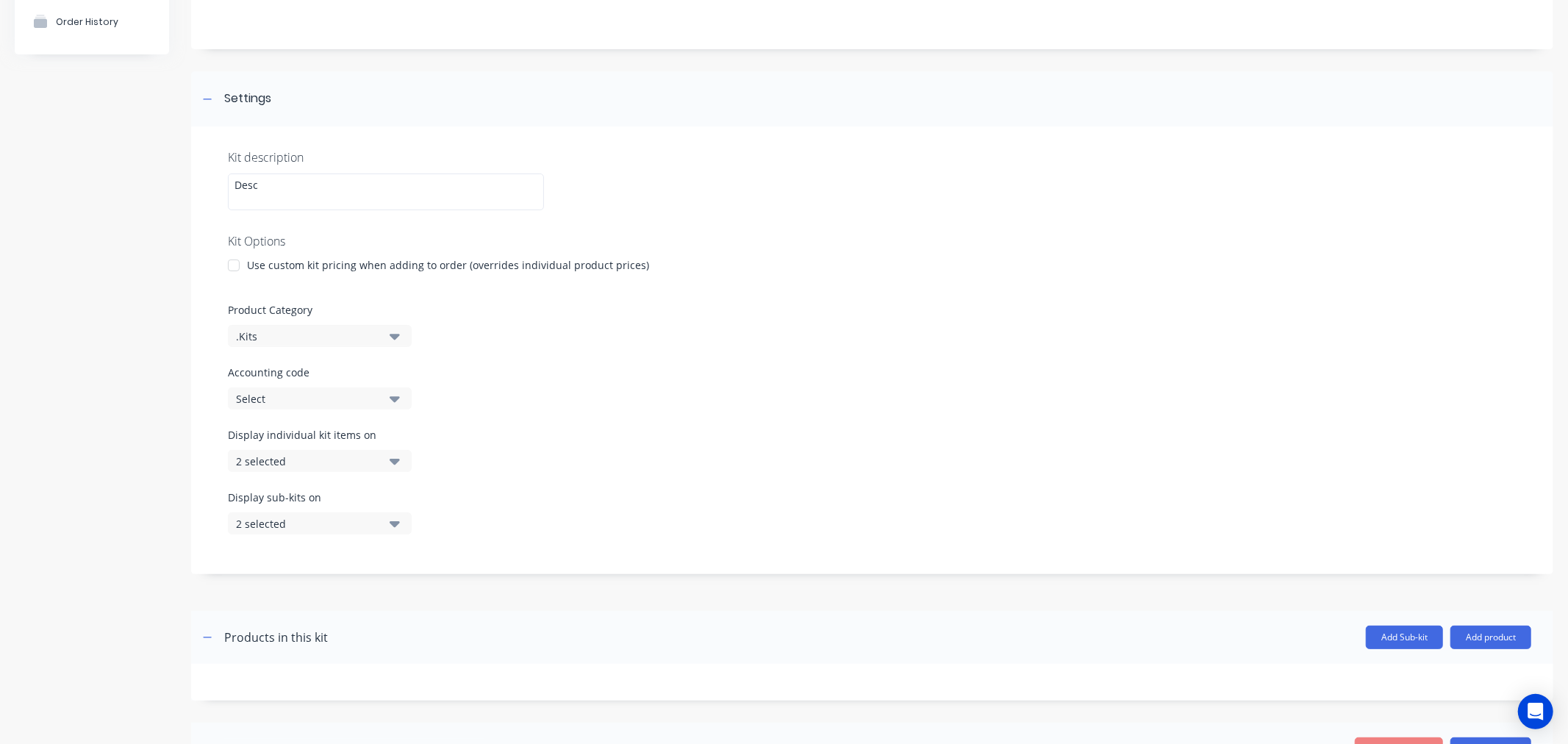
scroll to position [327, 0]
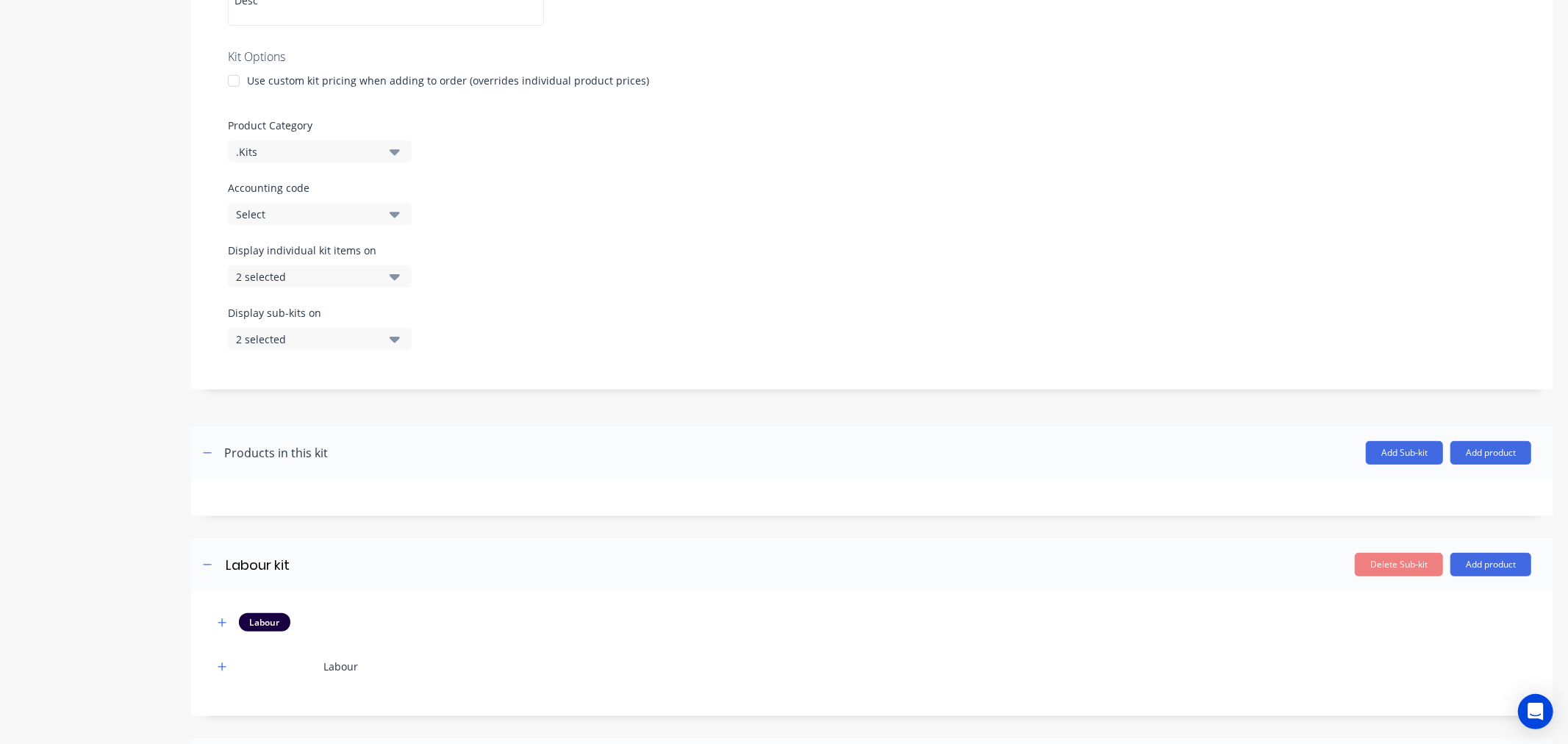
click at [333, 211] on div "Select" at bounding box center [307, 214] width 142 height 15
click at [582, 290] on div "Display individual kit items on 2 selected" at bounding box center [872, 273] width 1289 height 62
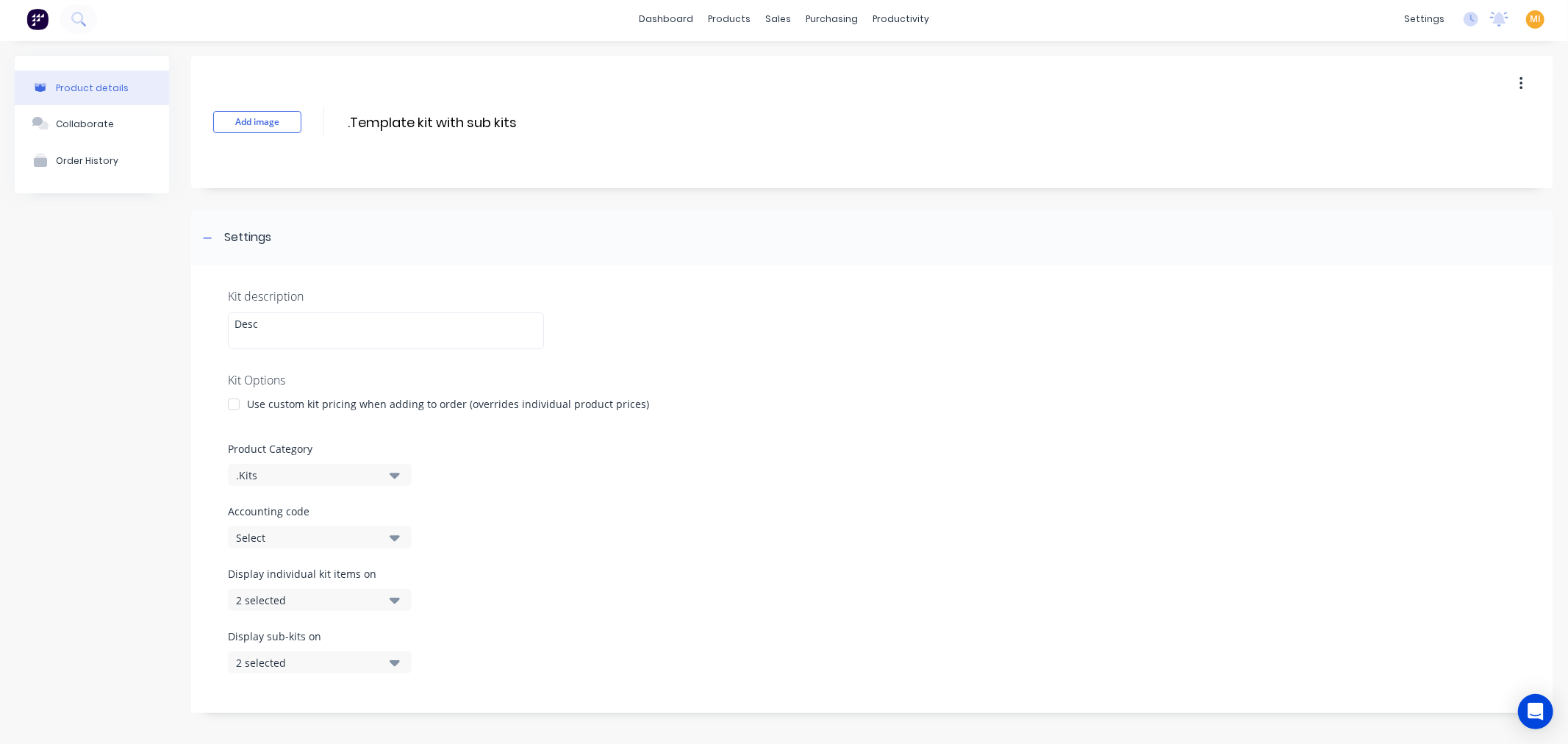
scroll to position [0, 0]
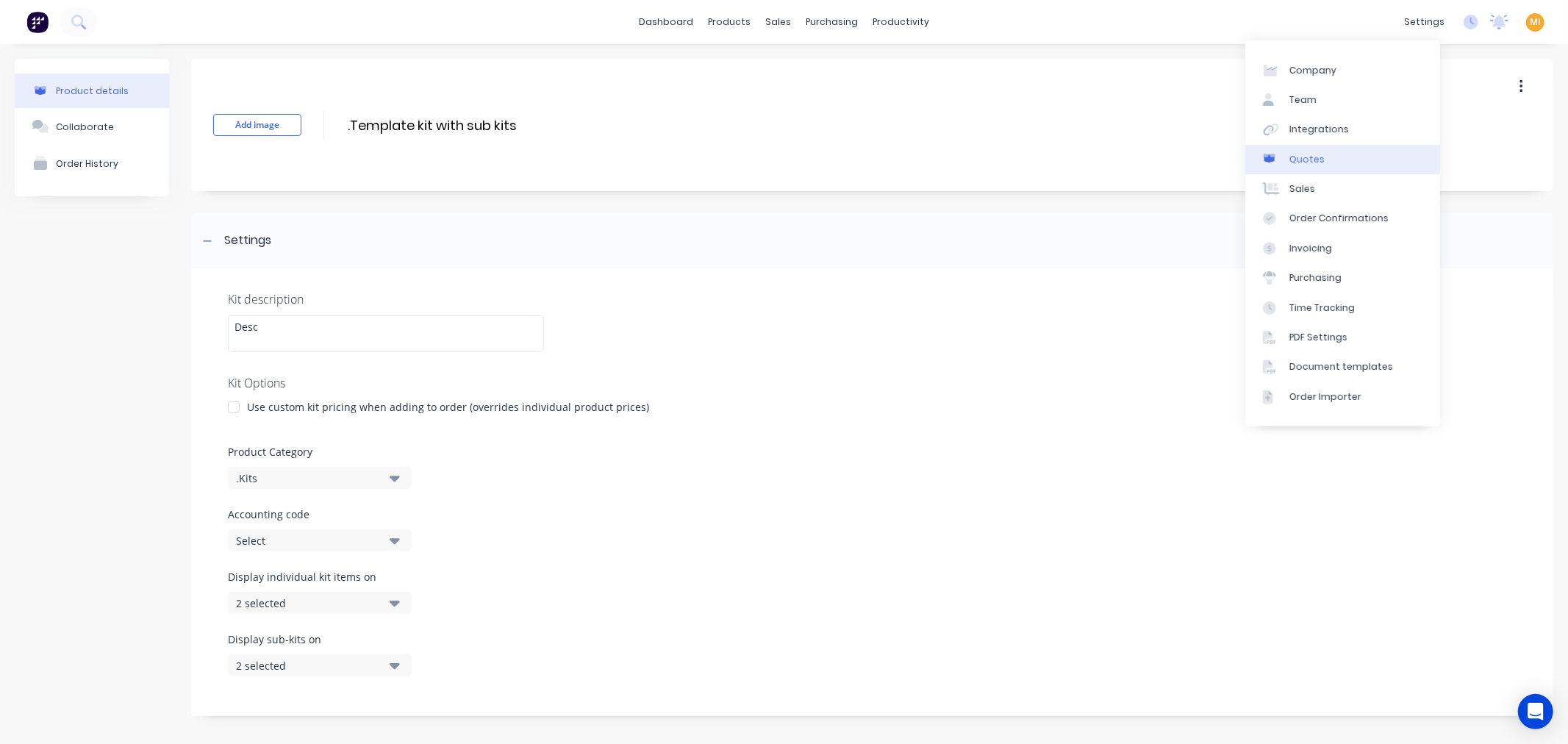
click at [1323, 145] on link "Quotes" at bounding box center [1342, 159] width 195 height 29
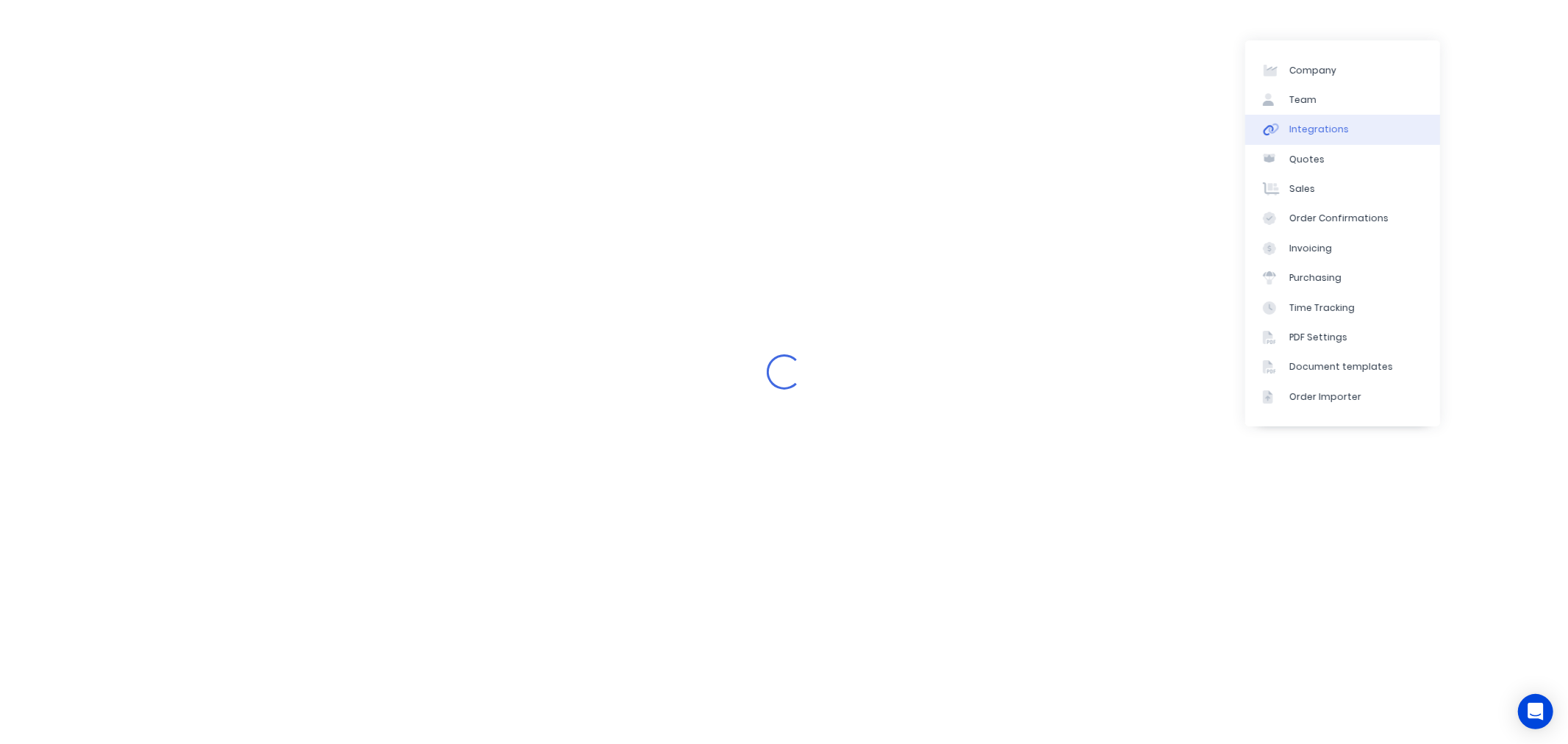
click at [1326, 130] on div "Integrations" at bounding box center [1319, 129] width 59 height 13
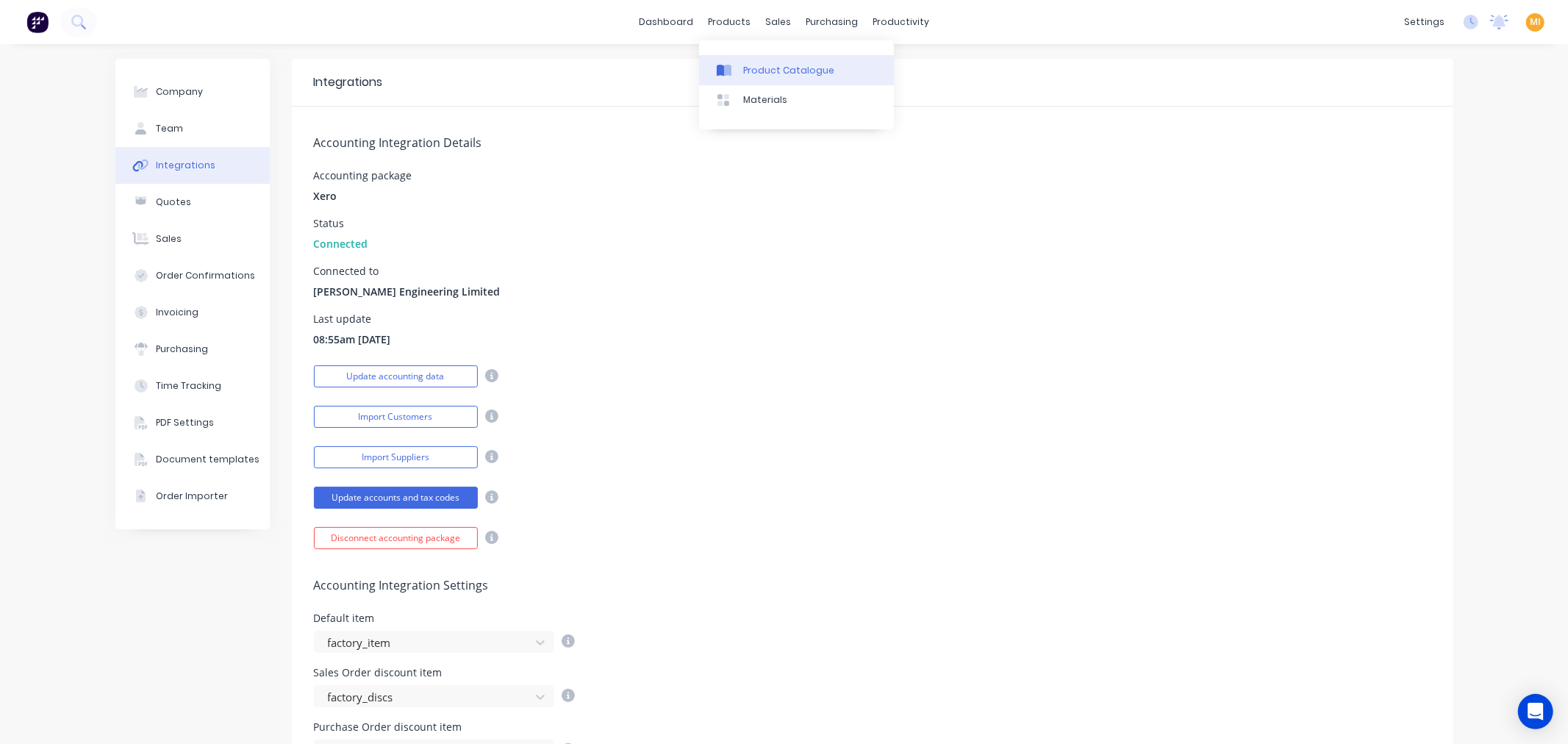
click at [744, 75] on div "Product Catalogue" at bounding box center [789, 70] width 91 height 13
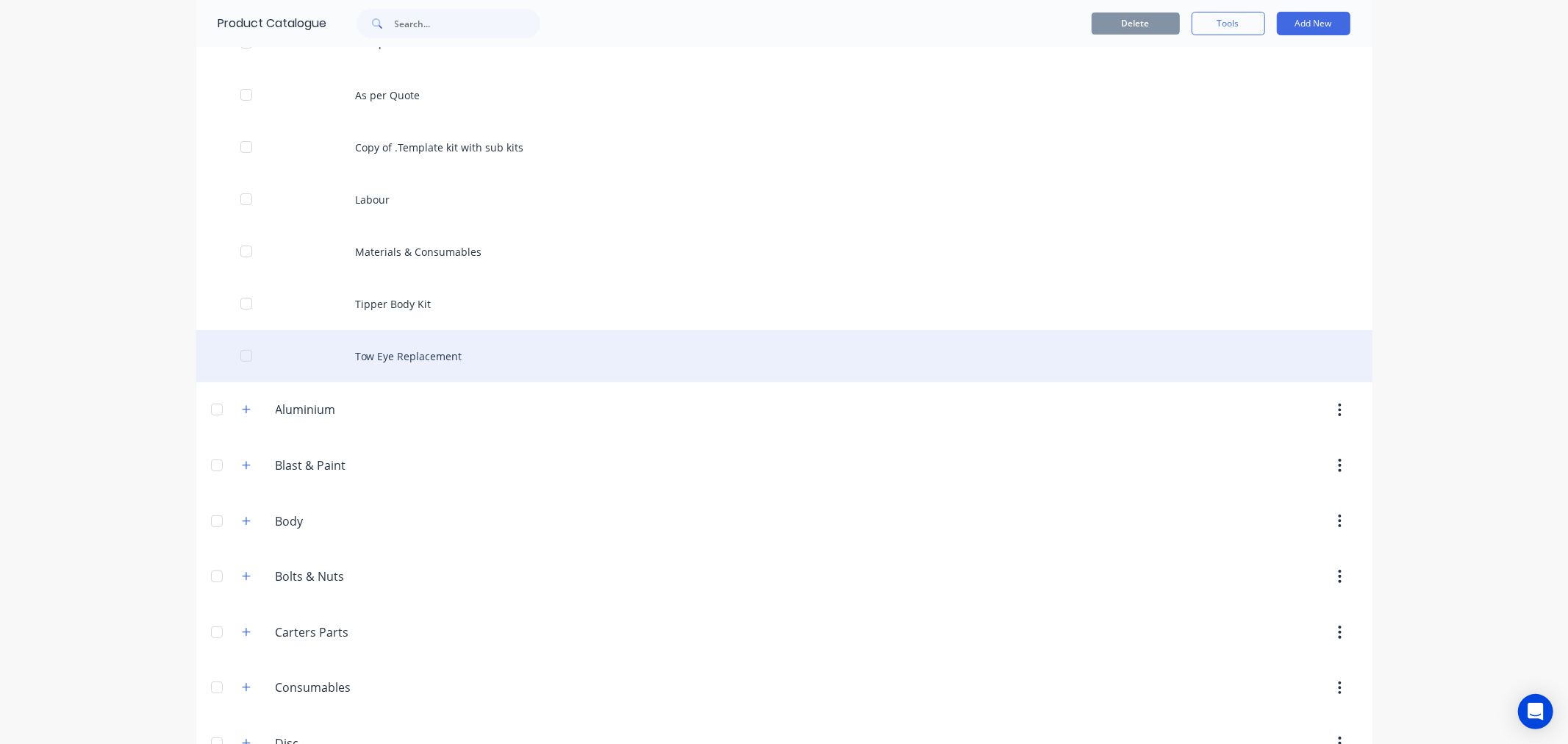
scroll to position [408, 0]
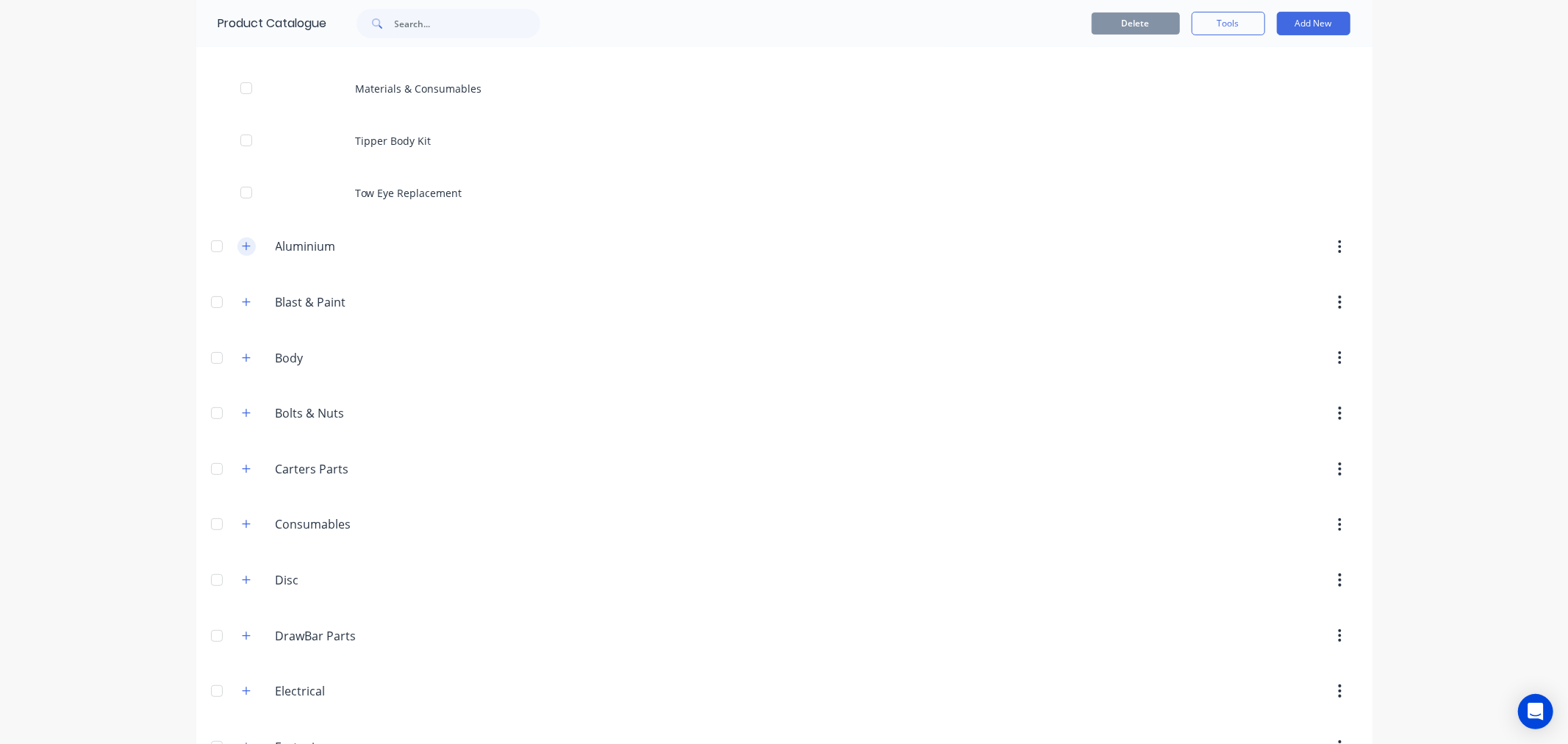
click at [242, 244] on icon "button" at bounding box center [246, 246] width 8 height 10
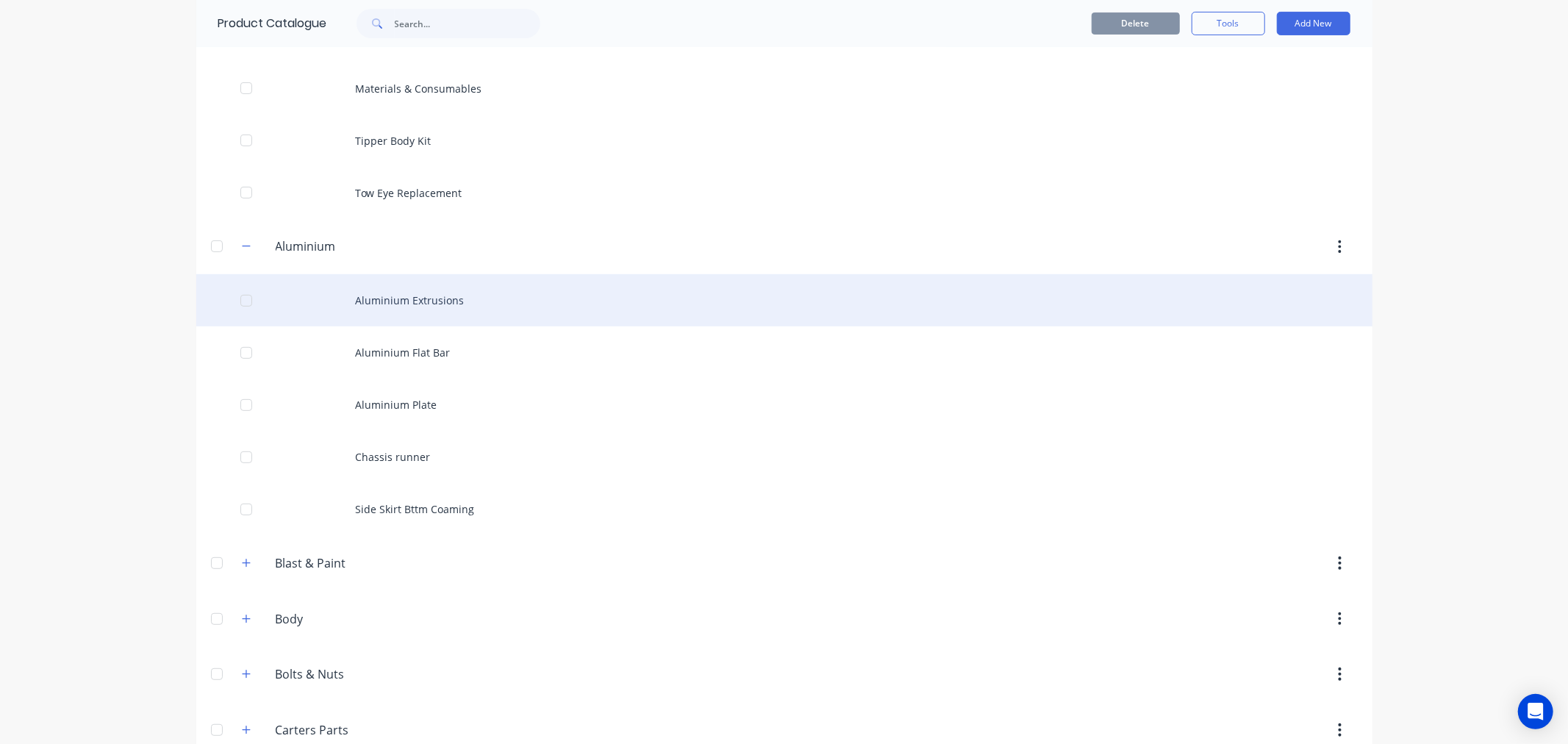
click at [334, 303] on div "Aluminium Extrusions" at bounding box center [784, 300] width 1176 height 52
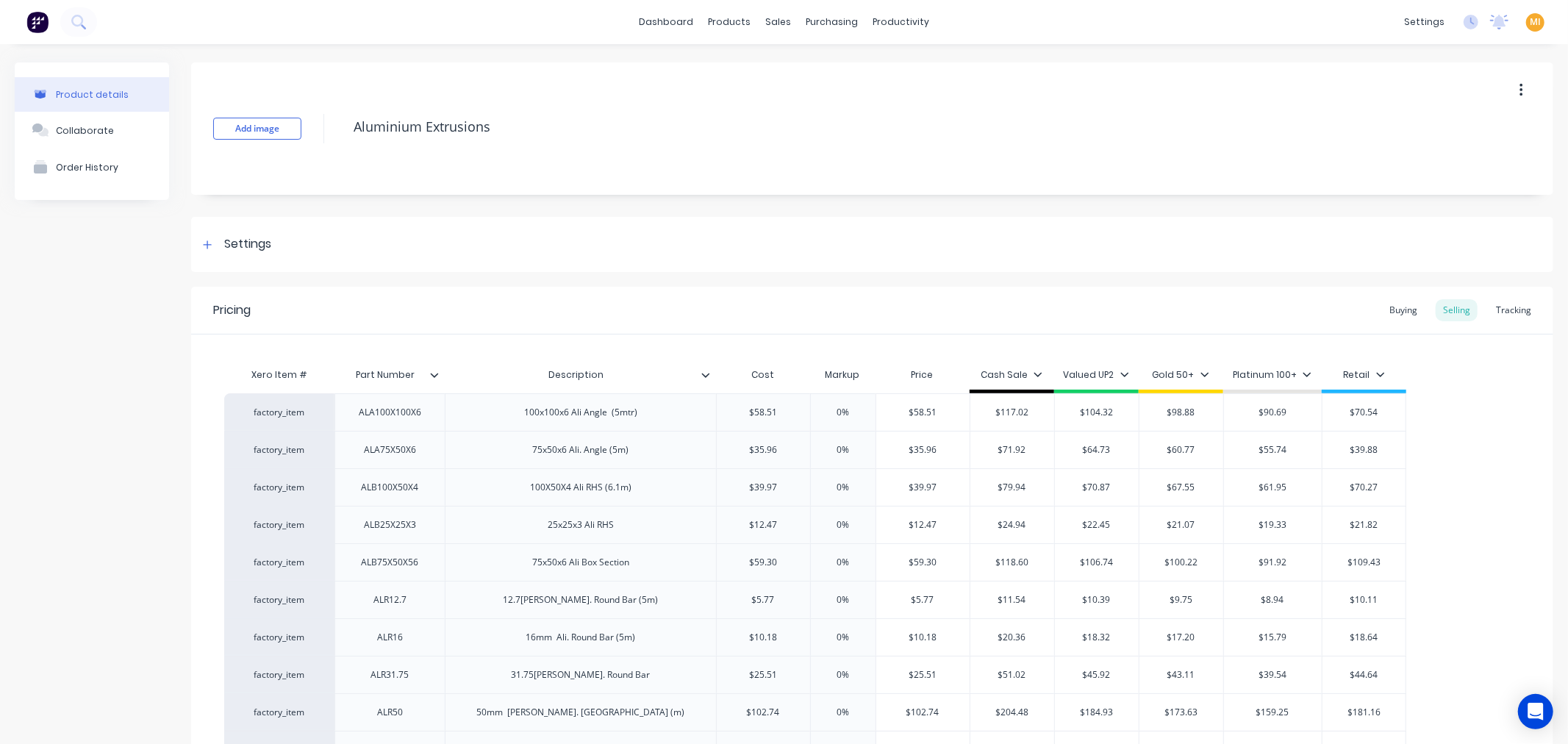
type textarea "x"
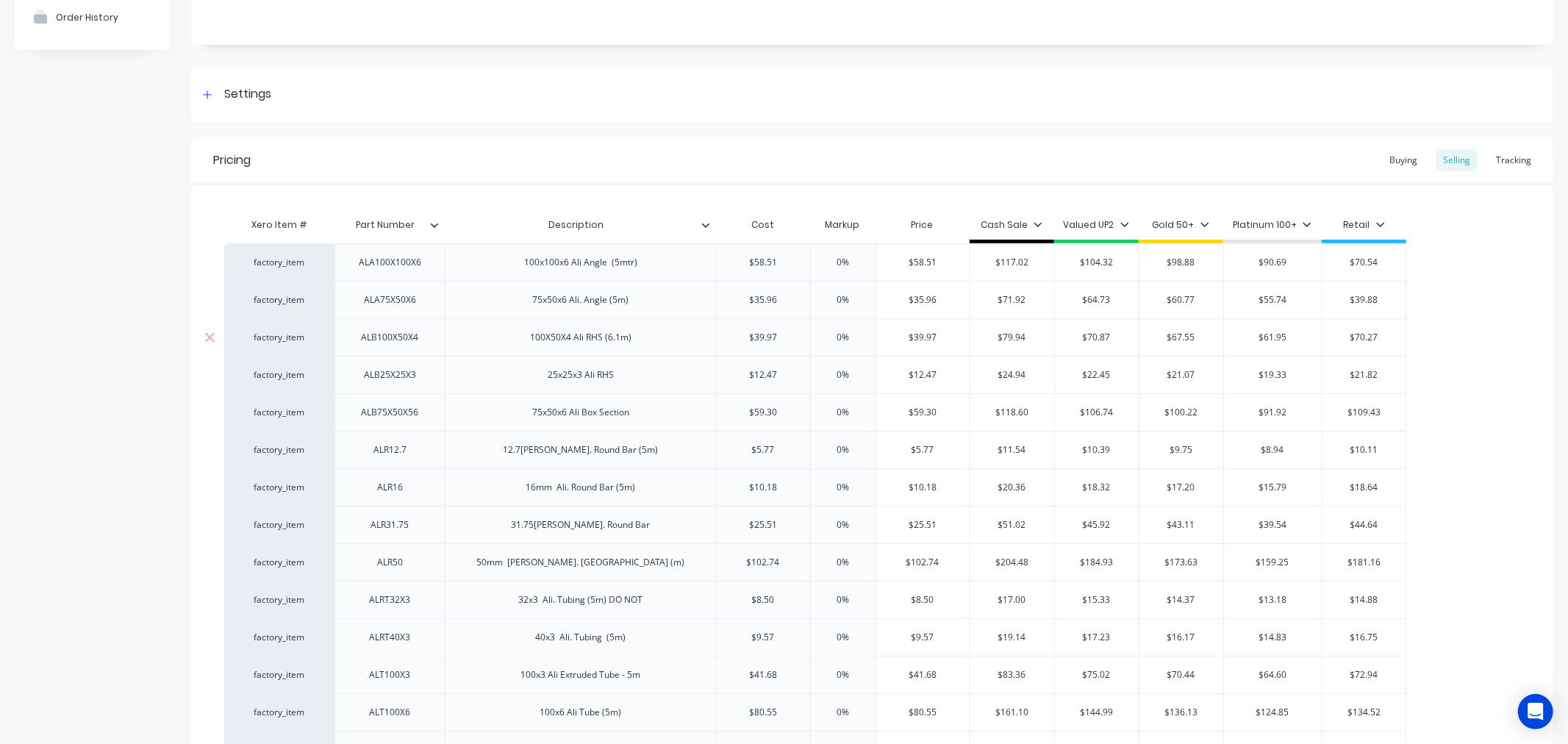
scroll to position [163, 0]
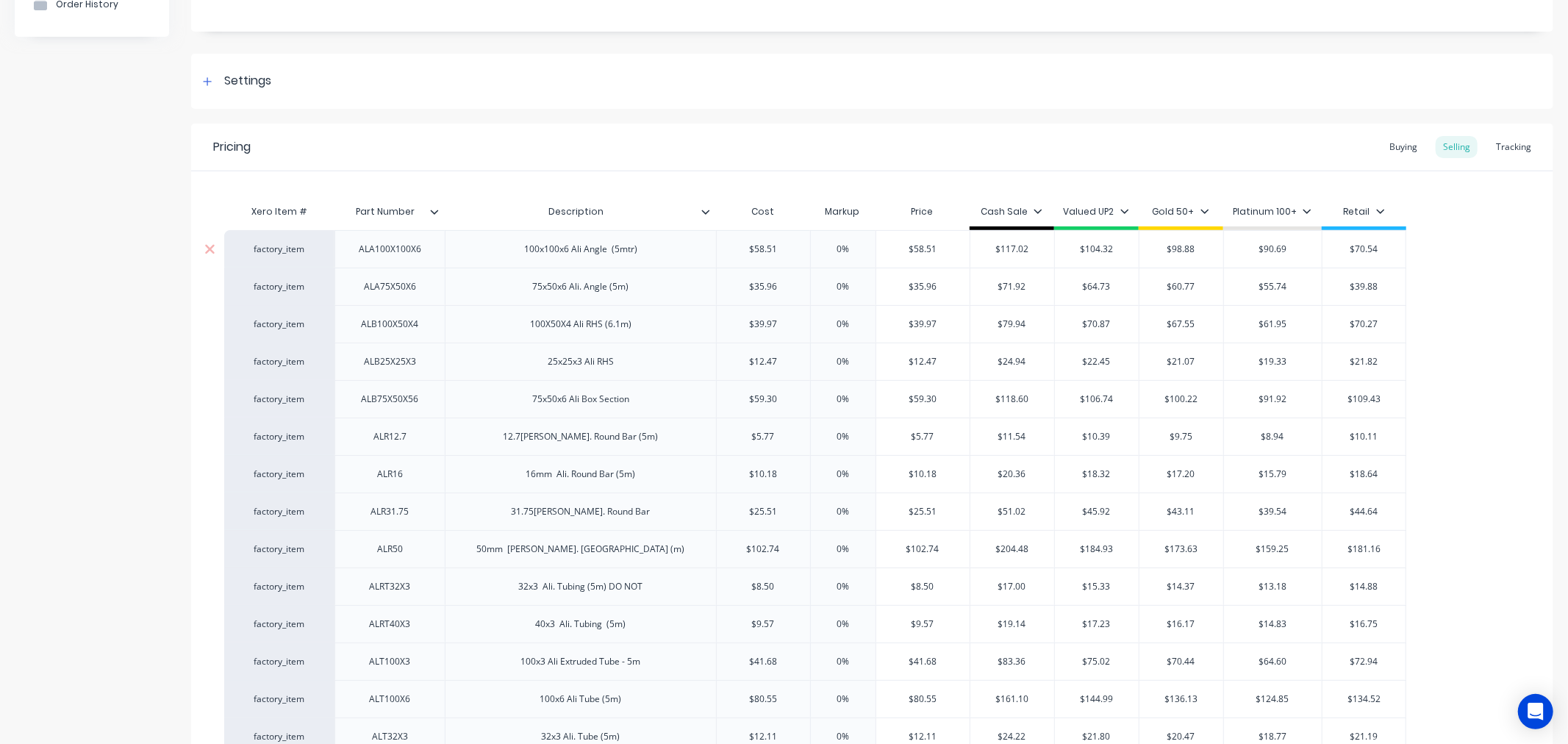
click at [289, 247] on div "factory_item" at bounding box center [279, 249] width 81 height 13
type input "k"
click at [136, 319] on div "Product details Collaborate Order History" at bounding box center [92, 451] width 155 height 1104
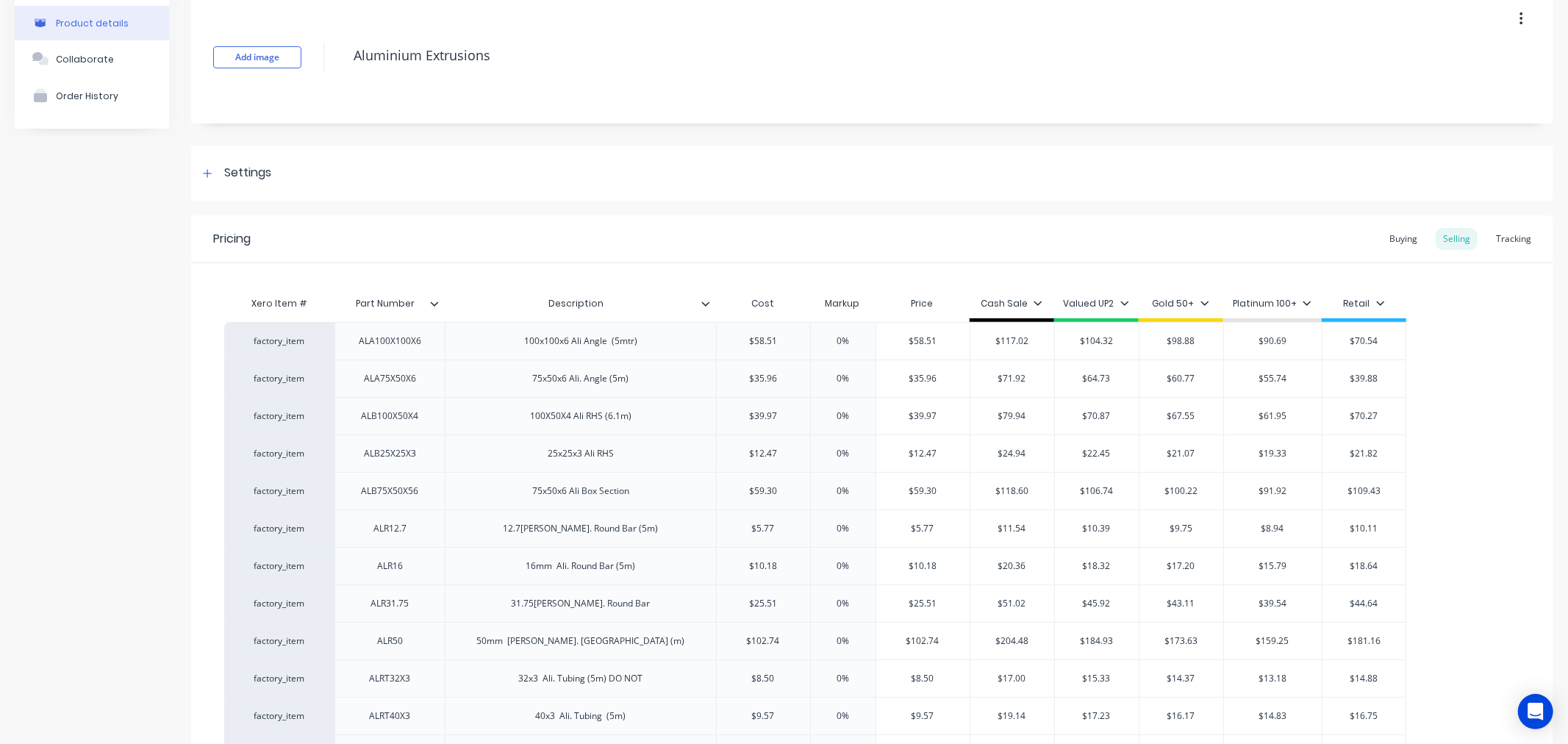
scroll to position [0, 0]
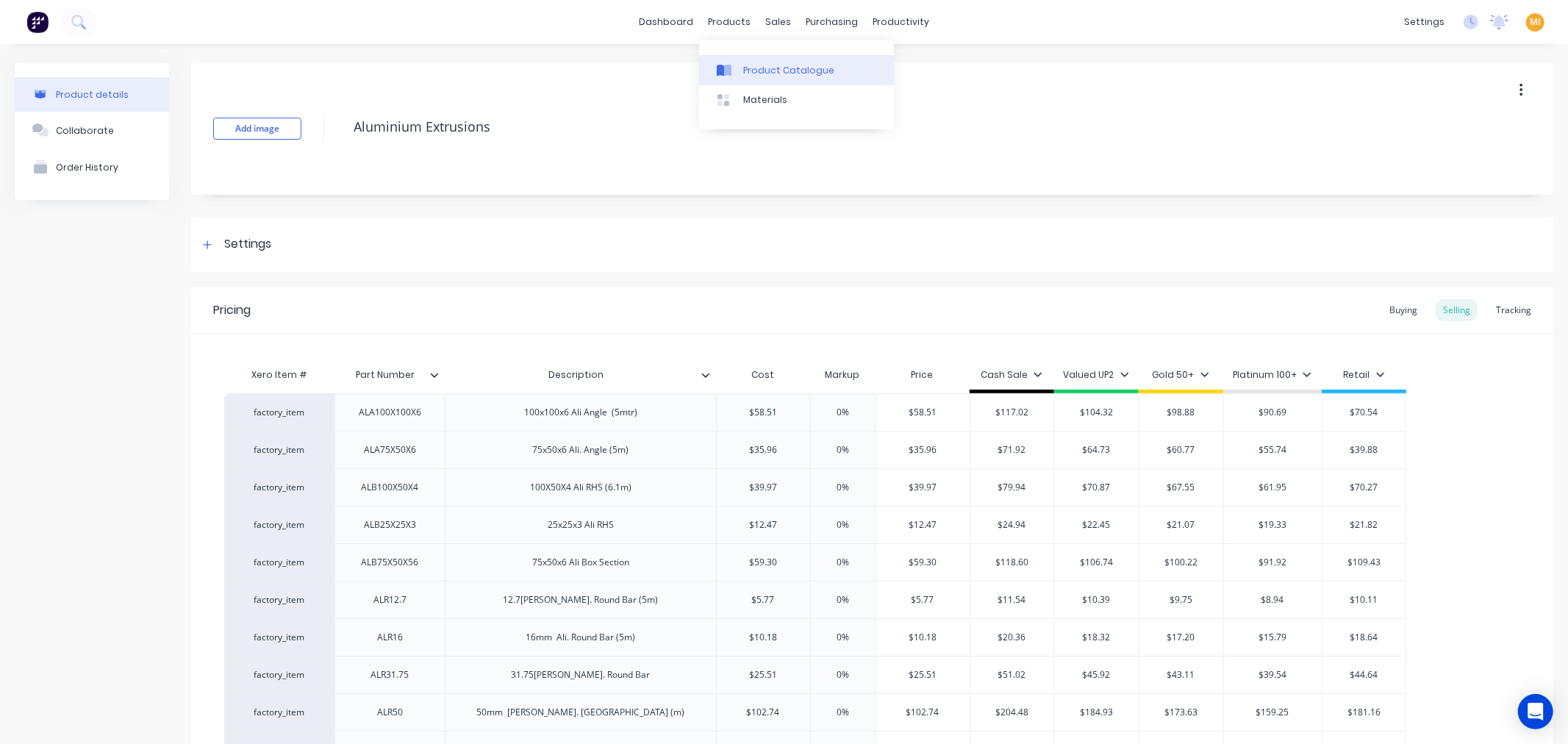
click at [752, 59] on link "Product Catalogue" at bounding box center [796, 70] width 195 height 29
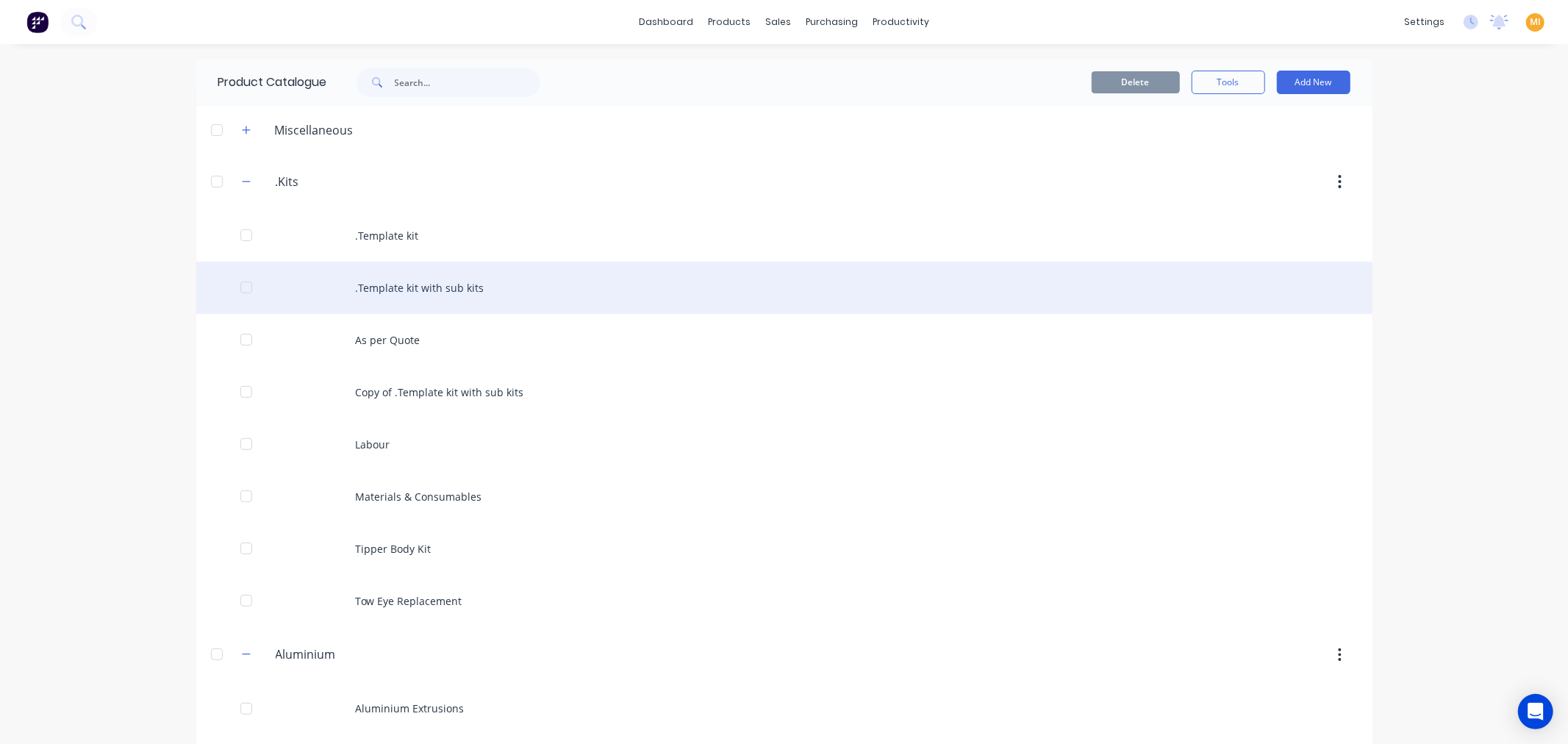
click at [373, 283] on div ".Template kit with sub kits" at bounding box center [784, 288] width 1176 height 52
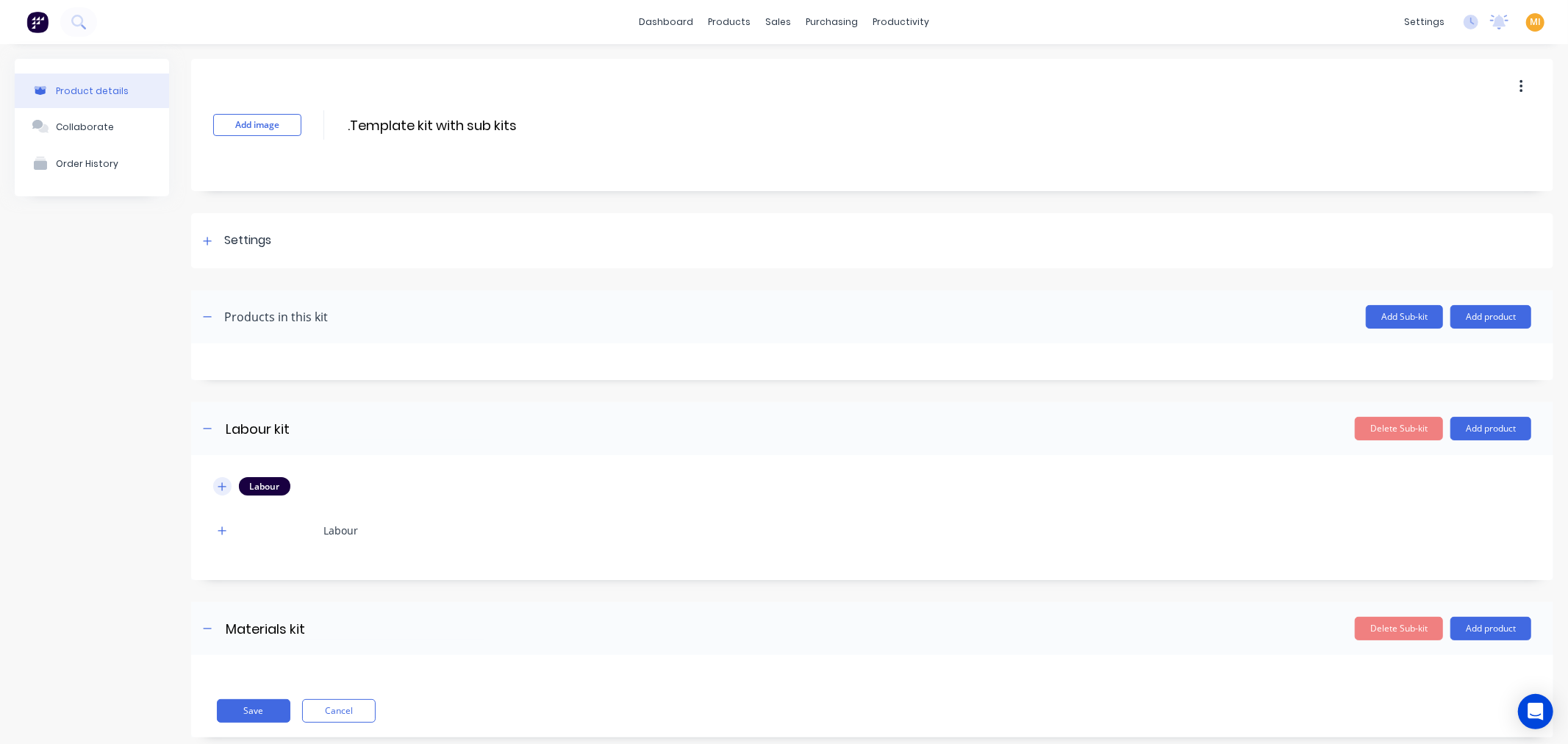
click at [219, 491] on button "button" at bounding box center [222, 487] width 18 height 18
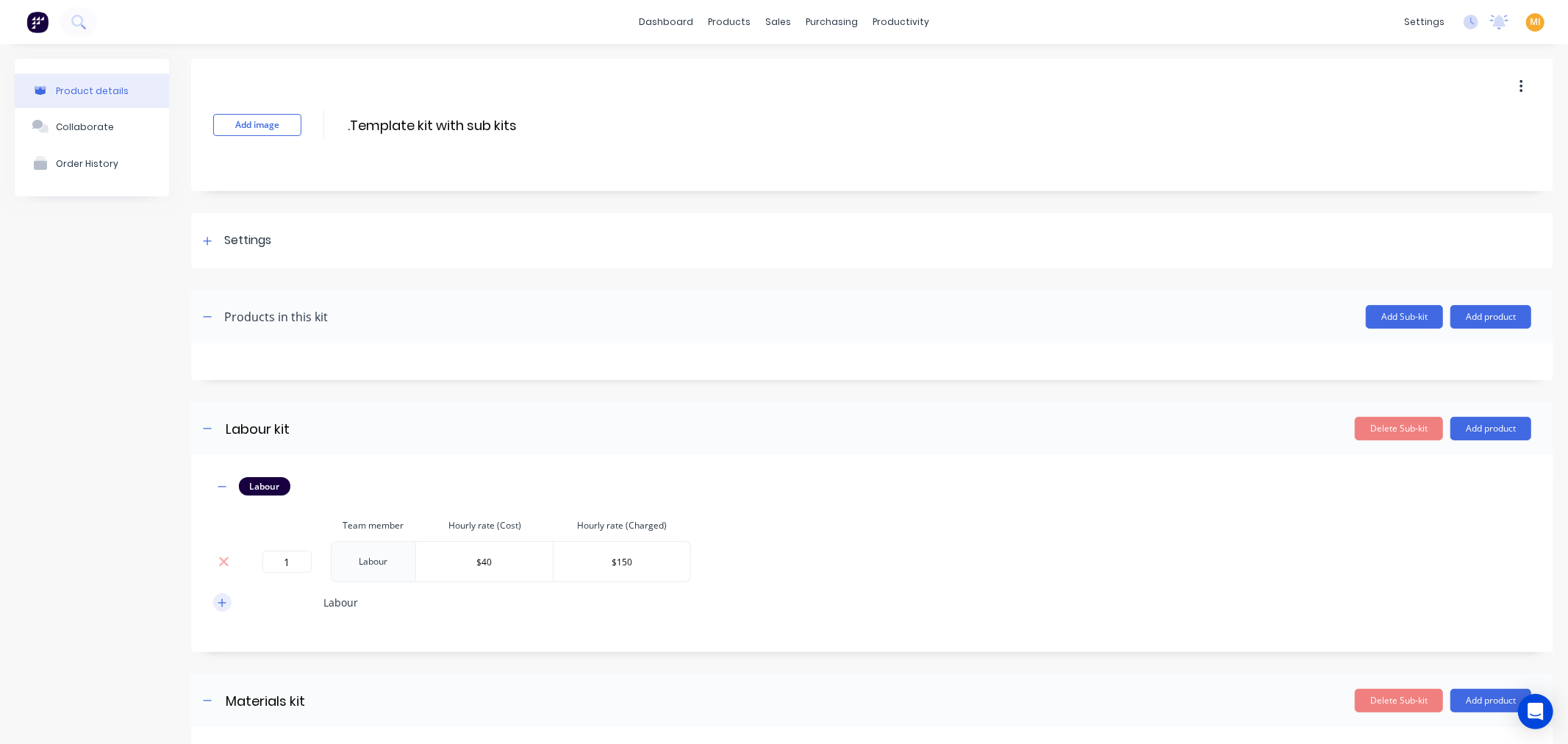
click at [216, 600] on button "button" at bounding box center [222, 603] width 18 height 18
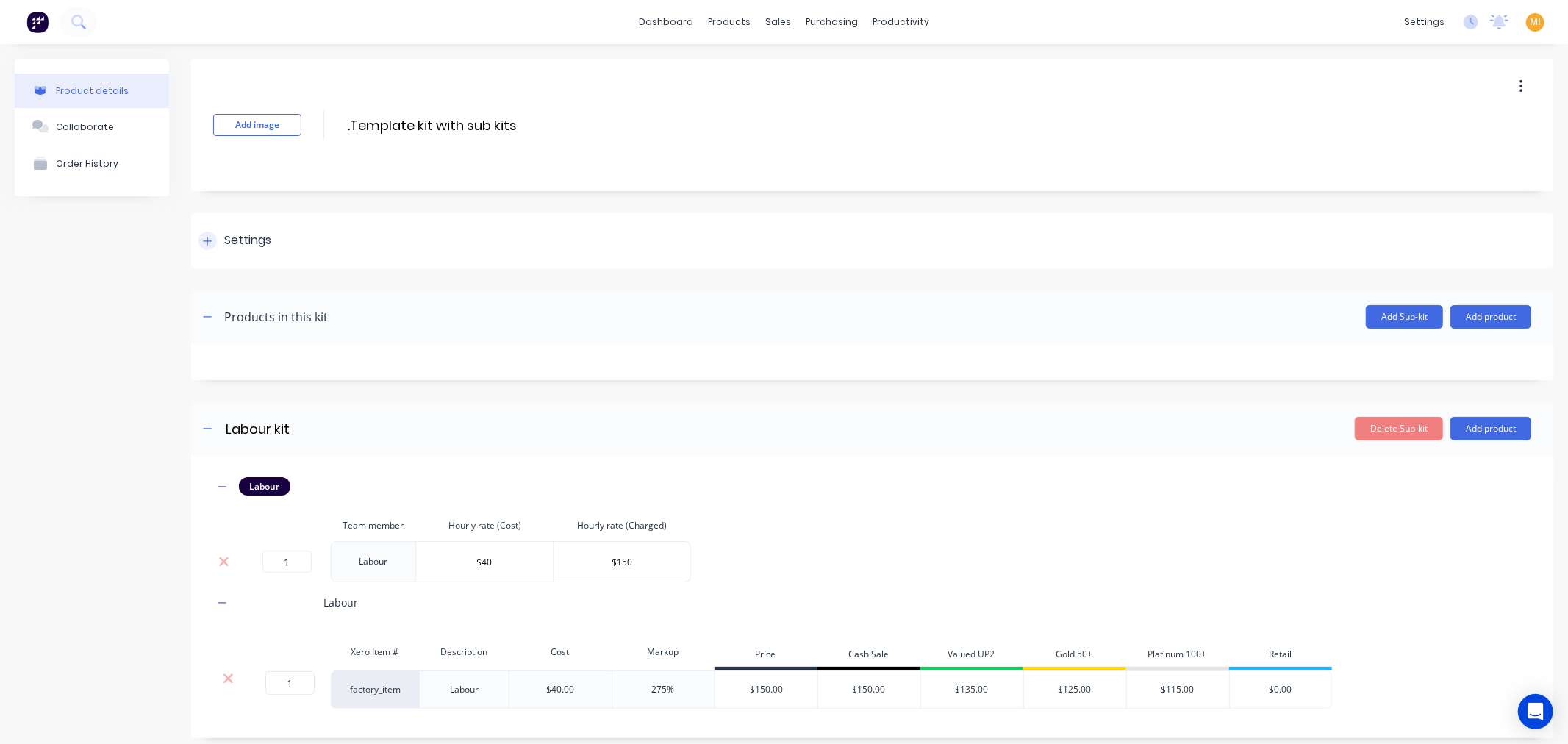
click at [270, 224] on div "Settings" at bounding box center [872, 241] width 1362 height 55
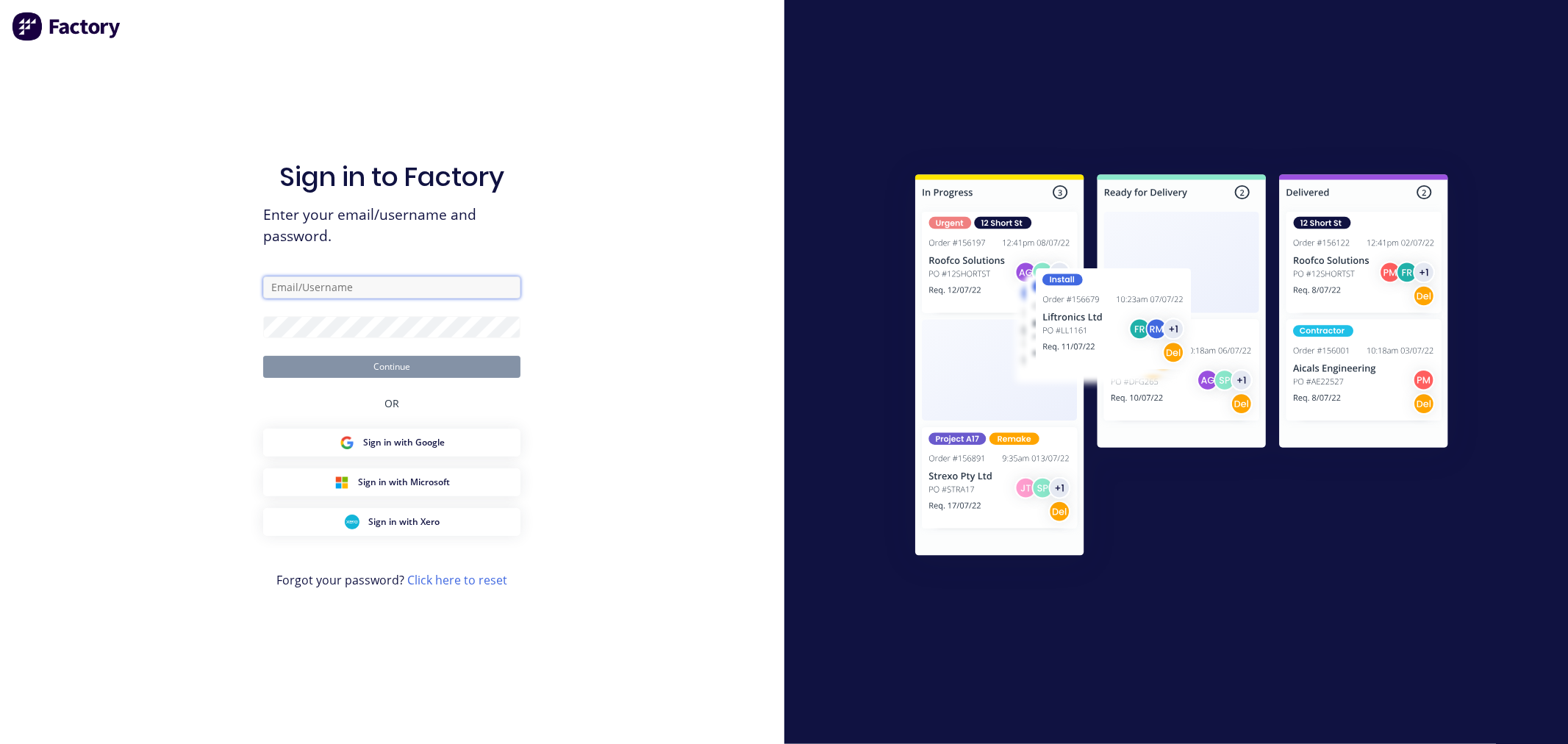
click at [379, 290] on input "text" at bounding box center [392, 287] width 257 height 22
type input "[EMAIL_ADDRESS][DOMAIN_NAME]"
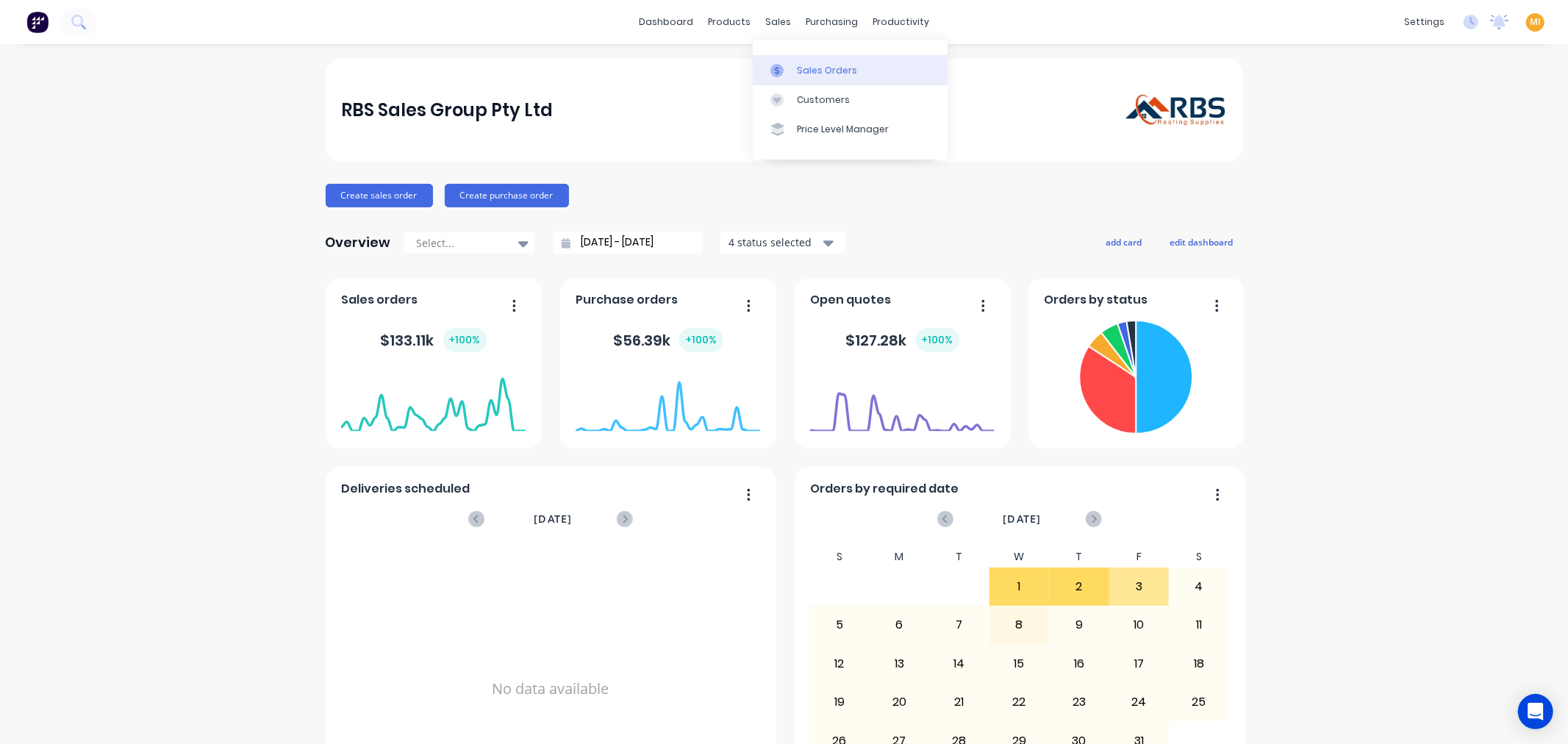
drag, startPoint x: 791, startPoint y: 61, endPoint x: 771, endPoint y: 67, distance: 20.9
click at [791, 61] on link "Sales Orders" at bounding box center [850, 70] width 195 height 29
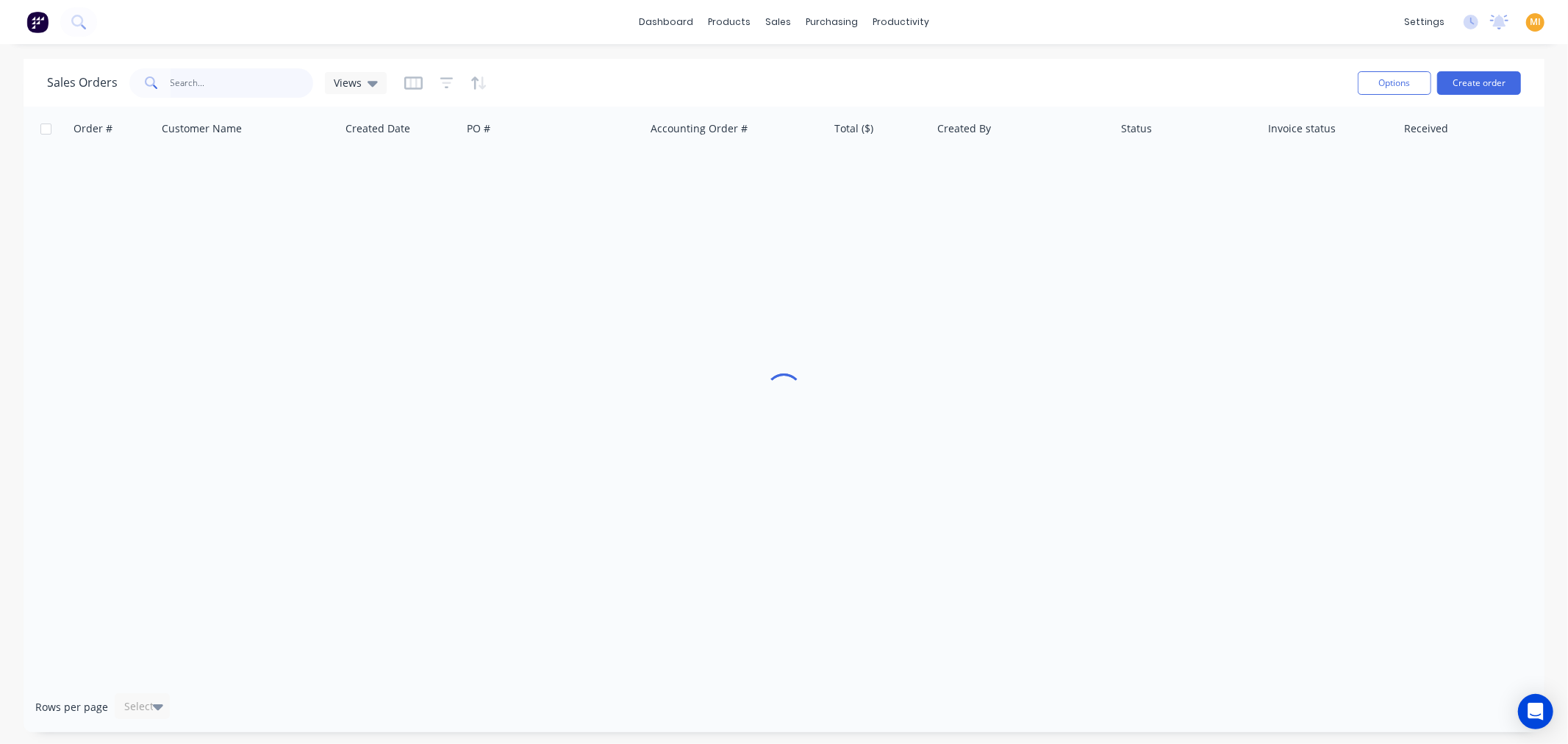
click at [238, 79] on input "text" at bounding box center [242, 83] width 143 height 29
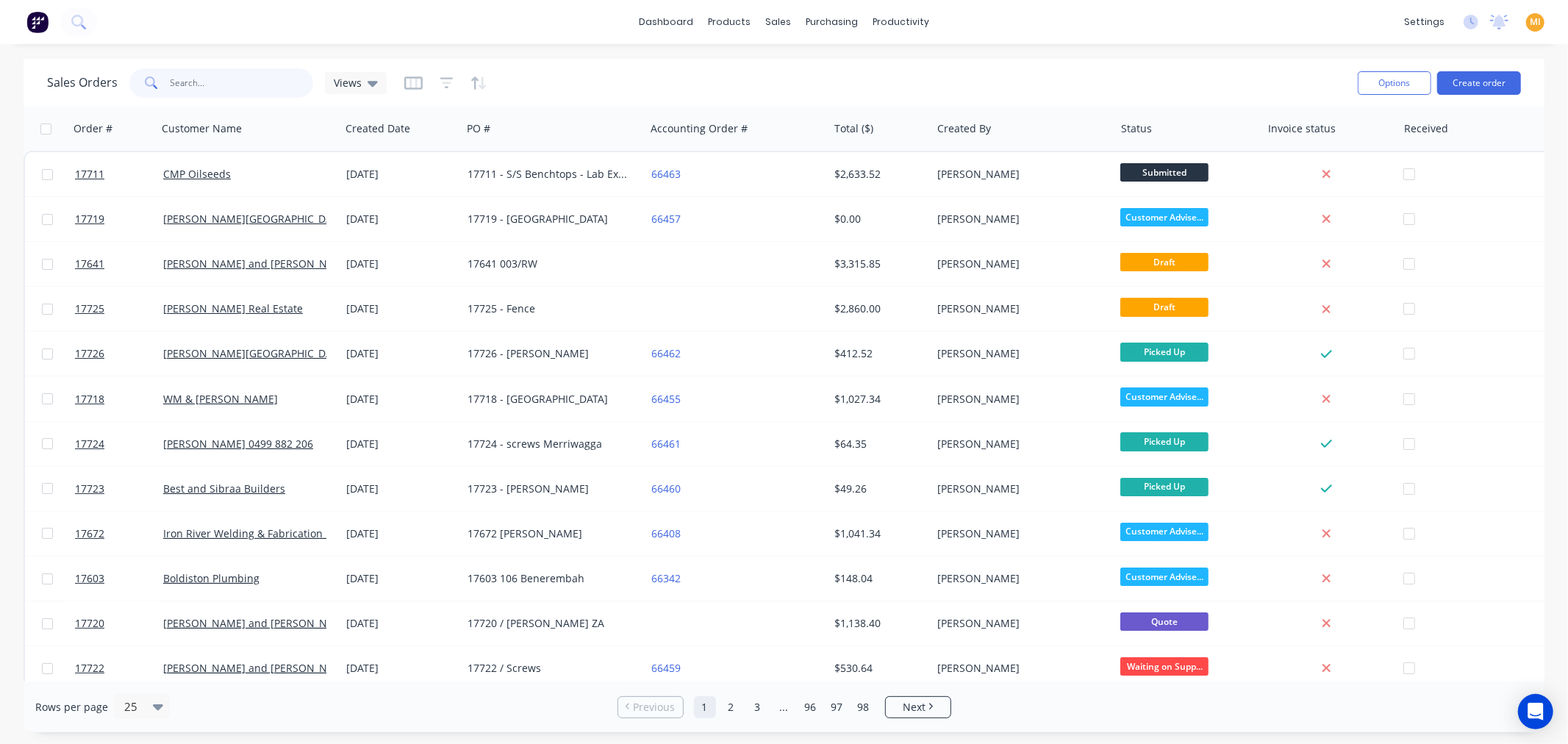
paste input "17624"
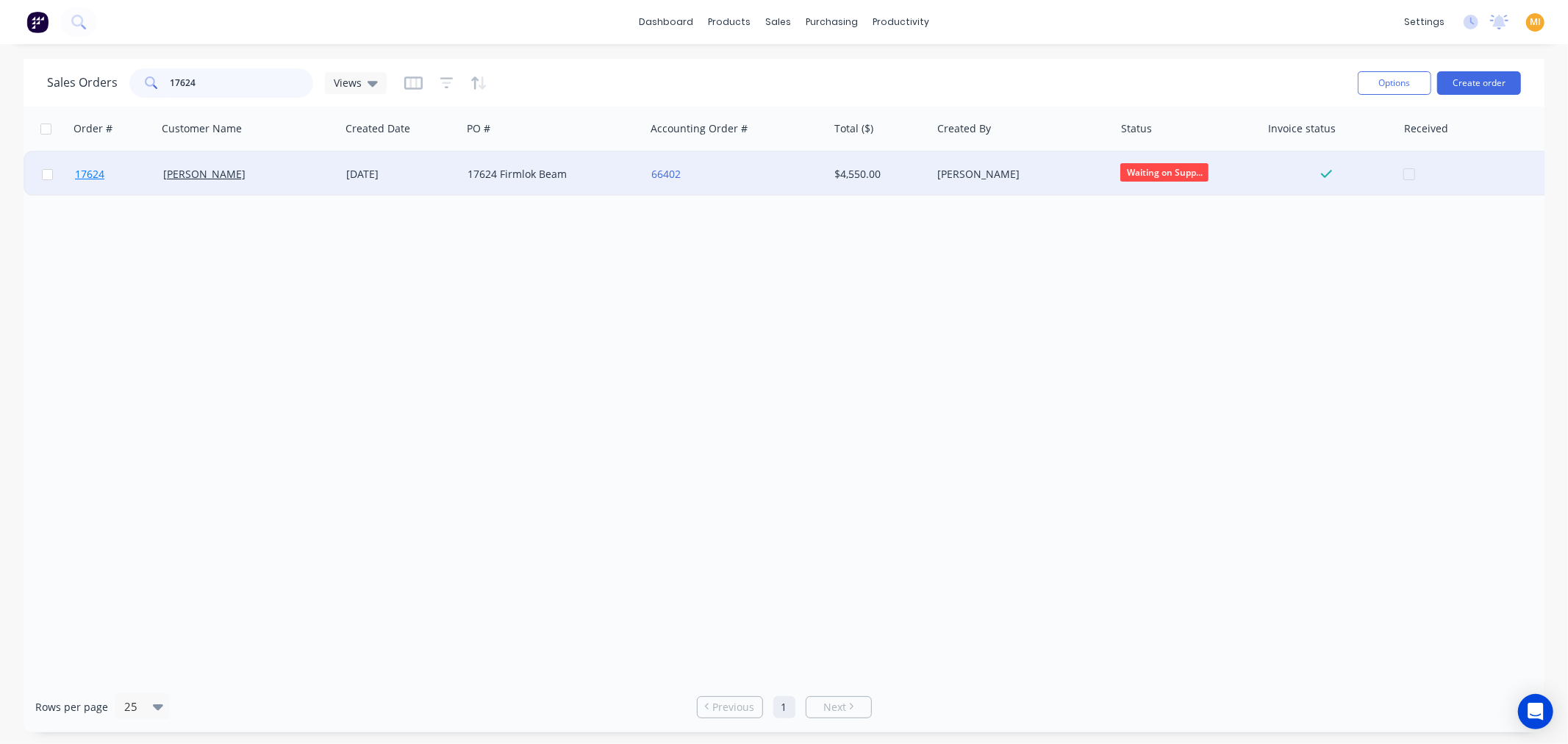
type input "17624"
click at [104, 164] on link "17624" at bounding box center [119, 174] width 89 height 44
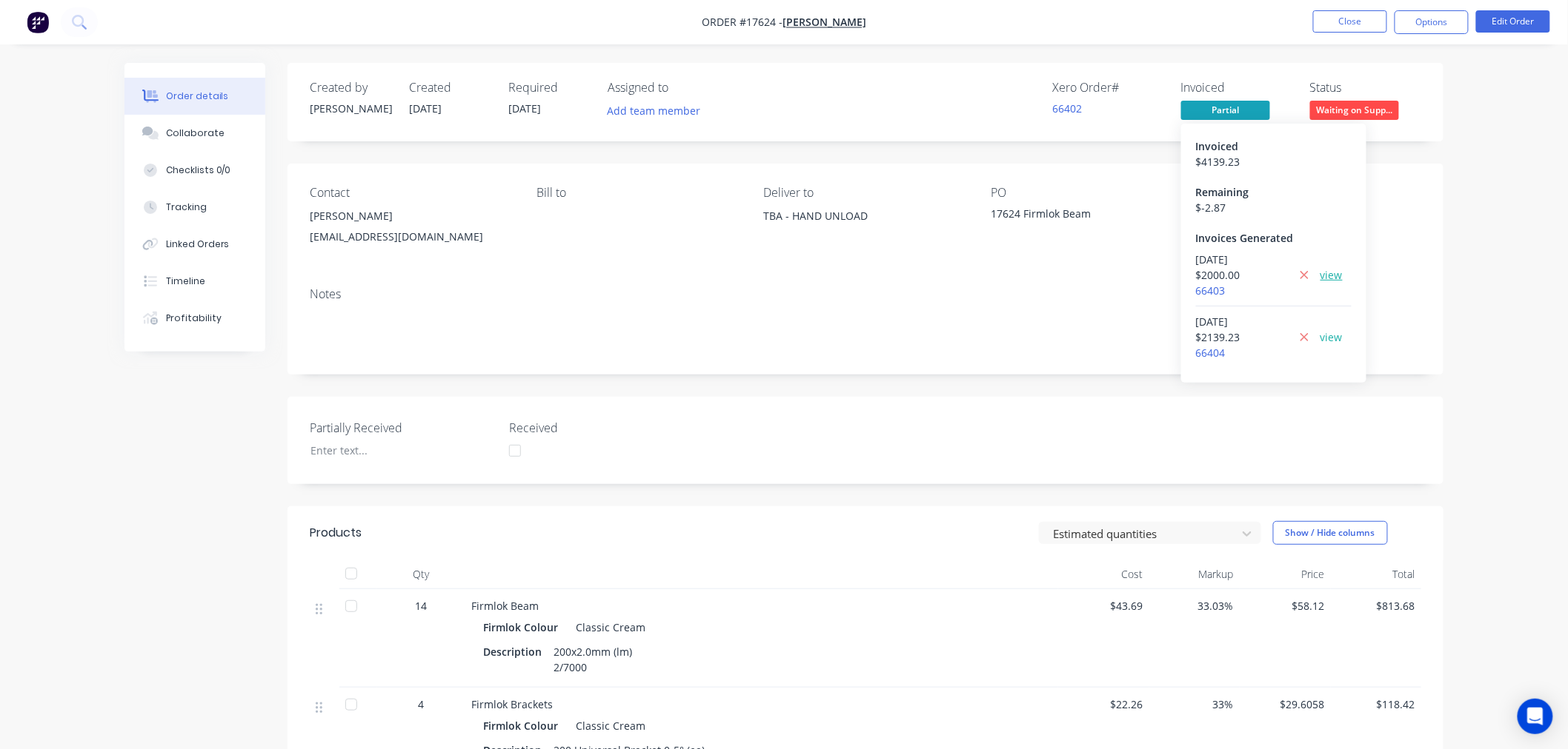
click at [1337, 278] on link "view" at bounding box center [1331, 275] width 22 height 16
click at [1332, 339] on link "view" at bounding box center [1331, 337] width 22 height 16
click at [1356, 11] on button "Close" at bounding box center [1350, 21] width 74 height 22
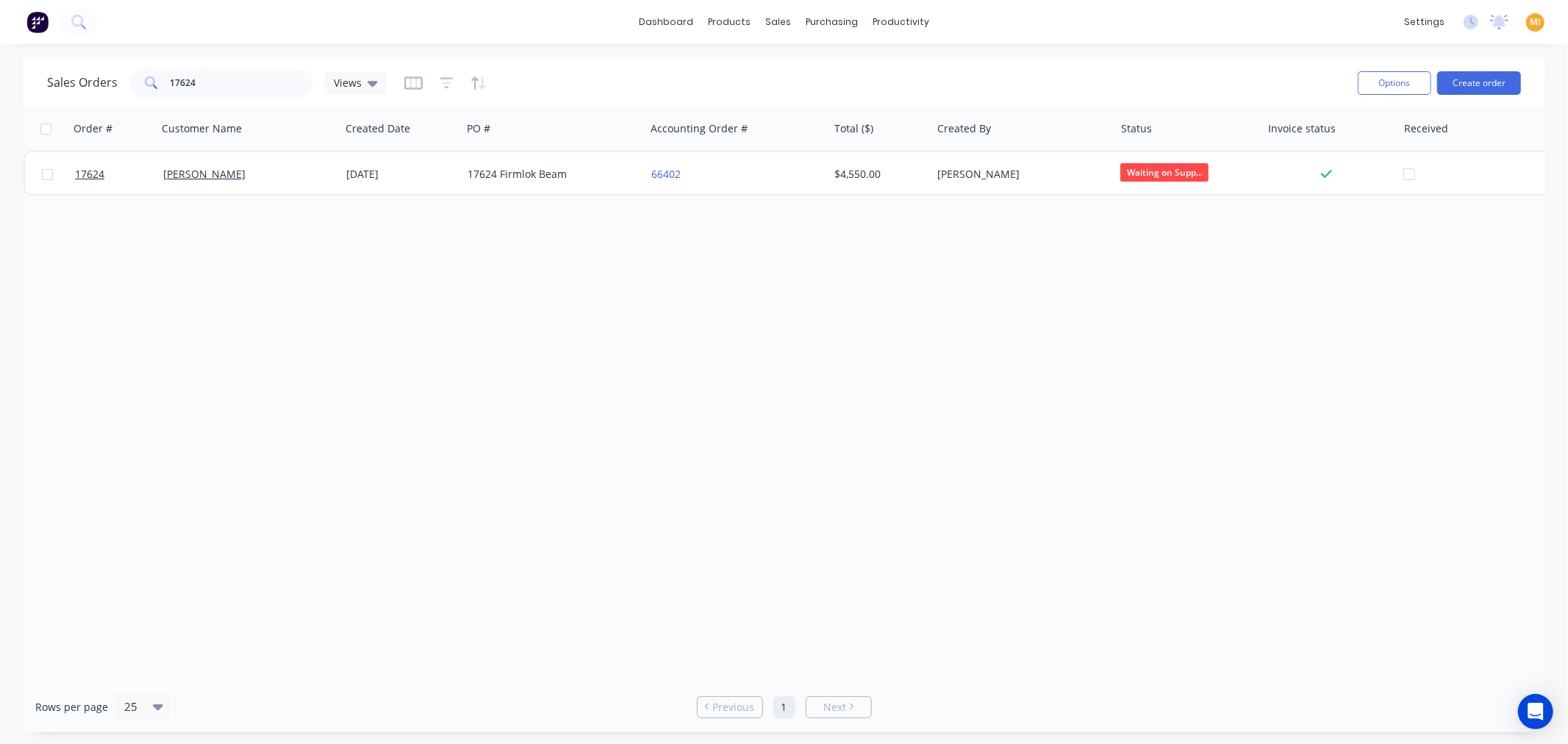
click at [41, 24] on img at bounding box center [37, 22] width 22 height 22
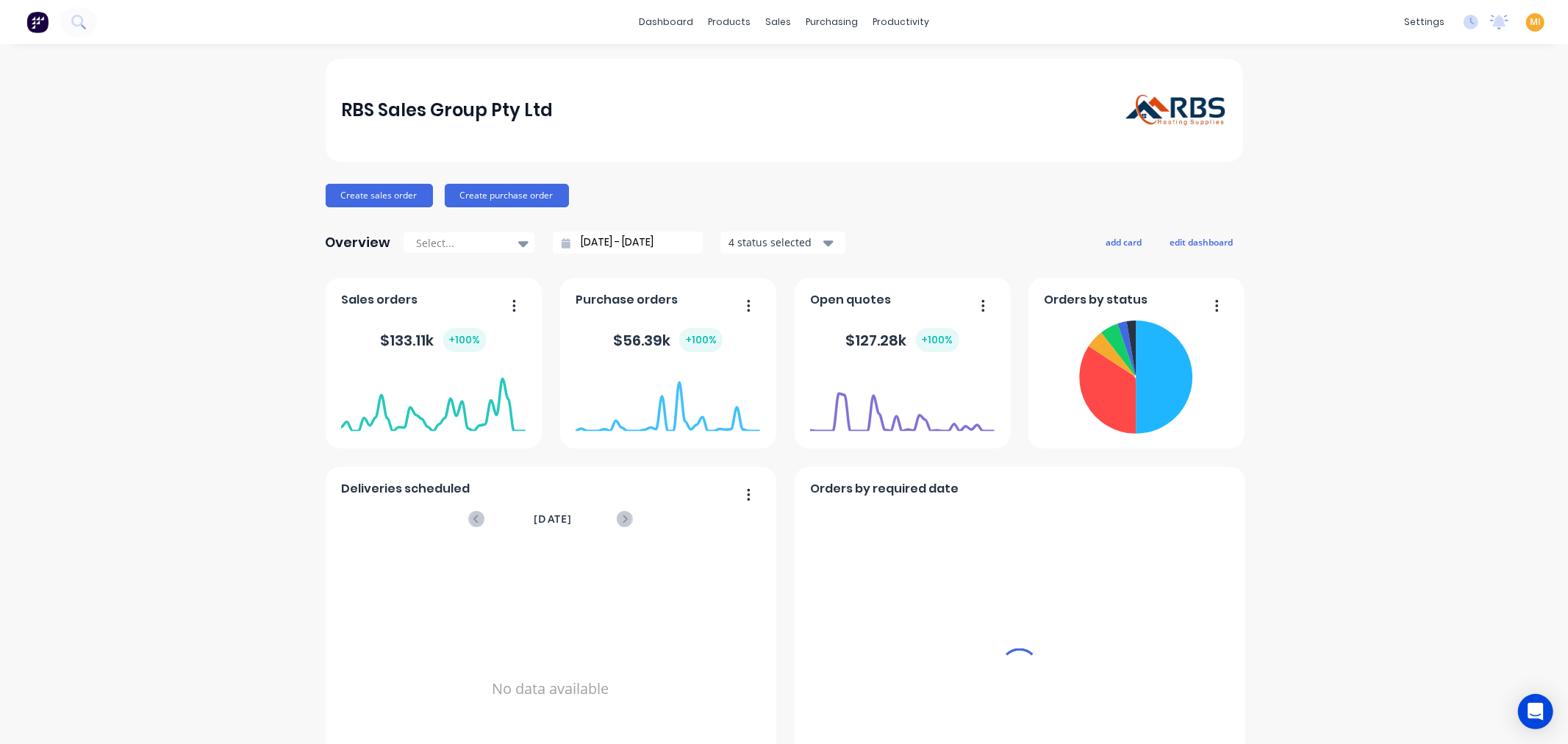
click at [1530, 20] on span "MI" at bounding box center [1535, 22] width 11 height 13
click at [1456, 185] on button "Sign out" at bounding box center [1443, 184] width 195 height 29
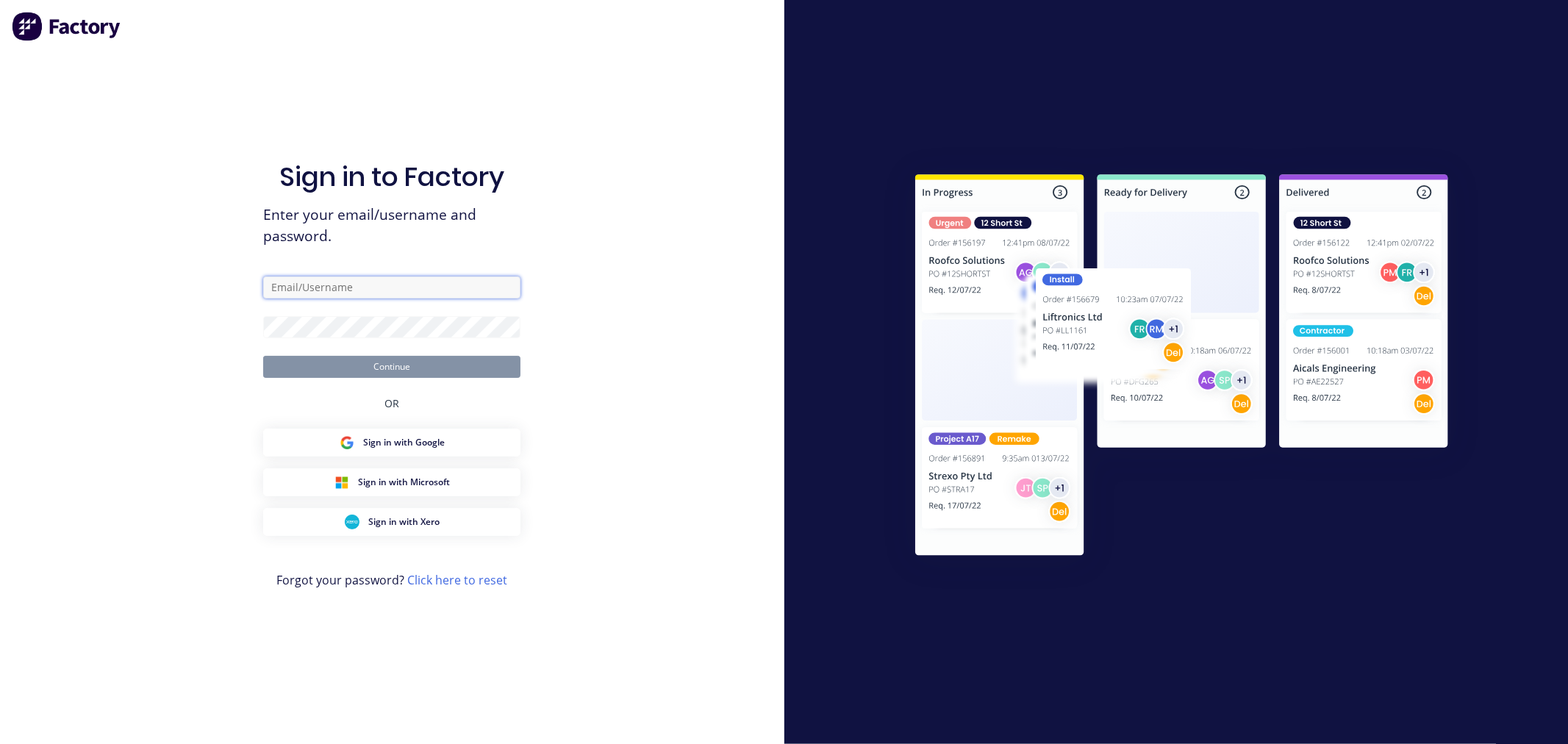
click at [358, 283] on input "text" at bounding box center [392, 287] width 257 height 22
type input "[EMAIL_ADDRESS][DOMAIN_NAME]"
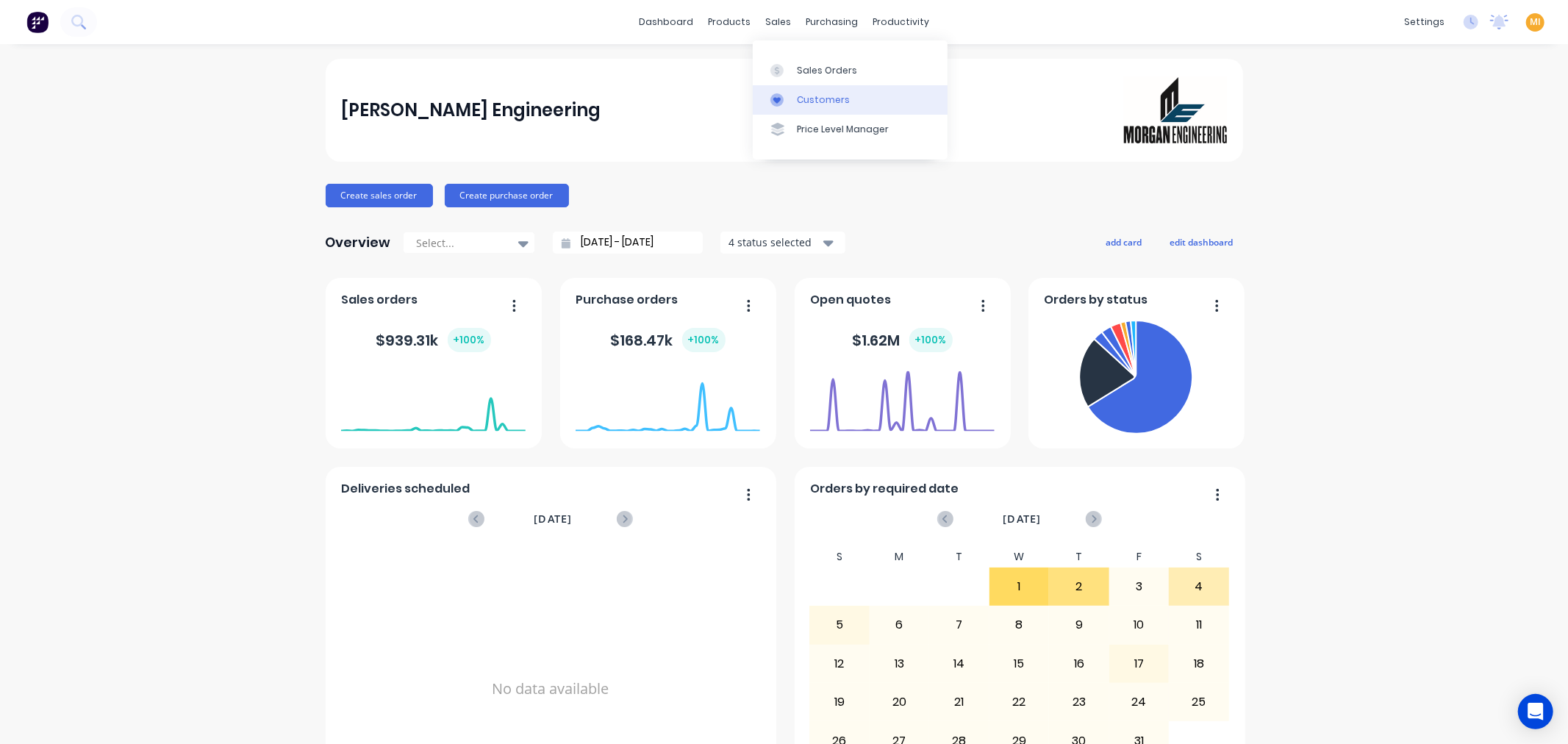
click at [813, 89] on link "Customers" at bounding box center [850, 100] width 195 height 29
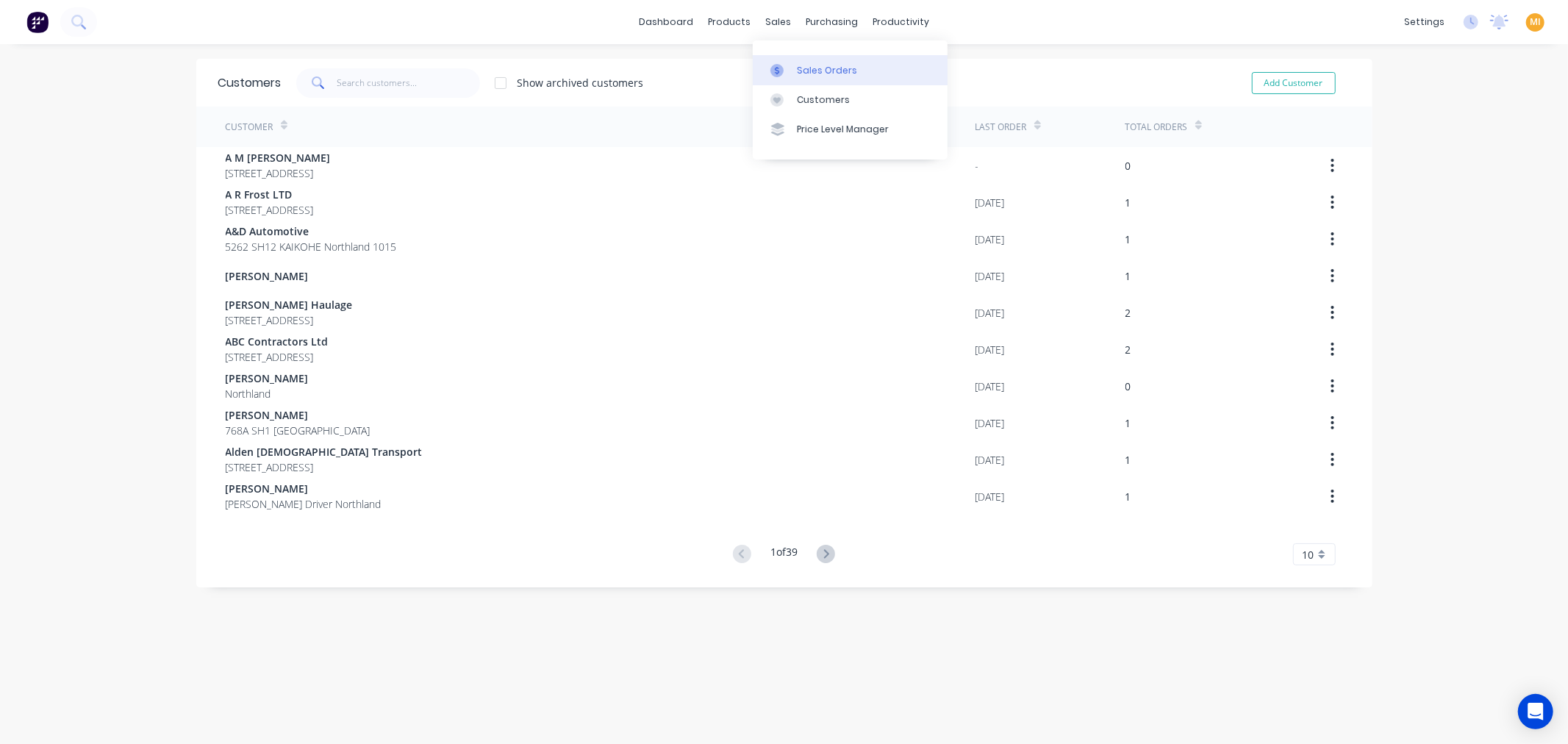
click at [809, 72] on div "Sales Orders" at bounding box center [827, 70] width 60 height 13
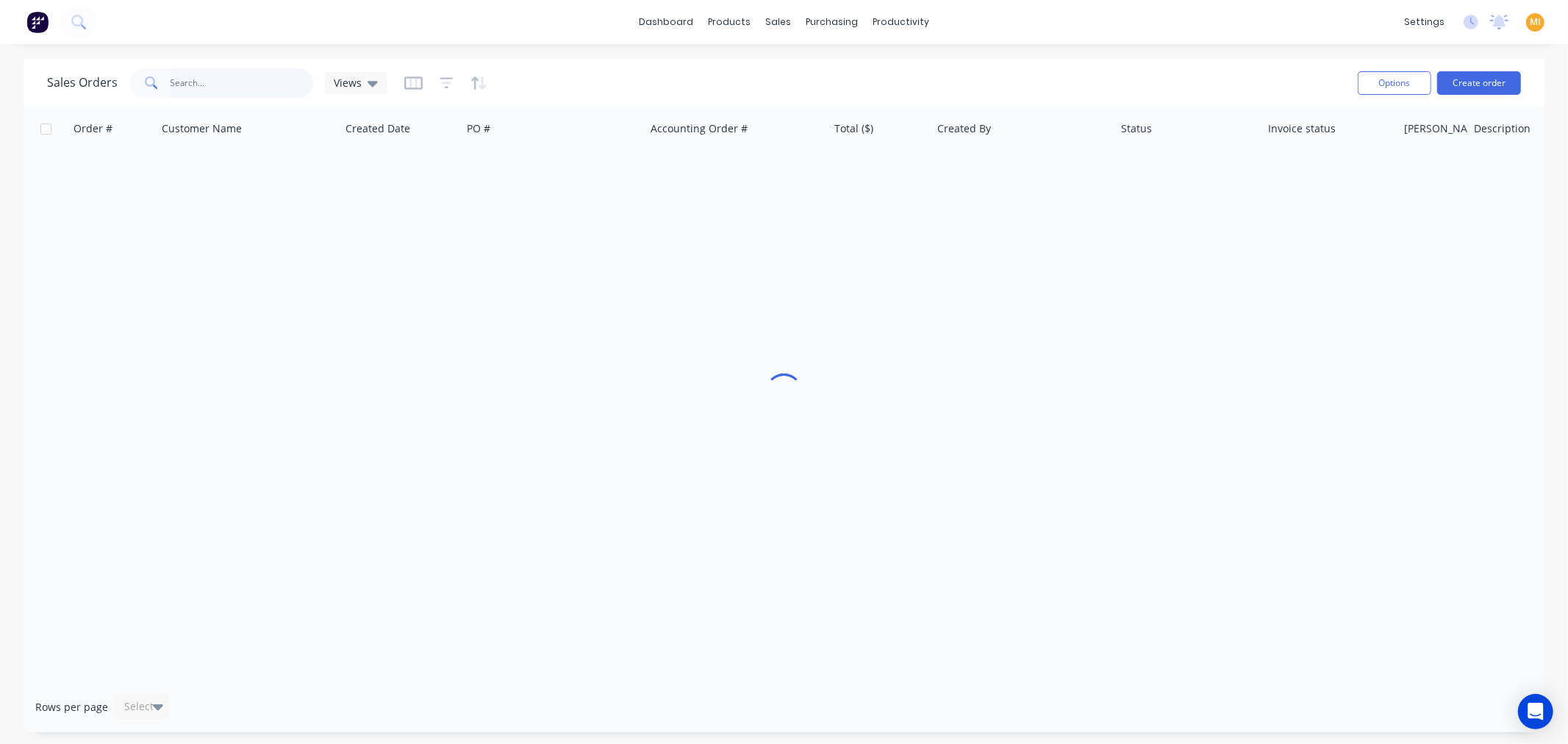
click at [234, 82] on input "text" at bounding box center [242, 83] width 143 height 29
paste input "41505"
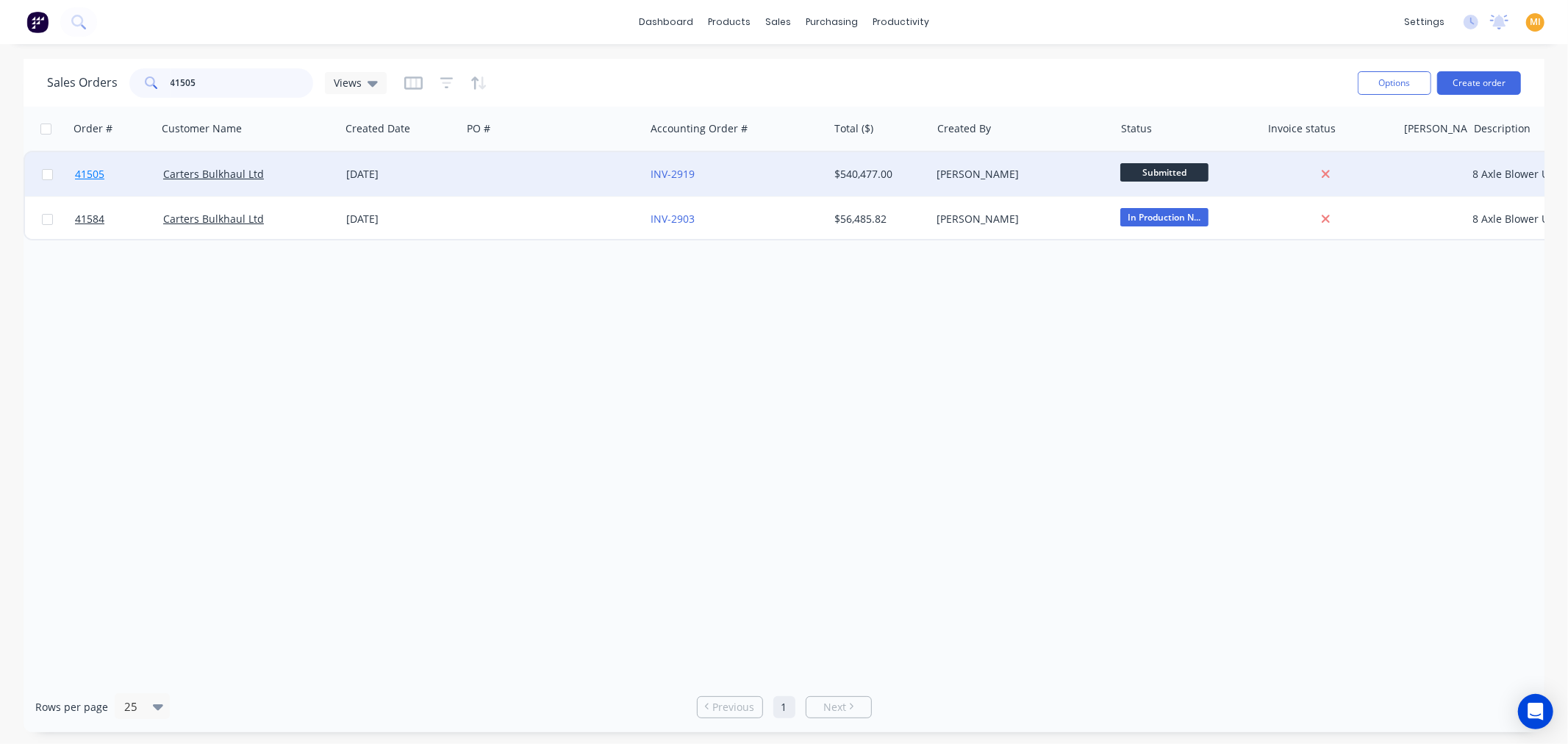
type input "41505"
click at [125, 169] on link "41505" at bounding box center [119, 174] width 89 height 44
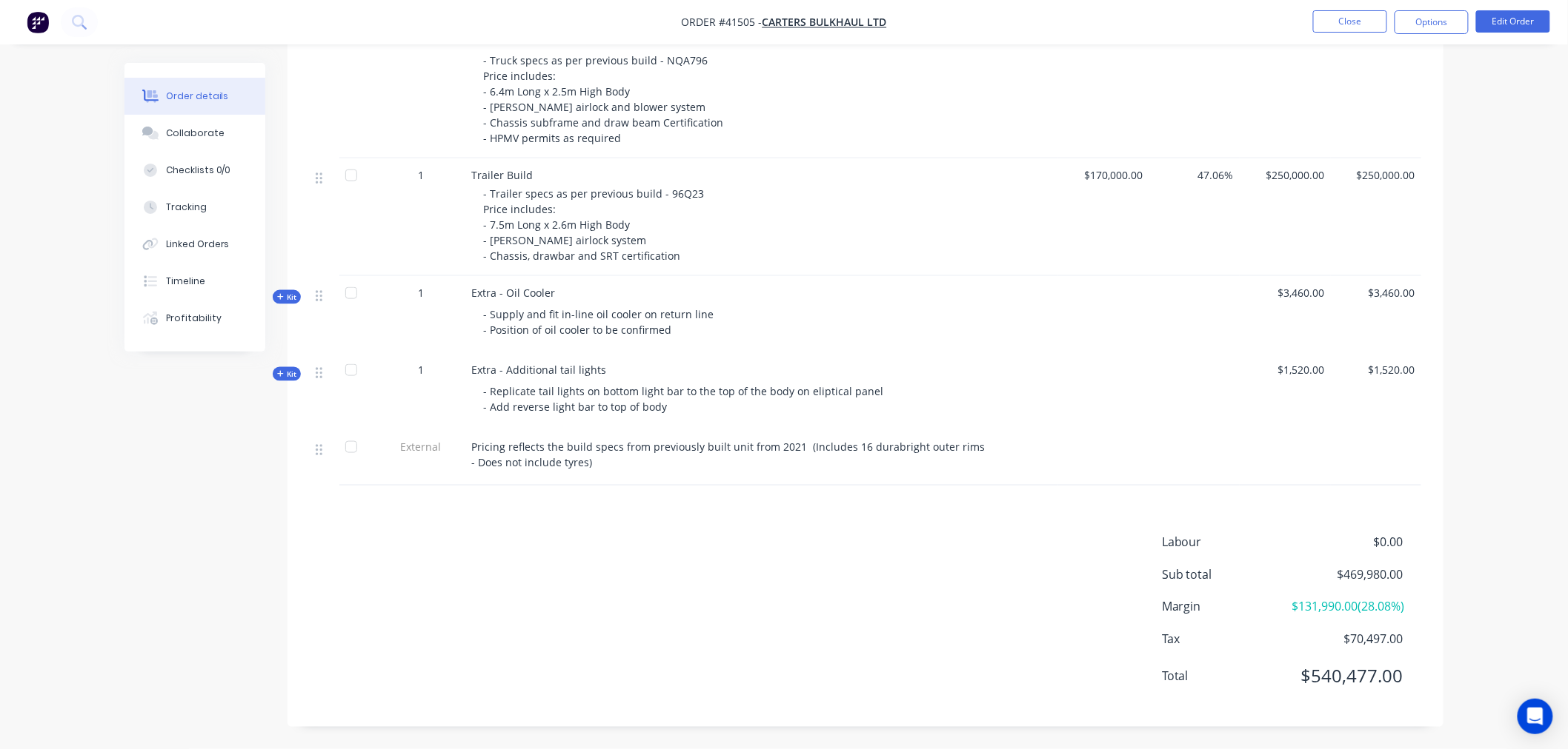
scroll to position [367, 0]
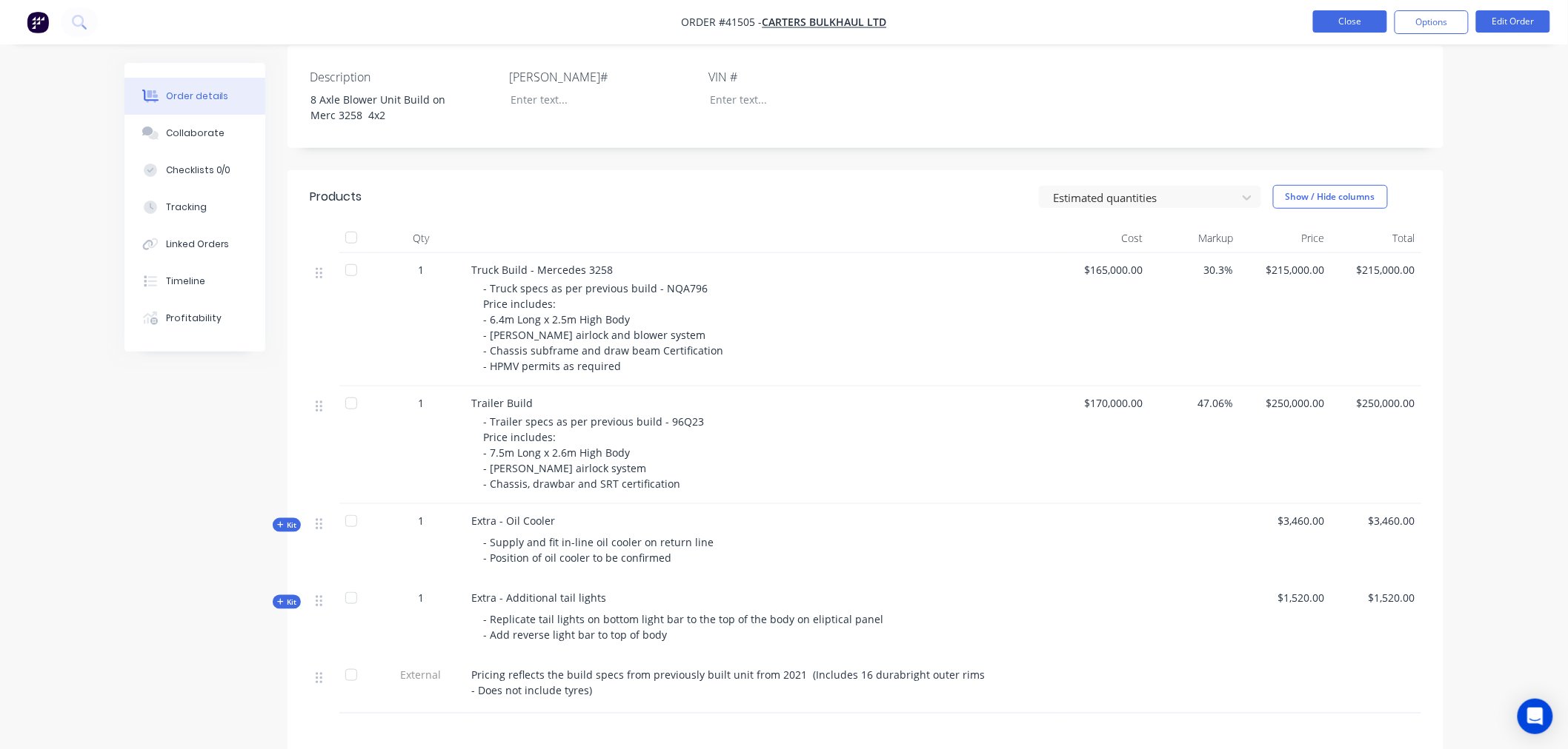
click at [1356, 17] on button "Close" at bounding box center [1350, 21] width 74 height 22
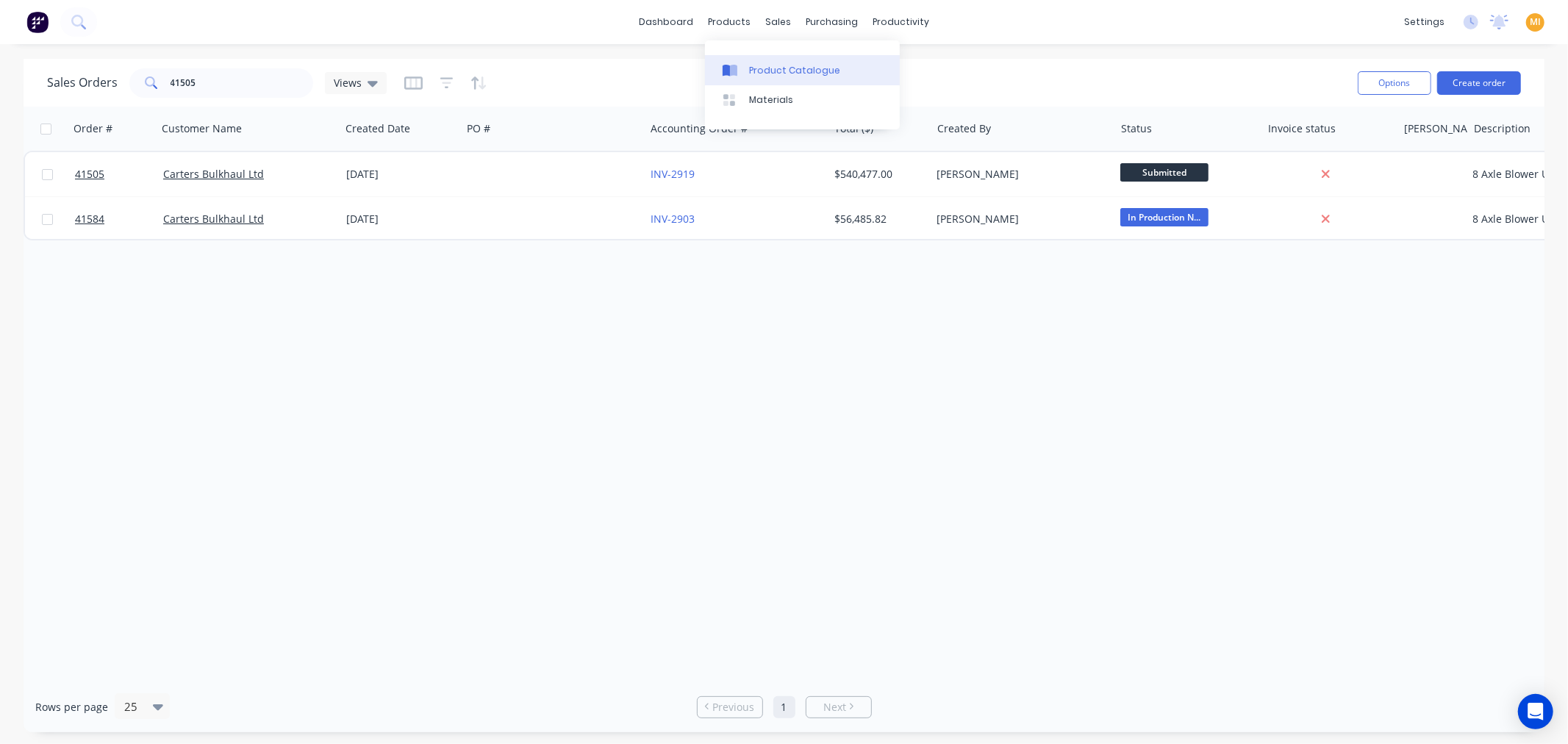
click at [756, 75] on div "Product Catalogue" at bounding box center [794, 70] width 91 height 13
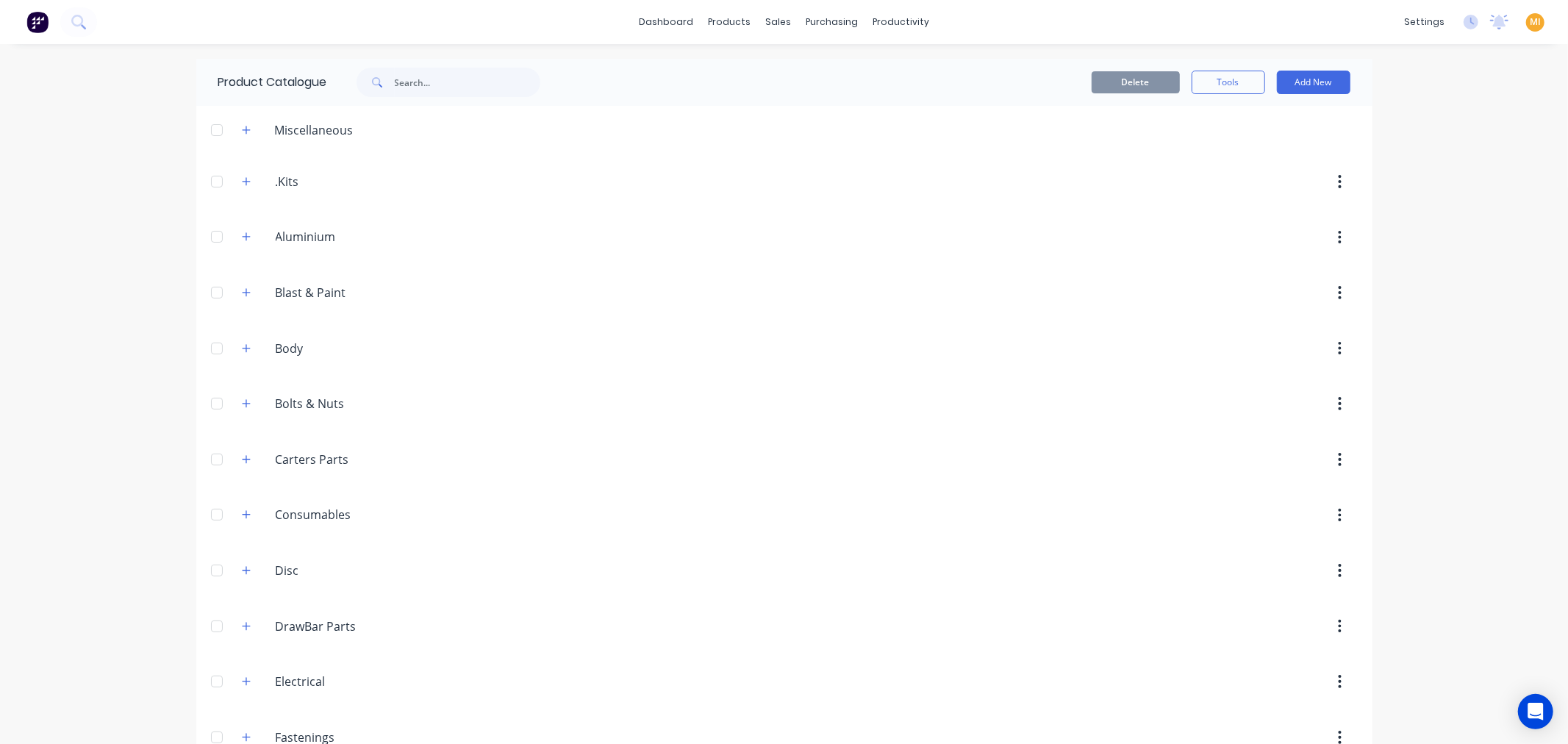
click at [249, 173] on span at bounding box center [246, 181] width 18 height 18
click at [245, 192] on div ".Kits .Kits" at bounding box center [346, 182] width 231 height 26
click at [251, 182] on div ".Kits .Kits" at bounding box center [346, 182] width 231 height 26
click at [237, 179] on button "button" at bounding box center [246, 181] width 18 height 18
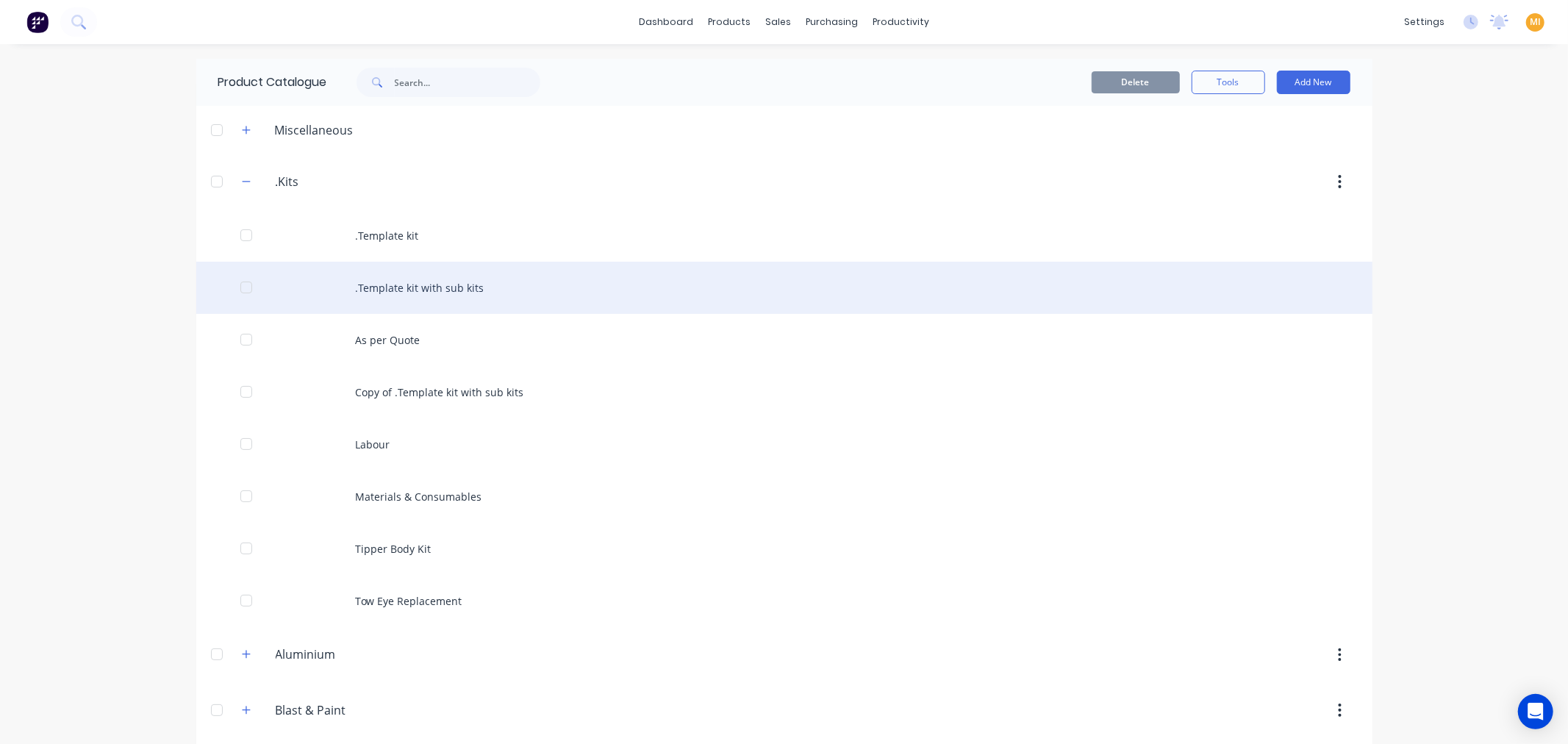
click at [425, 290] on div ".Template kit with sub kits" at bounding box center [784, 288] width 1176 height 52
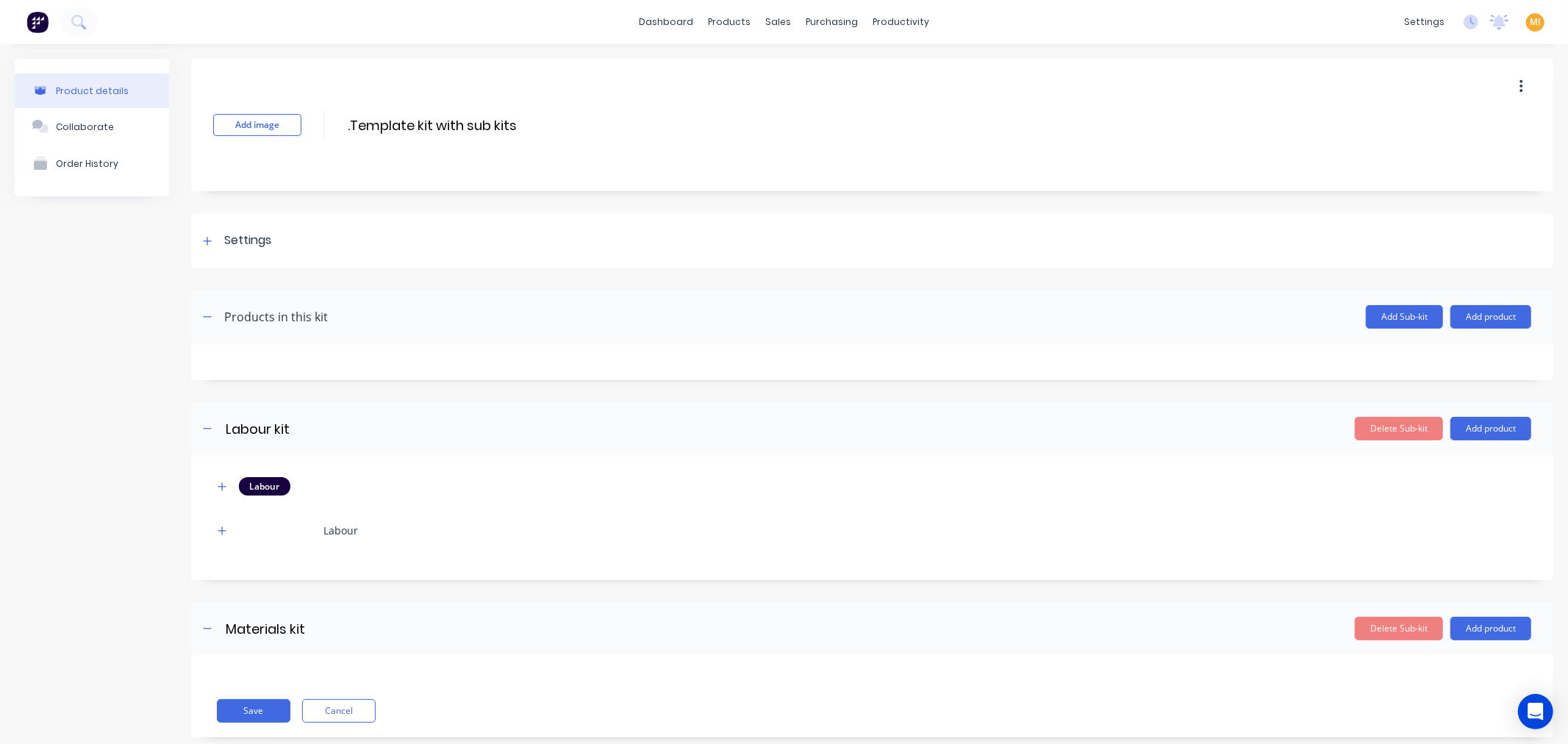
scroll to position [30, 0]
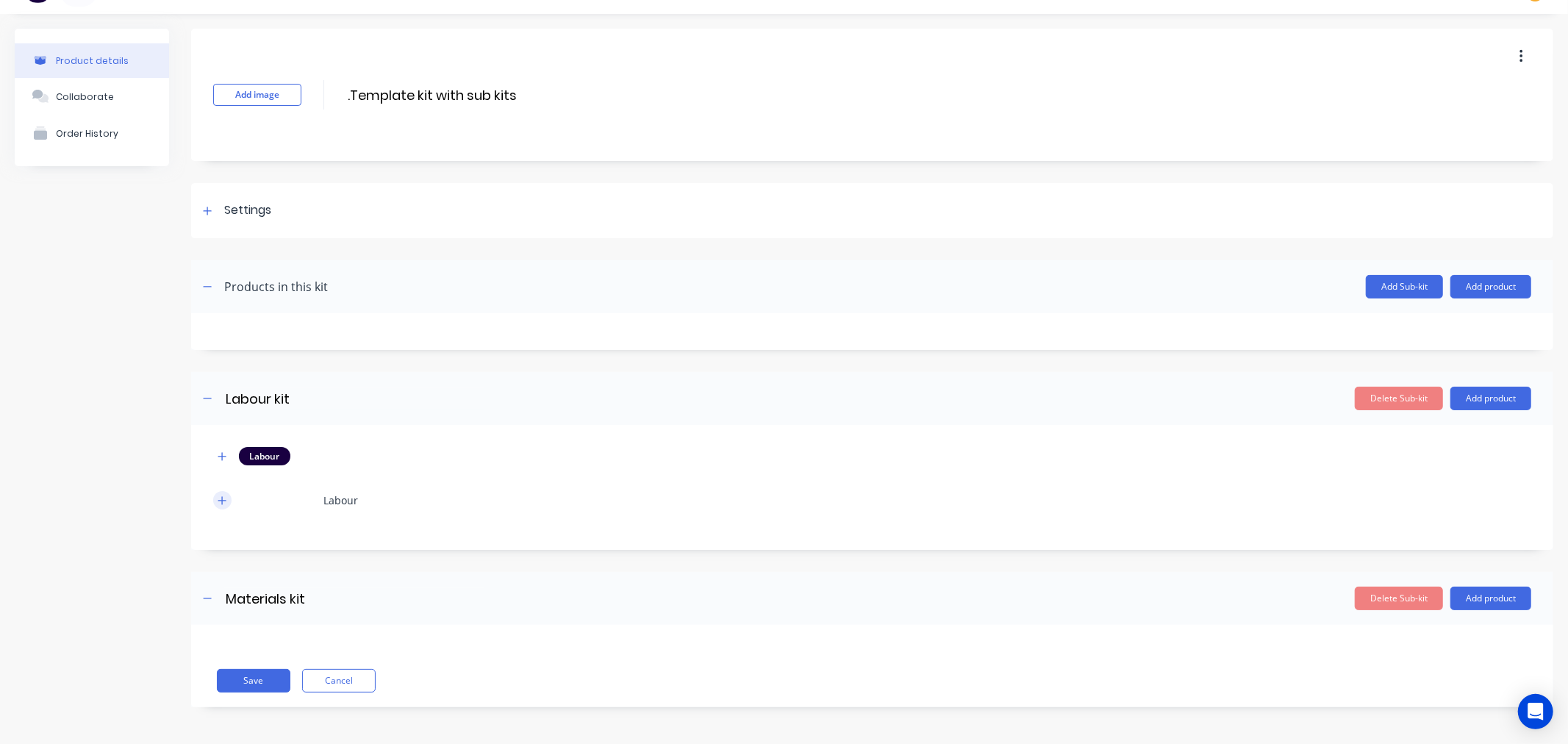
click at [219, 500] on icon "button" at bounding box center [222, 501] width 8 height 10
